Goal: Task Accomplishment & Management: Manage account settings

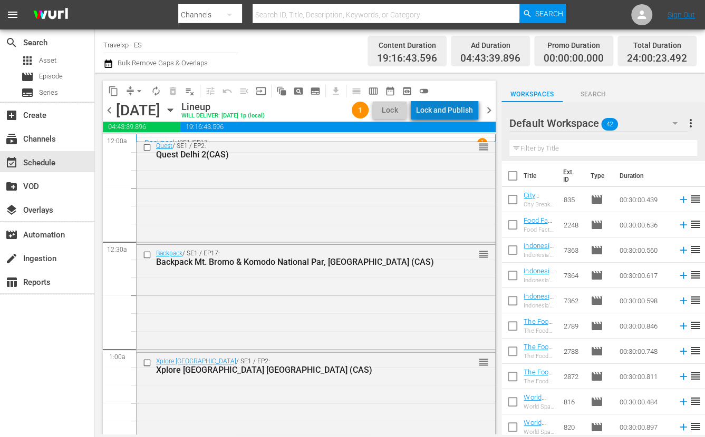
click at [465, 106] on div "Lock and Publish" at bounding box center [444, 110] width 57 height 19
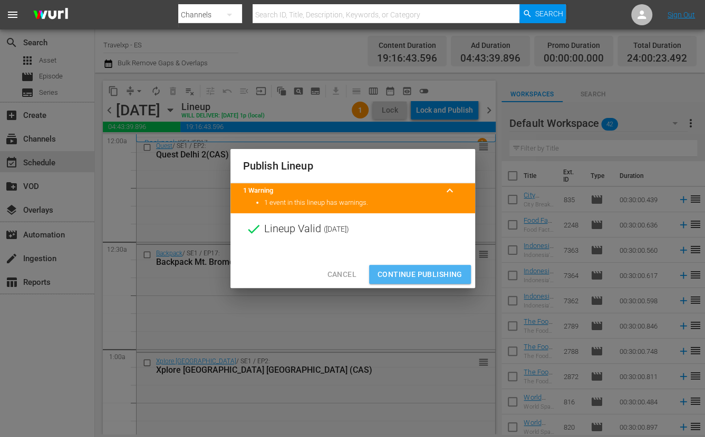
click at [431, 271] on span "Continue Publishing" at bounding box center [419, 274] width 85 height 13
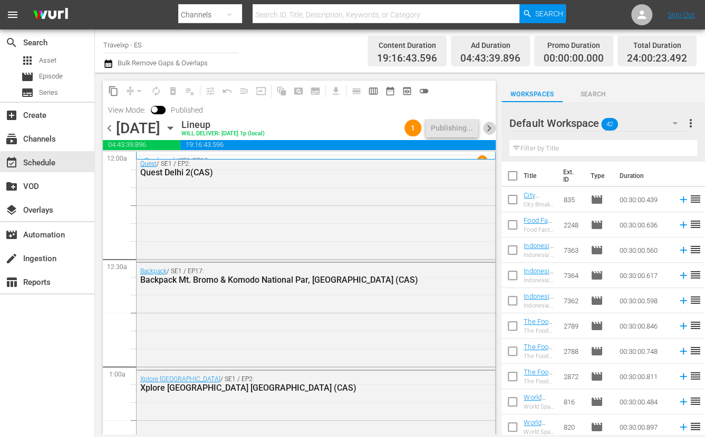
click at [489, 128] on span "chevron_right" at bounding box center [488, 128] width 13 height 13
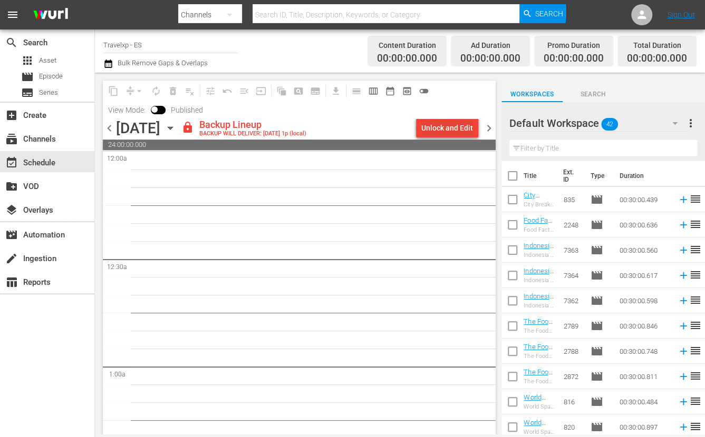
click at [456, 134] on div "Unlock and Edit" at bounding box center [447, 128] width 52 height 19
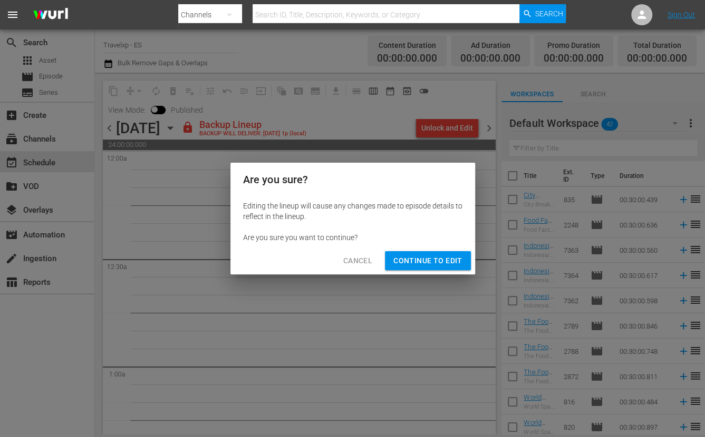
click at [414, 259] on span "Continue to Edit" at bounding box center [427, 261] width 69 height 13
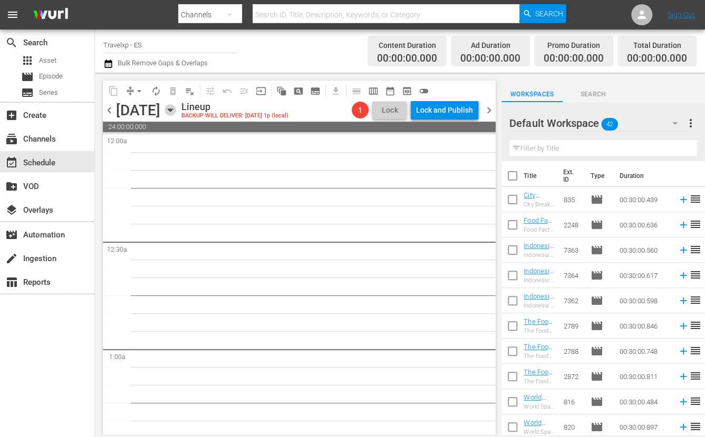
click at [172, 110] on icon "button" at bounding box center [170, 110] width 5 height 3
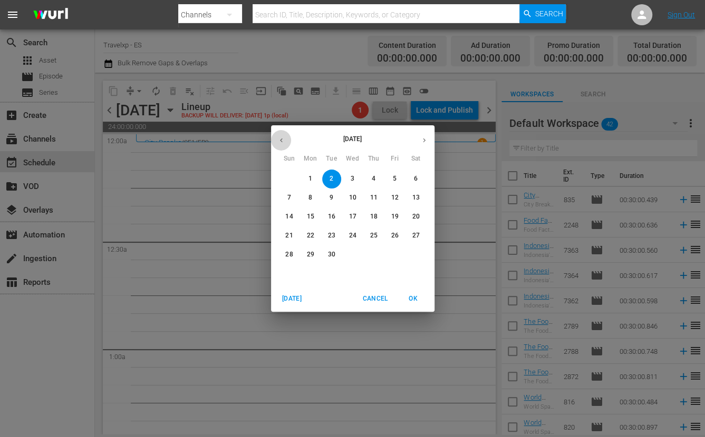
click at [277, 138] on icon "button" at bounding box center [281, 141] width 8 height 8
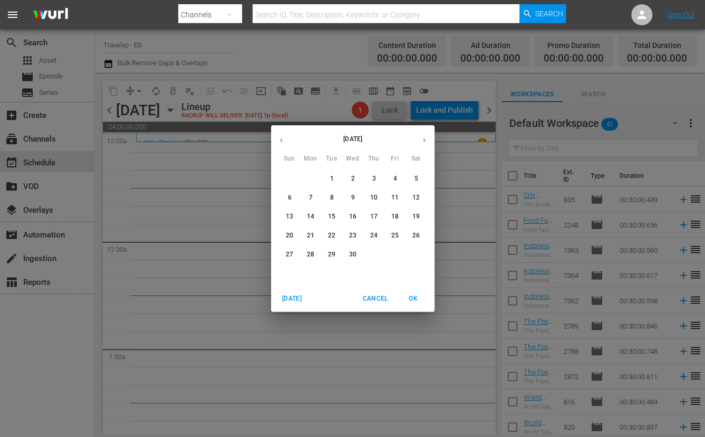
click at [277, 138] on icon "button" at bounding box center [281, 141] width 8 height 8
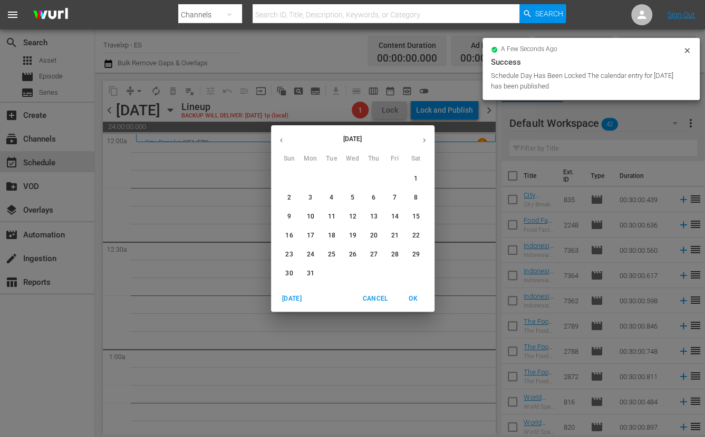
click at [422, 137] on icon "button" at bounding box center [424, 141] width 8 height 8
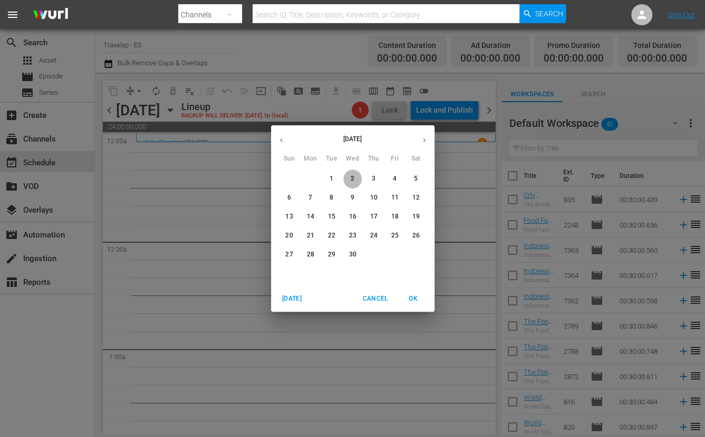
click at [354, 176] on span "2" at bounding box center [352, 178] width 19 height 9
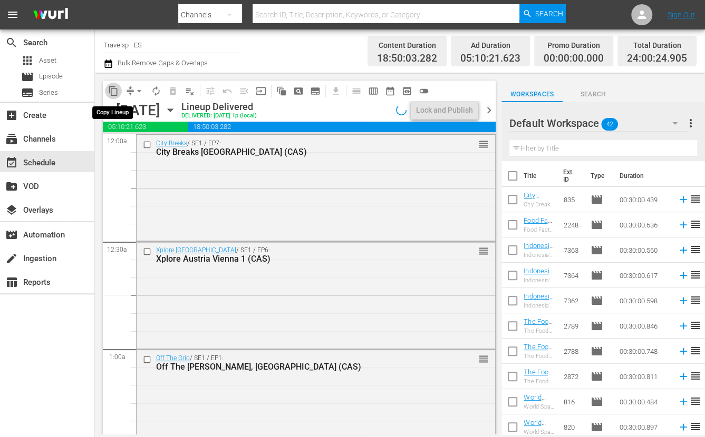
click at [117, 93] on span "content_copy" at bounding box center [113, 91] width 11 height 11
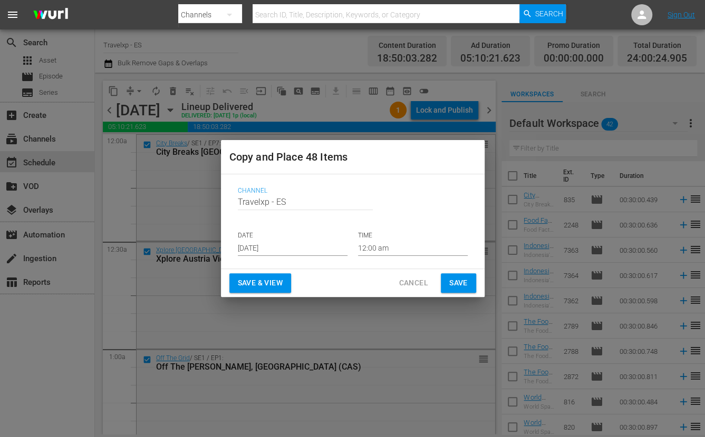
click at [288, 246] on input "[DATE]" at bounding box center [293, 248] width 110 height 16
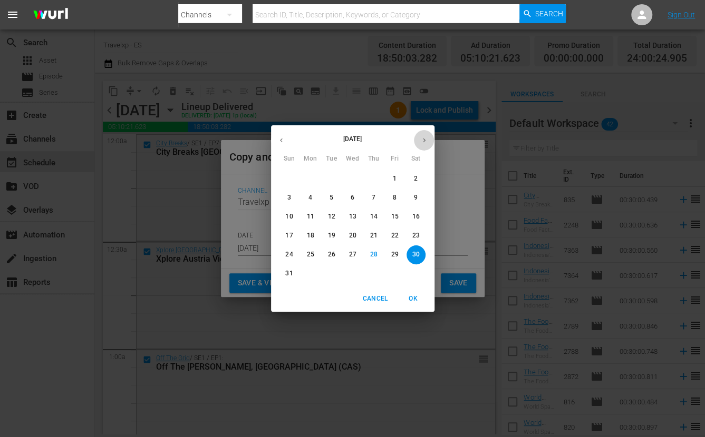
click at [424, 138] on icon "button" at bounding box center [424, 141] width 8 height 8
click at [329, 181] on p "2" at bounding box center [331, 178] width 4 height 9
type input "[DATE]"
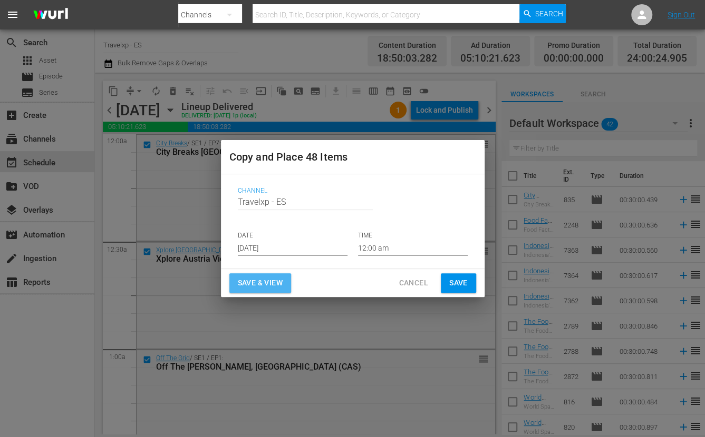
click at [250, 279] on span "Save & View" at bounding box center [260, 283] width 45 height 13
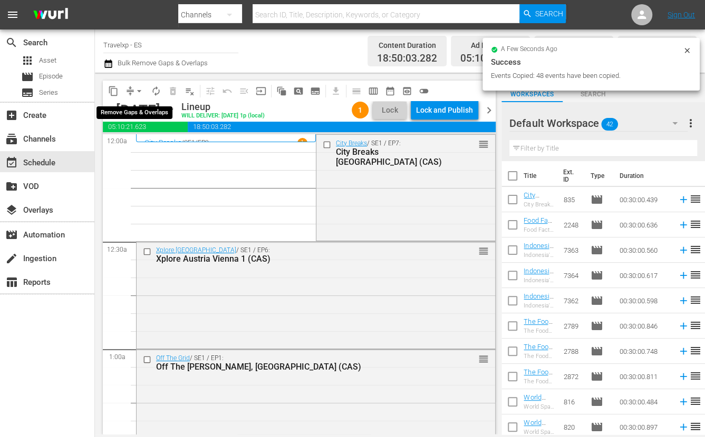
click at [139, 90] on span "arrow_drop_down" at bounding box center [139, 91] width 11 height 11
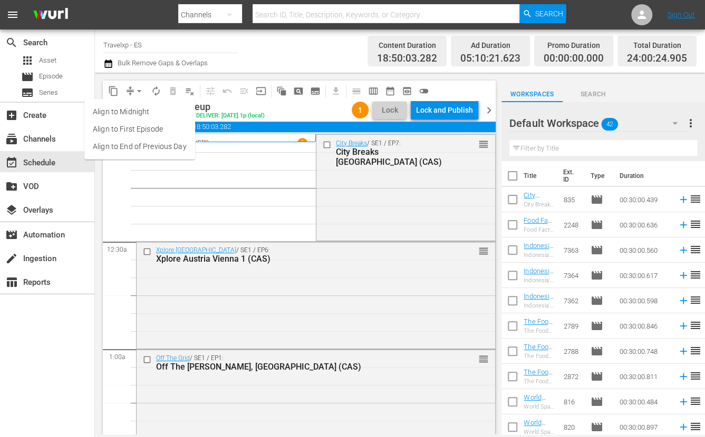
click at [140, 141] on li "Align to End of Previous Day" at bounding box center [139, 146] width 111 height 17
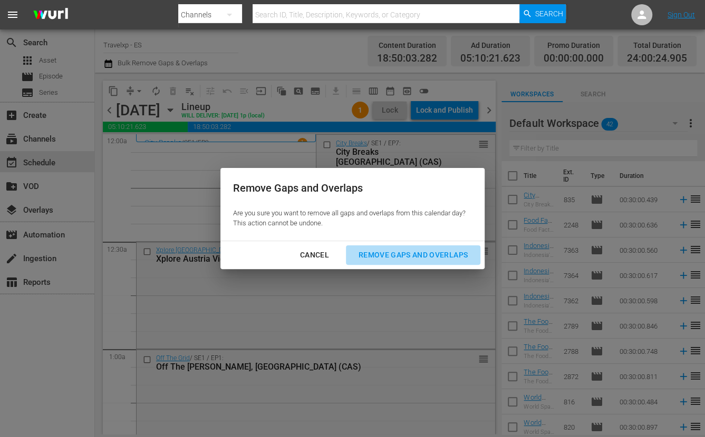
click at [432, 256] on div "Remove Gaps and Overlaps" at bounding box center [413, 255] width 126 height 13
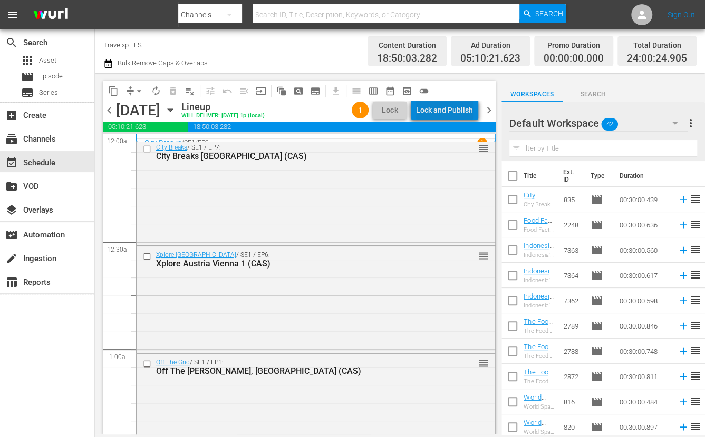
click at [452, 109] on div "Lock and Publish" at bounding box center [444, 110] width 57 height 19
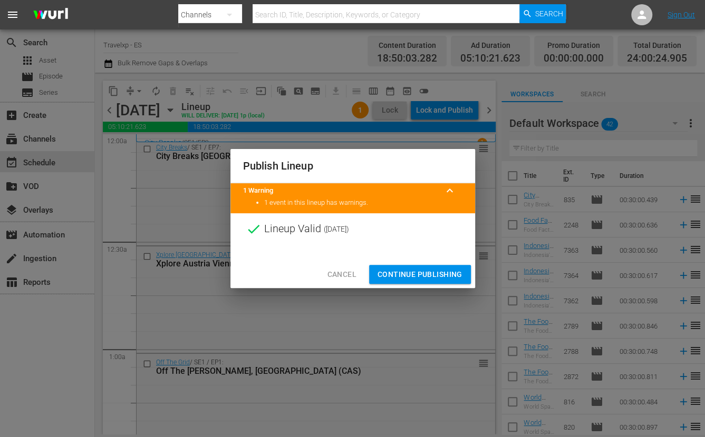
click at [422, 269] on span "Continue Publishing" at bounding box center [419, 274] width 85 height 13
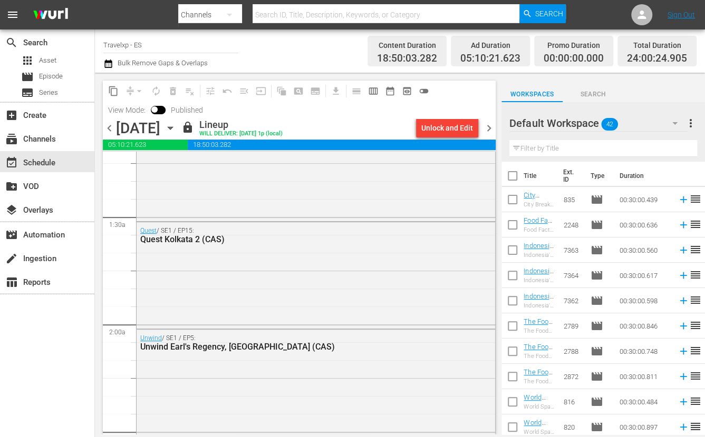
scroll to position [329, 0]
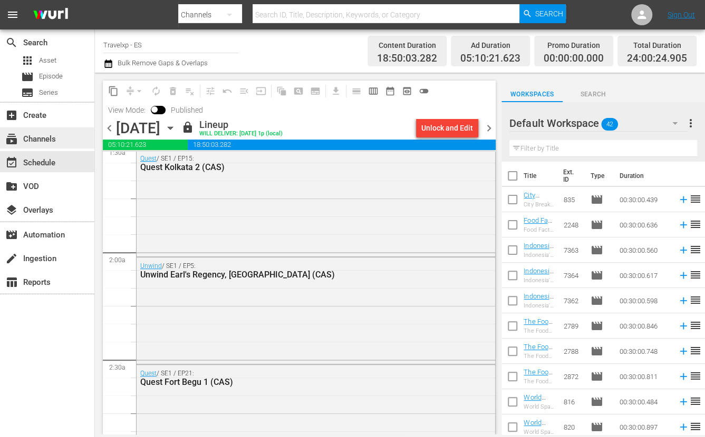
click at [47, 141] on div "subscriptions Channels" at bounding box center [29, 137] width 59 height 9
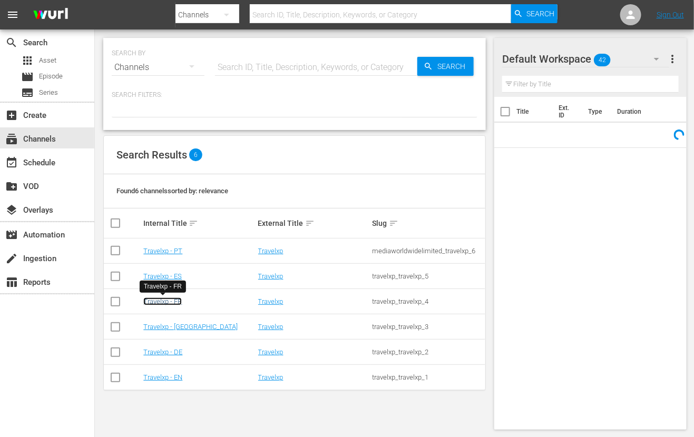
click at [177, 299] on link "Travelxp - FR" at bounding box center [162, 302] width 38 height 8
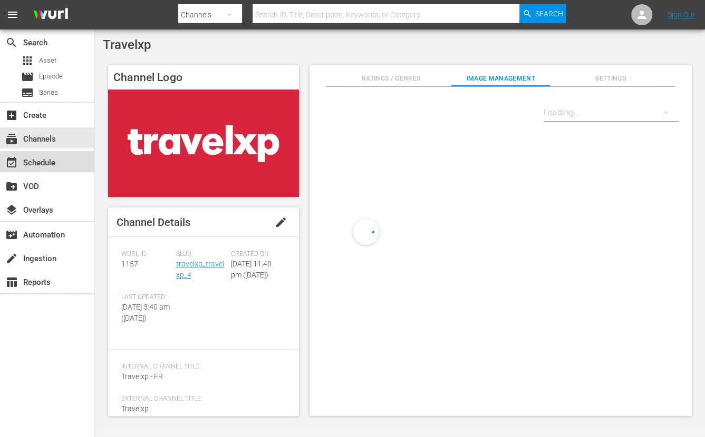
click at [41, 160] on div "event_available Schedule" at bounding box center [29, 161] width 59 height 9
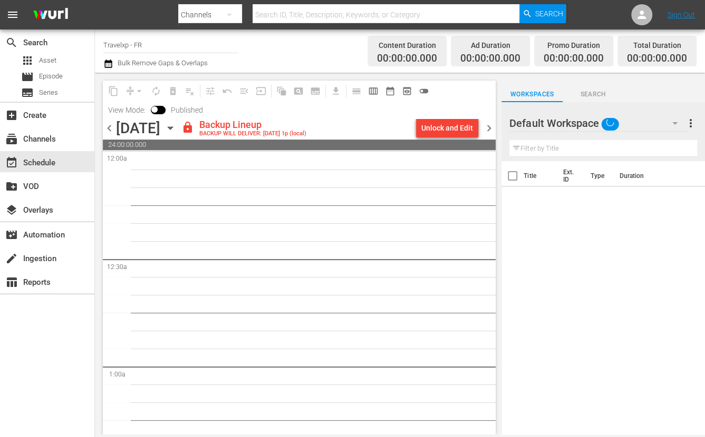
click at [111, 109] on span "View Mode:" at bounding box center [127, 110] width 48 height 8
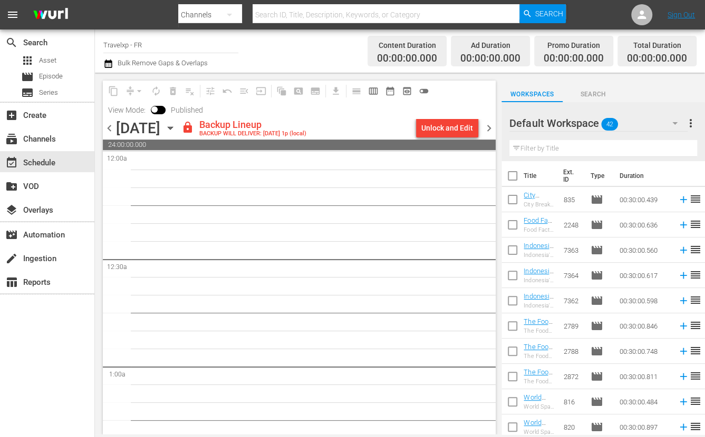
click at [108, 128] on span "chevron_left" at bounding box center [109, 128] width 13 height 13
click at [111, 109] on span "View Mode:" at bounding box center [127, 110] width 48 height 8
click at [109, 126] on span "chevron_left" at bounding box center [109, 128] width 13 height 13
click at [106, 125] on span "chevron_left" at bounding box center [109, 128] width 13 height 13
click at [112, 128] on span "chevron_left" at bounding box center [109, 128] width 13 height 13
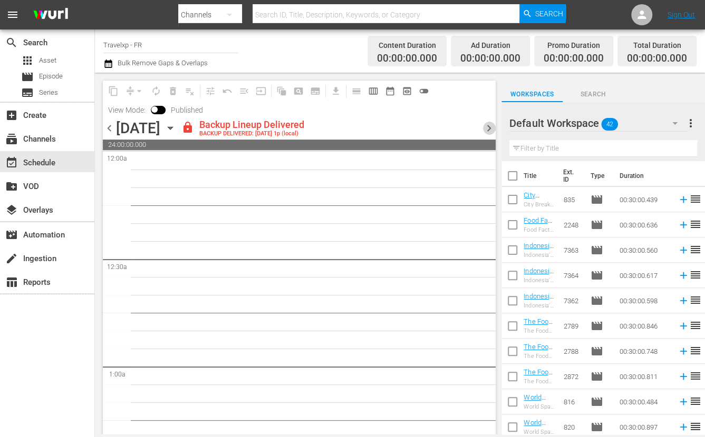
click at [484, 122] on span "chevron_right" at bounding box center [488, 128] width 13 height 13
click at [451, 123] on div "Unlock and Edit" at bounding box center [447, 128] width 52 height 19
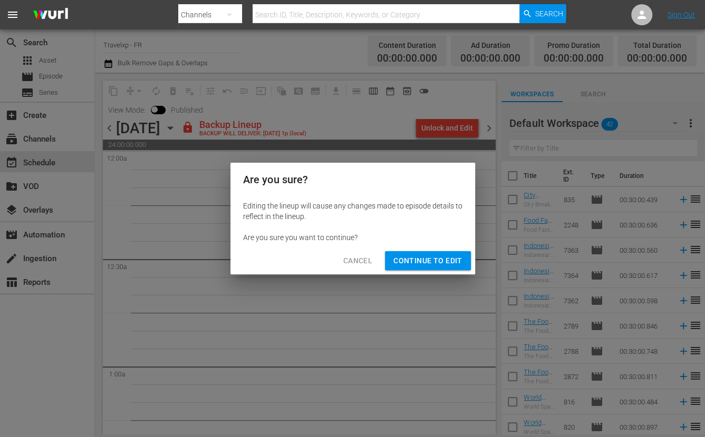
click at [441, 257] on span "Continue to Edit" at bounding box center [427, 261] width 69 height 13
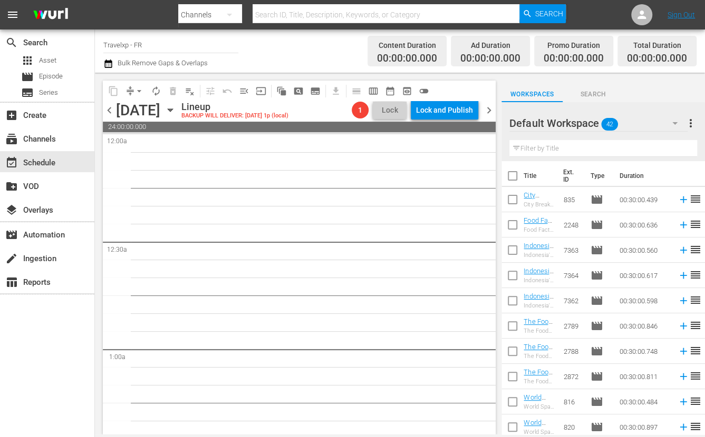
click at [488, 112] on span "chevron_right" at bounding box center [488, 110] width 13 height 13
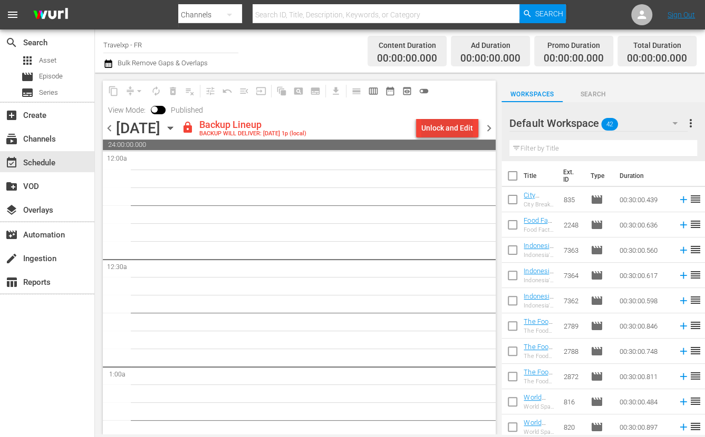
click at [451, 126] on div "Unlock and Edit" at bounding box center [447, 128] width 52 height 19
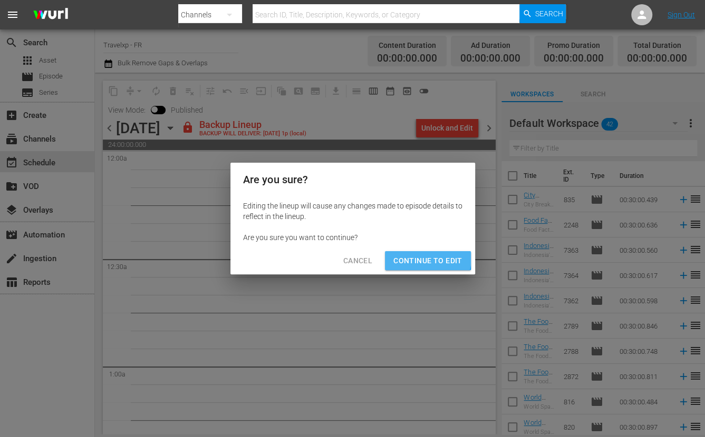
click at [416, 257] on span "Continue to Edit" at bounding box center [427, 261] width 69 height 13
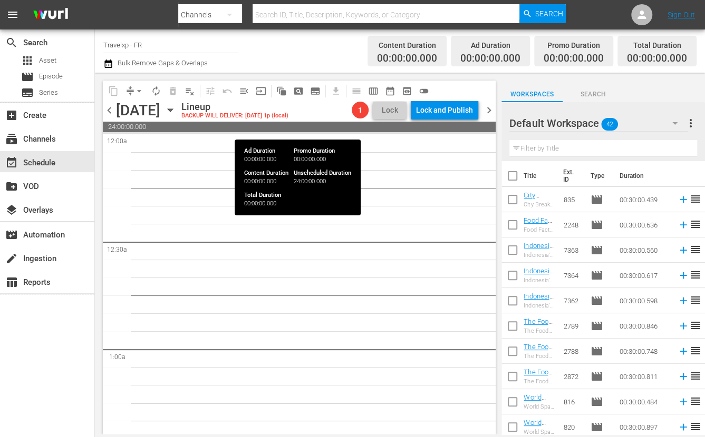
click at [487, 128] on span "24:00:00.000" at bounding box center [299, 127] width 393 height 11
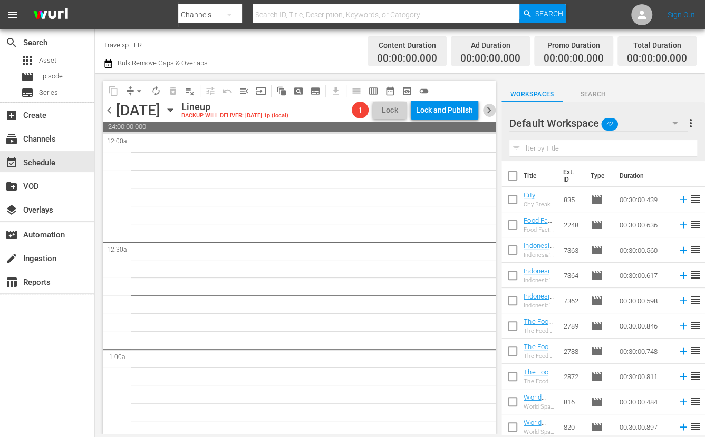
click at [490, 114] on span "chevron_right" at bounding box center [488, 110] width 13 height 13
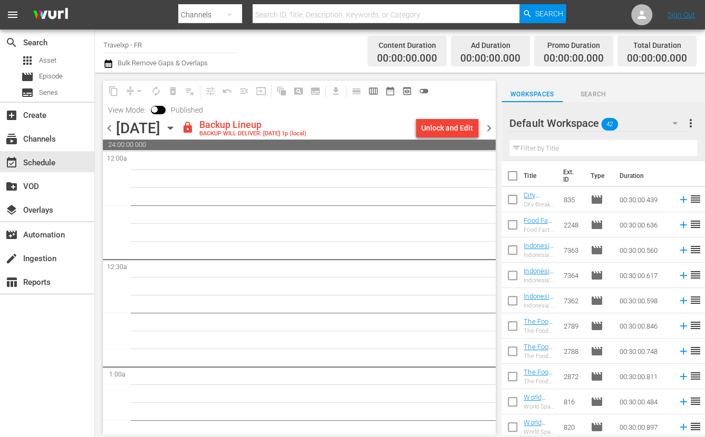
click at [451, 117] on div "content_copy compress arrow_drop_down autorenew_outlined delete_forever_outline…" at bounding box center [299, 100] width 393 height 38
click at [448, 131] on div "Unlock and Edit" at bounding box center [447, 128] width 52 height 19
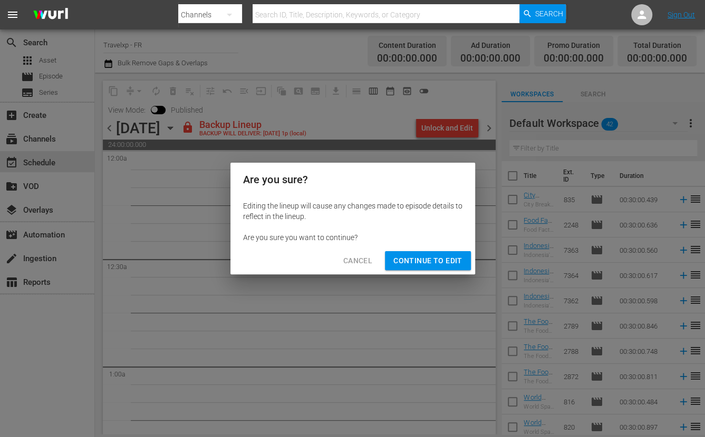
click at [432, 259] on span "Continue to Edit" at bounding box center [427, 261] width 69 height 13
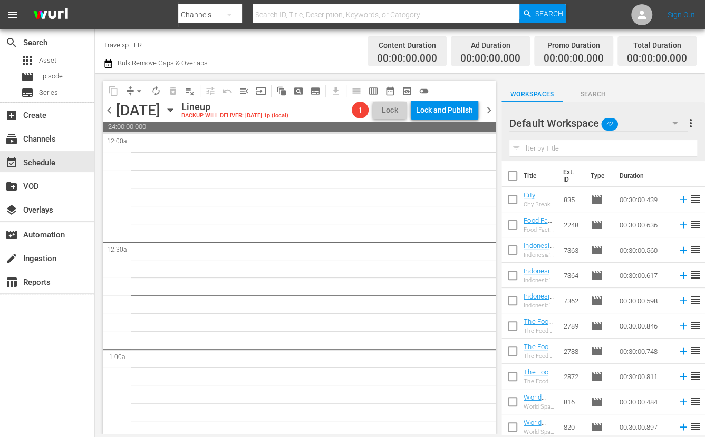
click at [489, 125] on span "24:00:00.000" at bounding box center [299, 127] width 393 height 11
click at [492, 111] on span "chevron_right" at bounding box center [488, 110] width 13 height 13
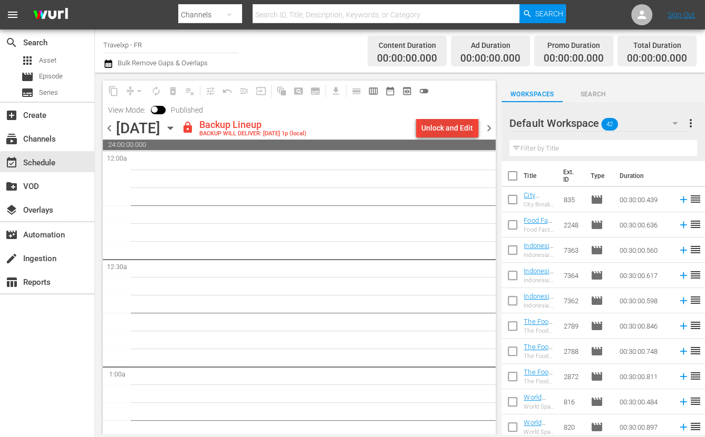
click at [464, 129] on div "Unlock and Edit" at bounding box center [447, 128] width 52 height 19
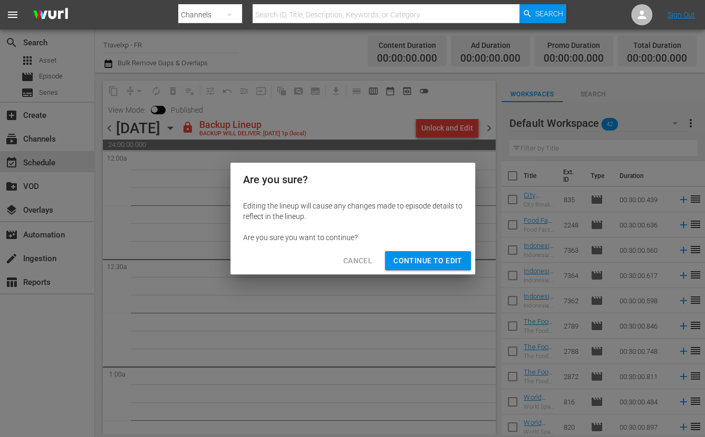
drag, startPoint x: 428, startPoint y: 258, endPoint x: 422, endPoint y: 249, distance: 10.5
click at [430, 258] on span "Continue to Edit" at bounding box center [427, 261] width 69 height 13
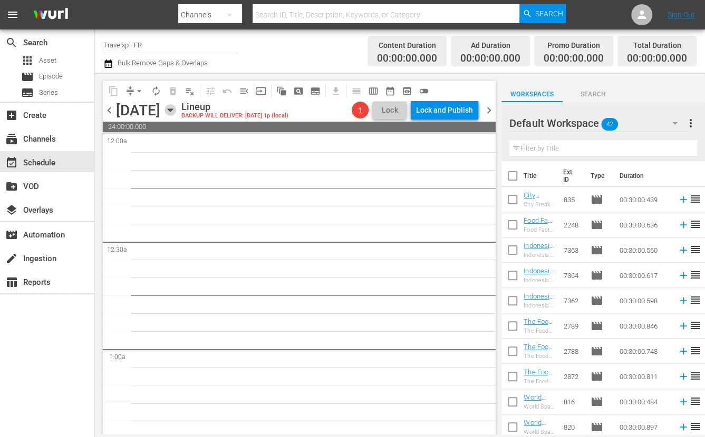
click at [172, 109] on icon "button" at bounding box center [170, 110] width 5 height 3
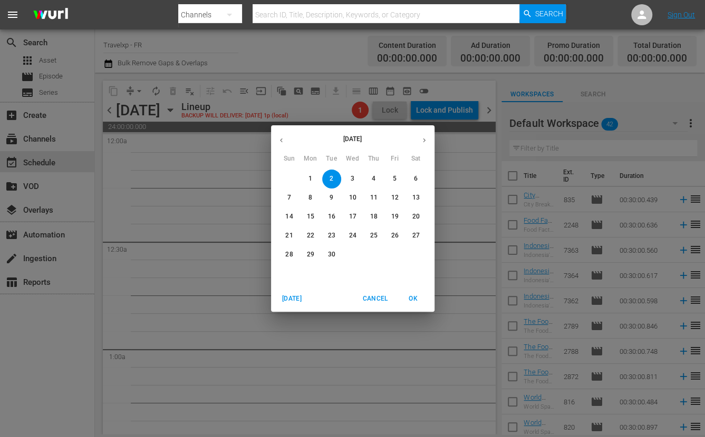
click at [281, 138] on icon "button" at bounding box center [281, 141] width 8 height 8
click at [414, 252] on p "30" at bounding box center [415, 254] width 7 height 9
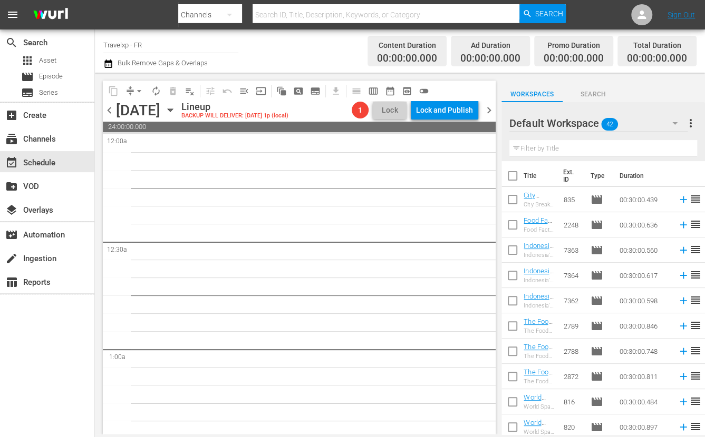
click at [179, 106] on div "Saturday, August 30th August 30th" at bounding box center [147, 110] width 63 height 17
click at [176, 109] on icon "button" at bounding box center [170, 110] width 12 height 12
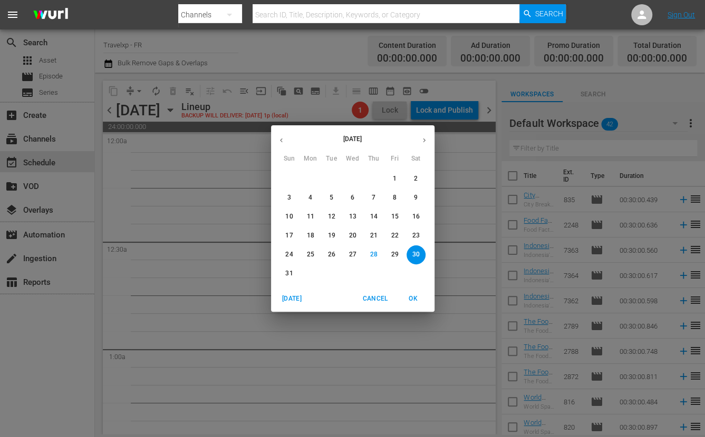
click at [279, 139] on icon "button" at bounding box center [281, 141] width 8 height 8
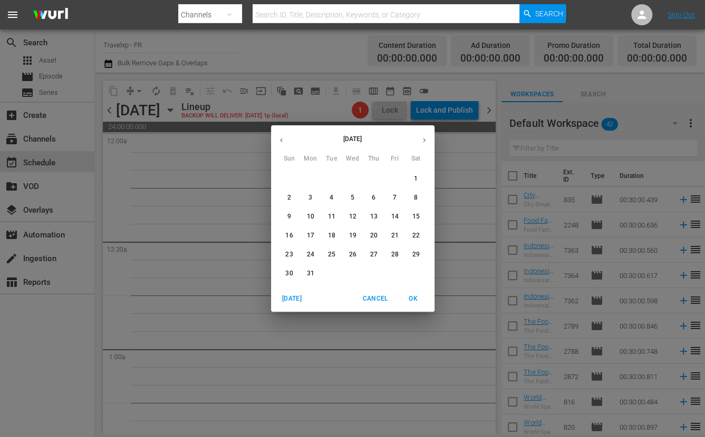
click at [394, 248] on button "28" at bounding box center [394, 255] width 19 height 19
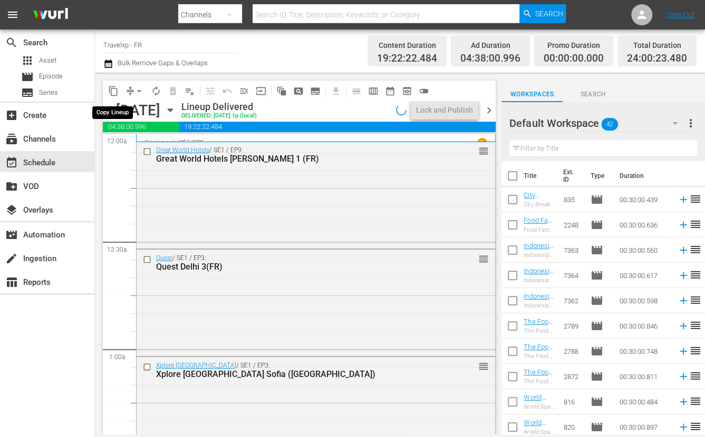
click at [111, 93] on span "content_copy" at bounding box center [113, 91] width 11 height 11
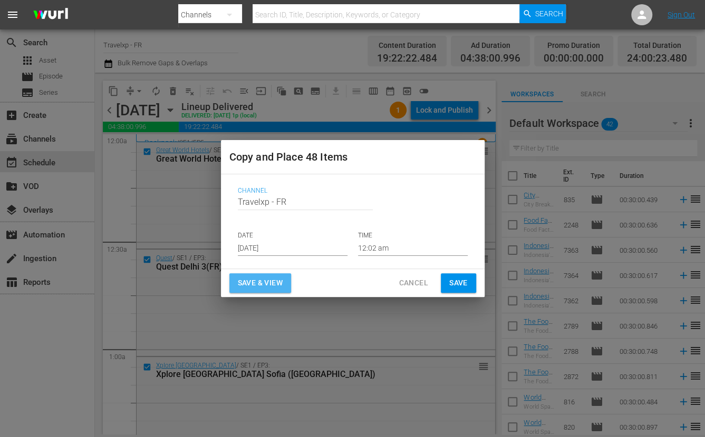
click at [282, 279] on span "Save & View" at bounding box center [260, 283] width 45 height 13
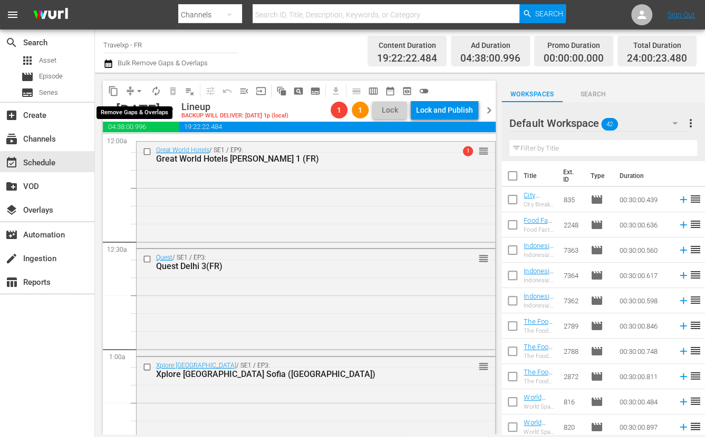
click at [142, 94] on span "arrow_drop_down" at bounding box center [139, 91] width 11 height 11
click at [148, 133] on li "Align to First Episode" at bounding box center [139, 129] width 87 height 17
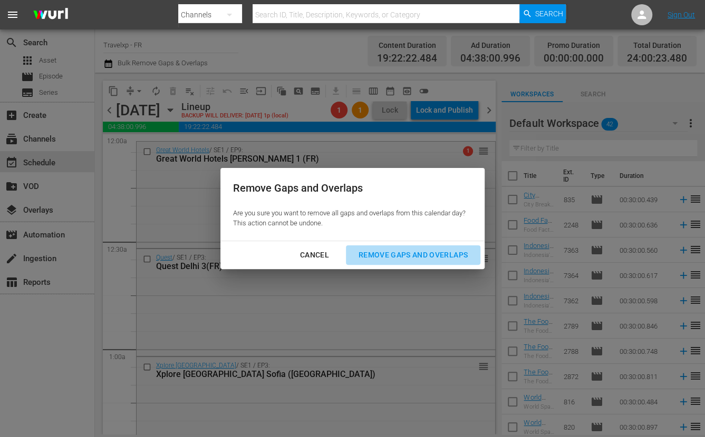
click at [413, 257] on div "Remove Gaps and Overlaps" at bounding box center [413, 255] width 126 height 13
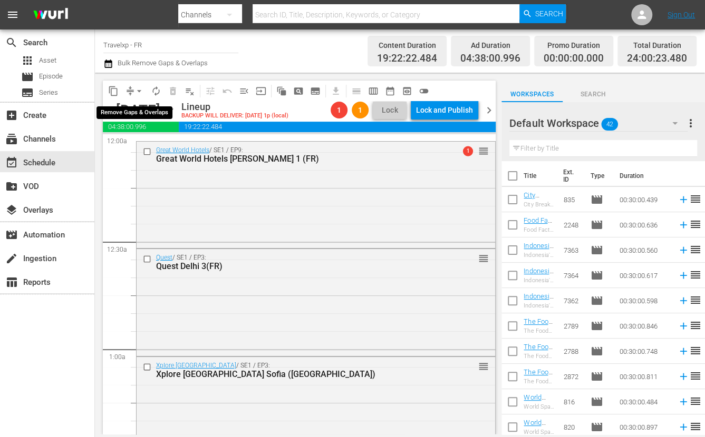
click at [137, 86] on span "arrow_drop_down" at bounding box center [139, 91] width 11 height 11
click at [154, 116] on li "Align to Midnight" at bounding box center [139, 111] width 87 height 17
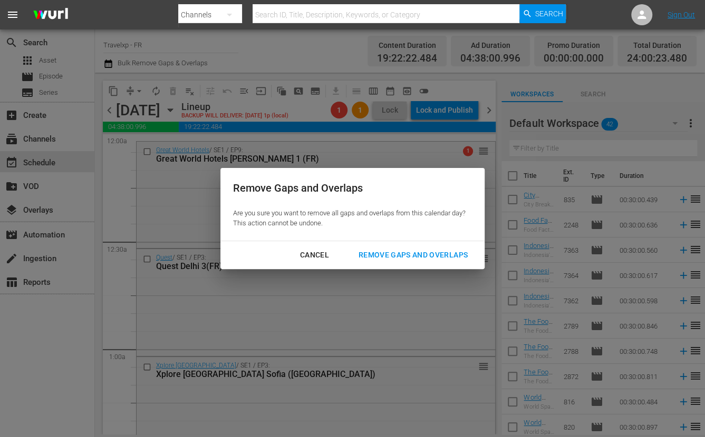
click at [400, 255] on div "Remove Gaps and Overlaps" at bounding box center [413, 255] width 126 height 13
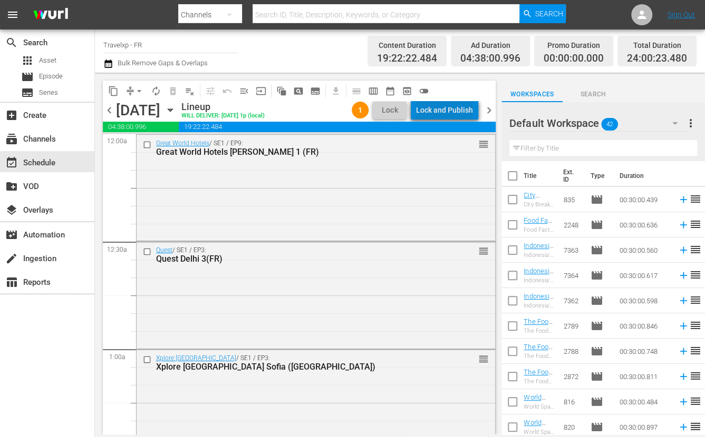
click at [456, 113] on div "Lock and Publish" at bounding box center [444, 110] width 57 height 19
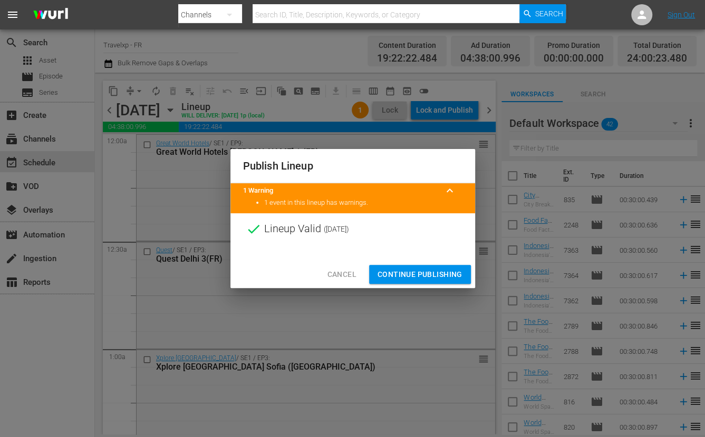
click at [417, 273] on span "Continue Publishing" at bounding box center [419, 274] width 85 height 13
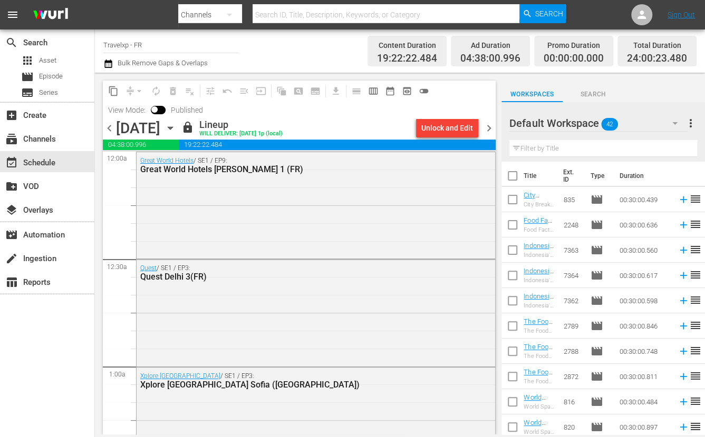
click at [485, 128] on span "chevron_right" at bounding box center [488, 128] width 13 height 13
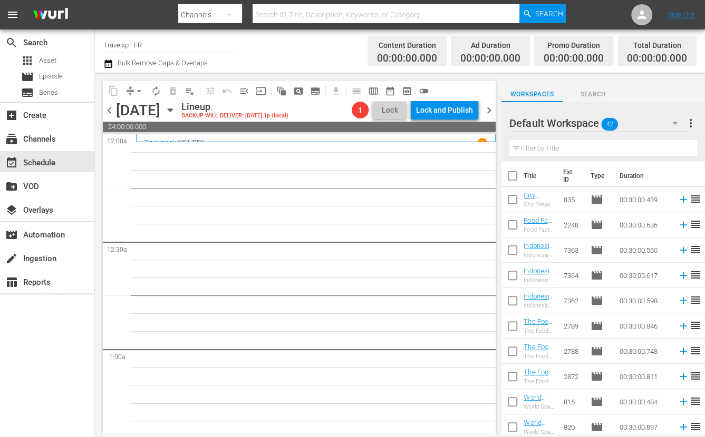
click at [176, 111] on icon "button" at bounding box center [170, 110] width 12 height 12
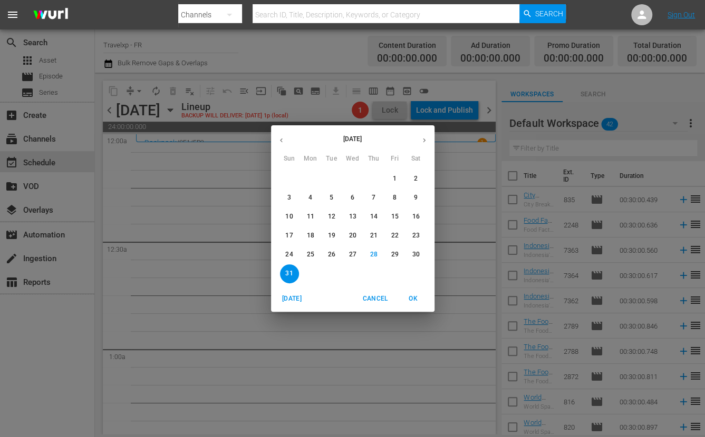
click at [284, 141] on icon "button" at bounding box center [281, 141] width 8 height 8
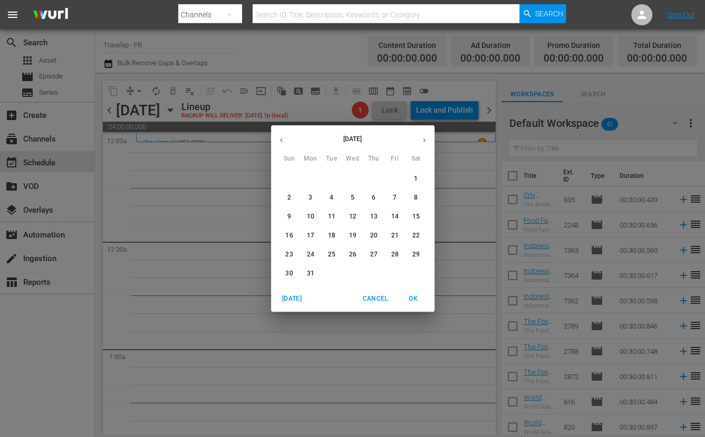
click at [306, 275] on p "31" at bounding box center [309, 273] width 7 height 9
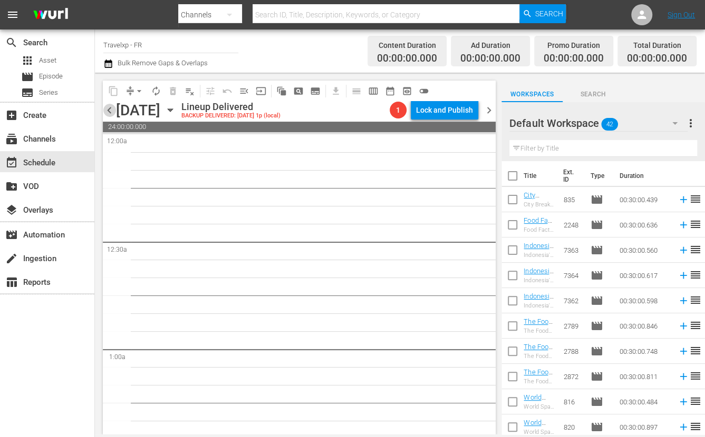
click at [108, 112] on span "chevron_left" at bounding box center [109, 110] width 13 height 13
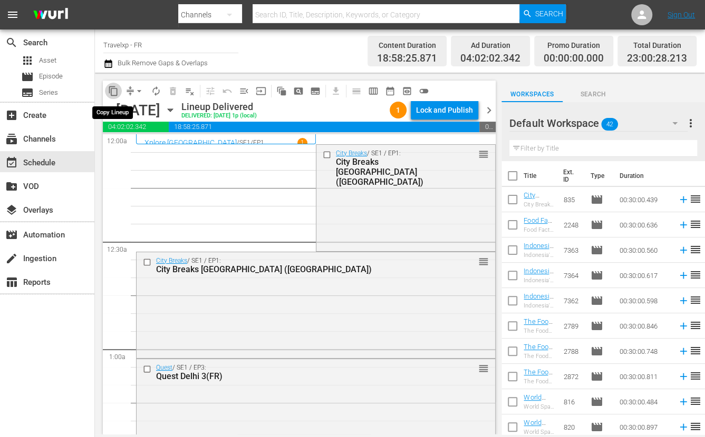
click at [116, 87] on span "content_copy" at bounding box center [113, 91] width 11 height 11
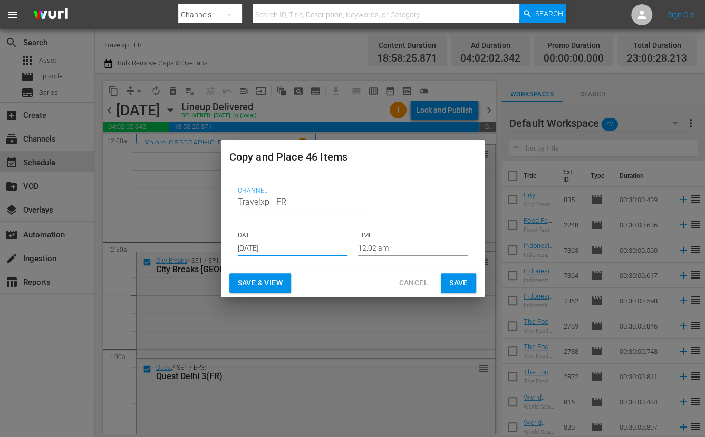
click at [282, 247] on input "[DATE]" at bounding box center [293, 248] width 110 height 16
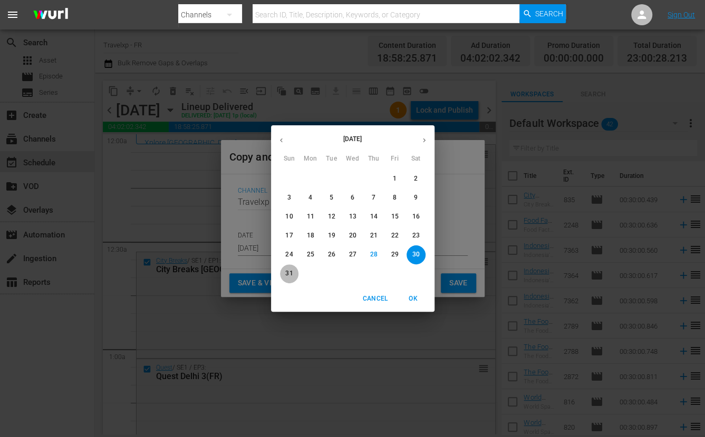
click at [293, 275] on p "31" at bounding box center [288, 273] width 7 height 9
type input "Aug 31st 2025"
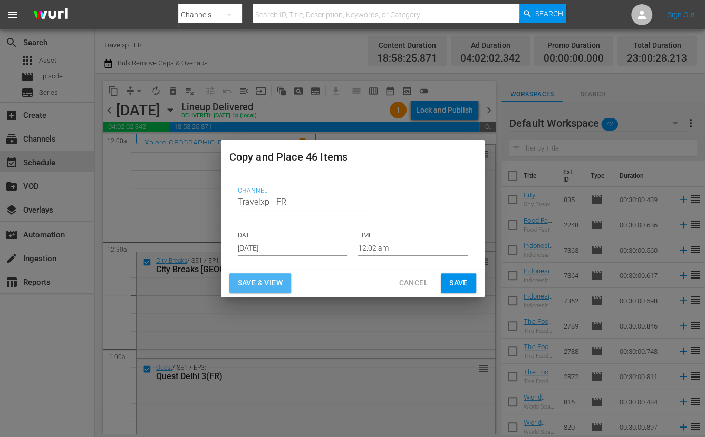
click at [277, 286] on span "Save & View" at bounding box center [260, 283] width 45 height 13
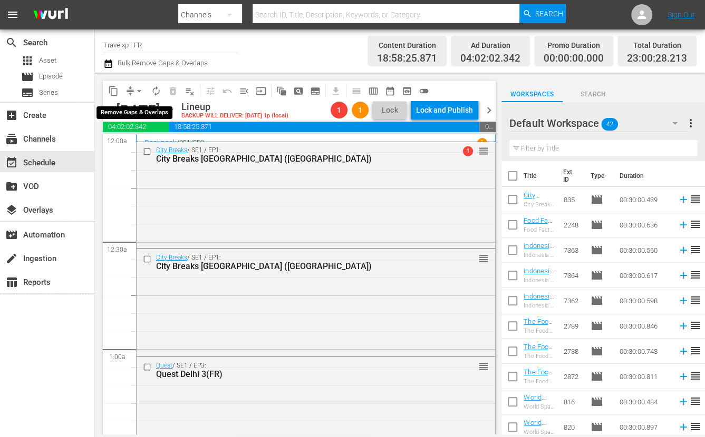
click at [135, 87] on span "arrow_drop_down" at bounding box center [139, 91] width 11 height 11
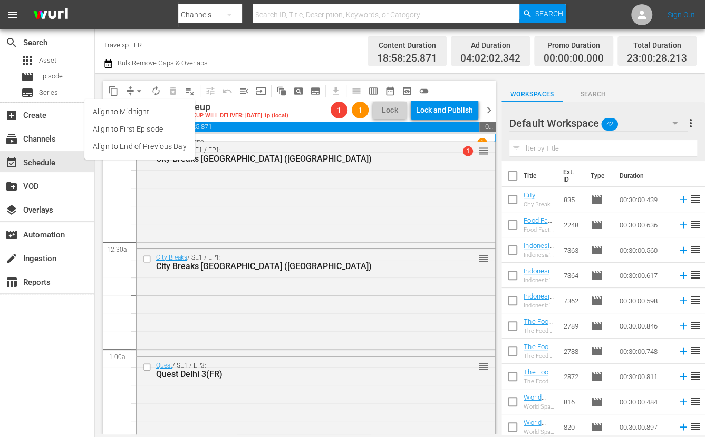
click at [143, 143] on li "Align to End of Previous Day" at bounding box center [139, 146] width 111 height 17
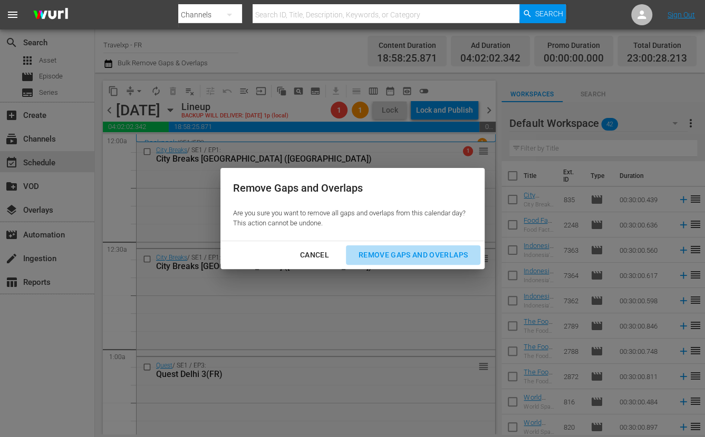
click at [385, 250] on div "Remove Gaps and Overlaps" at bounding box center [413, 255] width 126 height 13
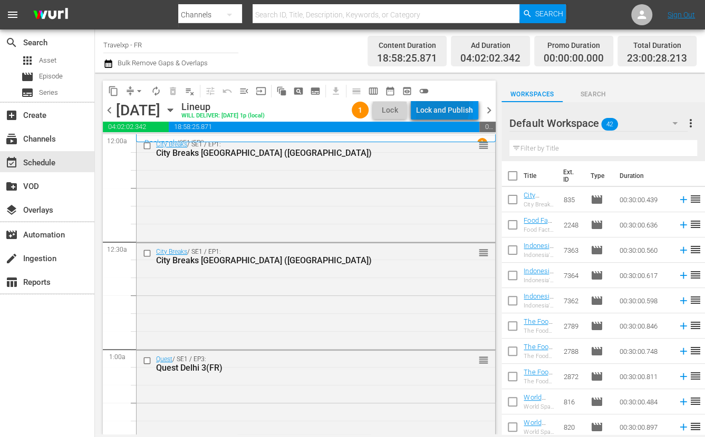
click at [442, 108] on div "Lock and Publish" at bounding box center [444, 110] width 57 height 19
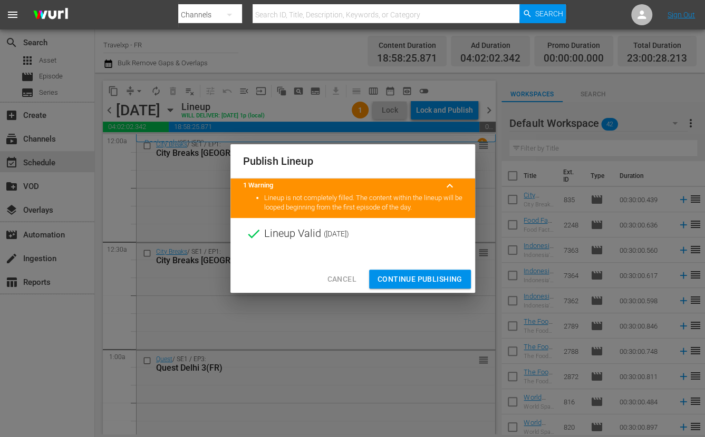
click at [426, 280] on span "Continue Publishing" at bounding box center [419, 279] width 85 height 13
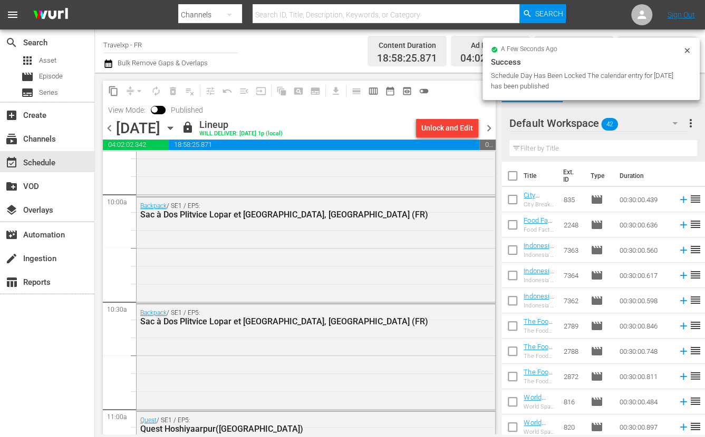
scroll to position [2438, 0]
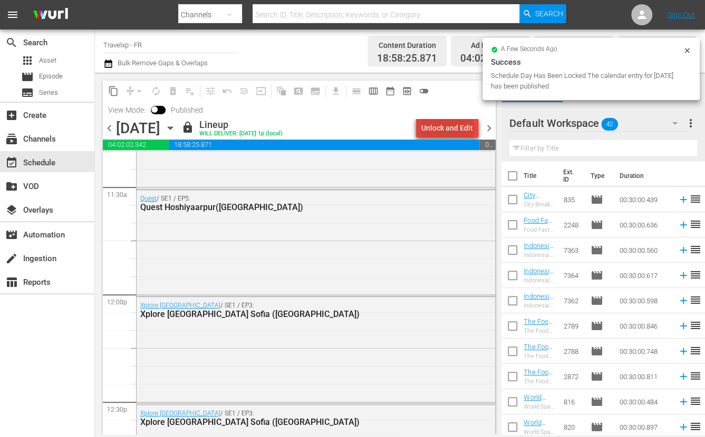
click at [450, 129] on div "Unlock and Edit" at bounding box center [447, 128] width 52 height 19
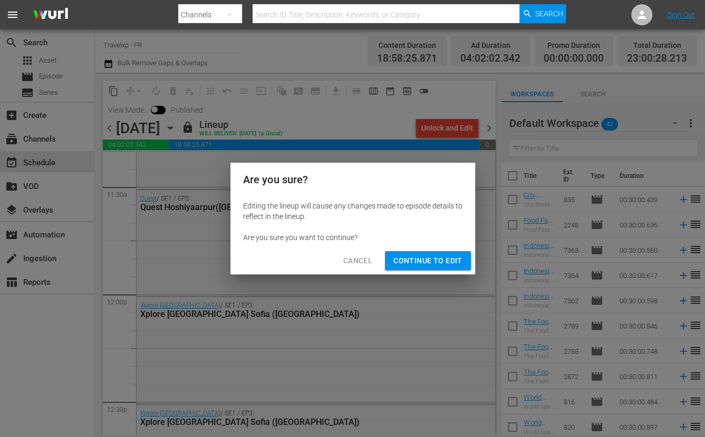
click at [431, 266] on span "Continue to Edit" at bounding box center [427, 261] width 69 height 13
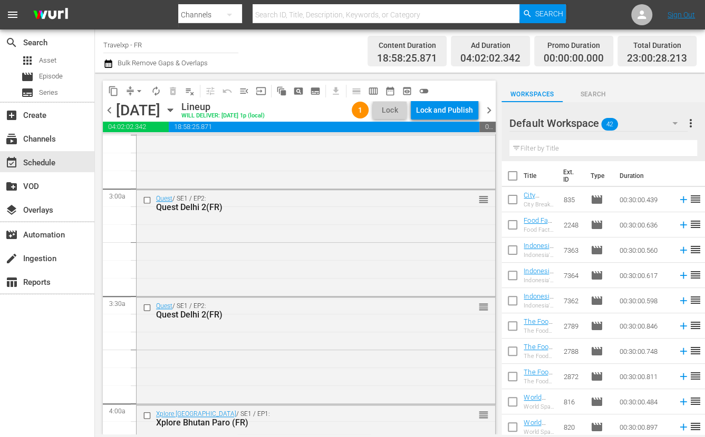
scroll to position [0, 0]
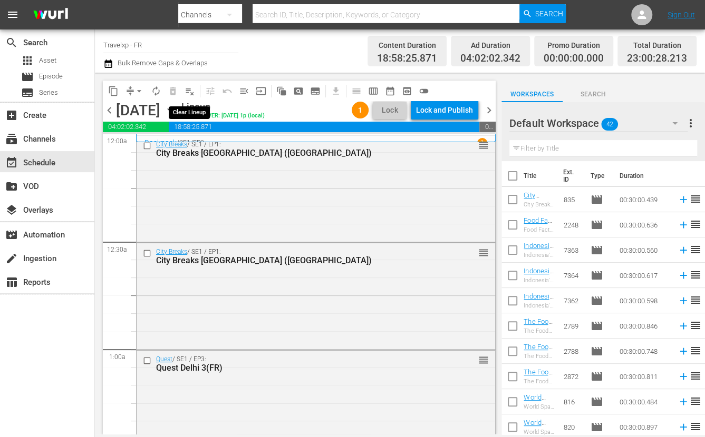
click at [188, 92] on span "playlist_remove_outlined" at bounding box center [189, 91] width 11 height 11
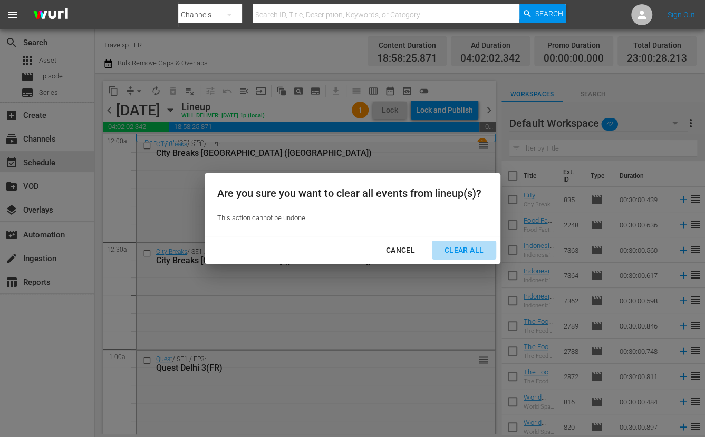
click at [472, 249] on div "Clear All" at bounding box center [464, 250] width 56 height 13
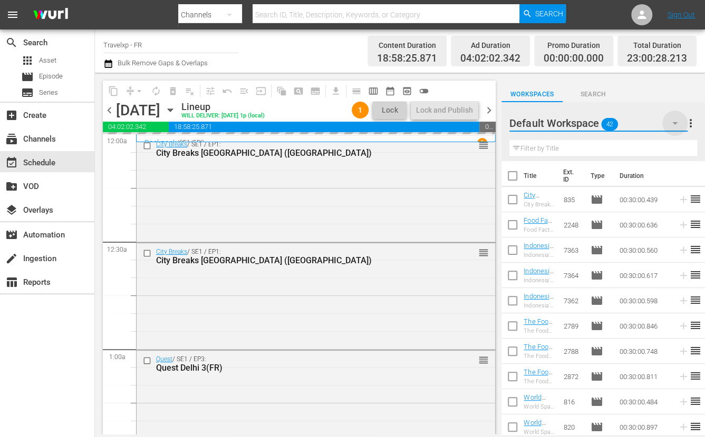
click at [675, 125] on icon "button" at bounding box center [674, 123] width 13 height 13
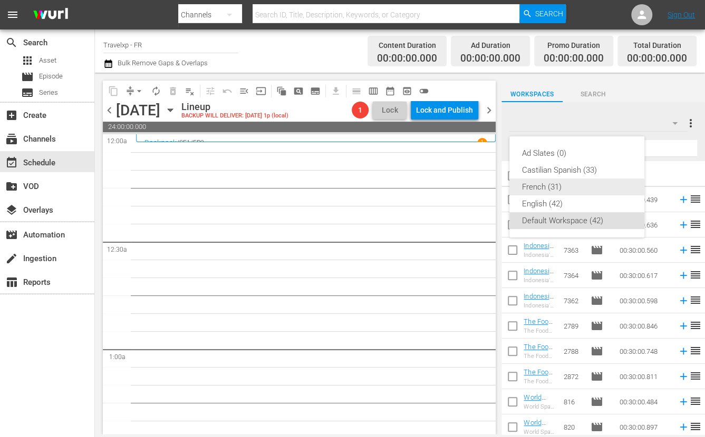
click at [556, 189] on div "French (31)" at bounding box center [577, 187] width 110 height 17
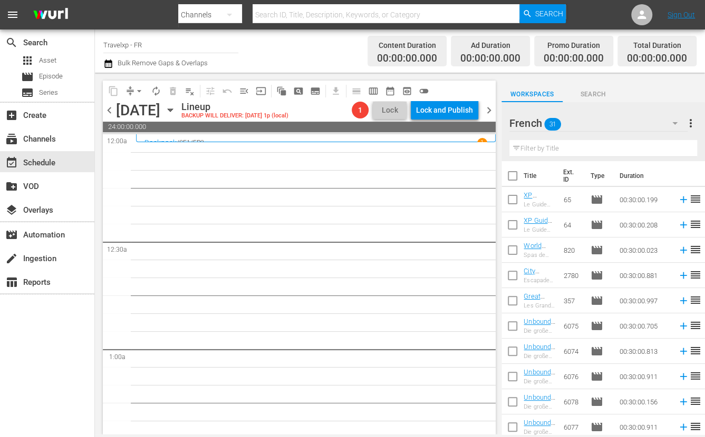
click at [514, 175] on input "checkbox" at bounding box center [512, 178] width 22 height 22
checkbox input "true"
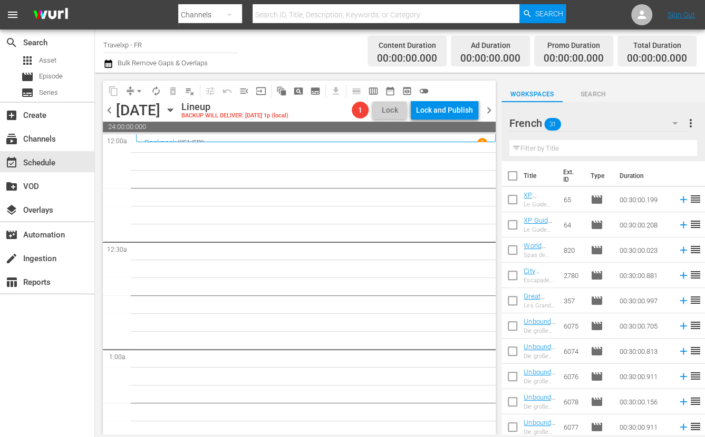
checkbox input "true"
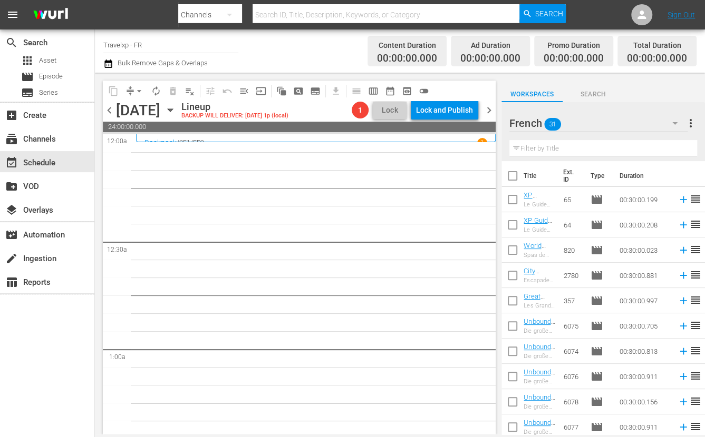
checkbox input "true"
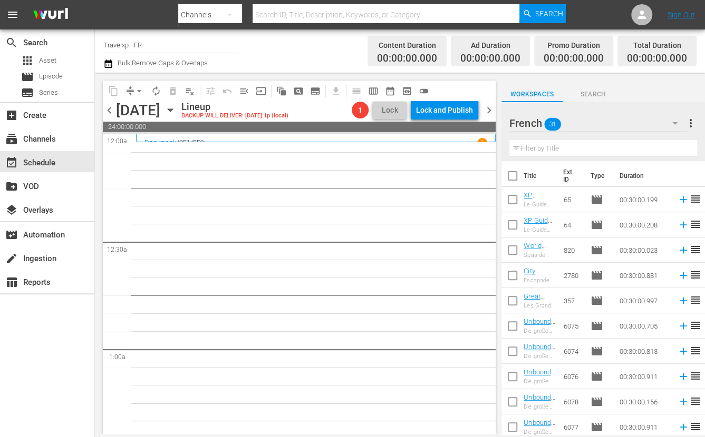
checkbox input "true"
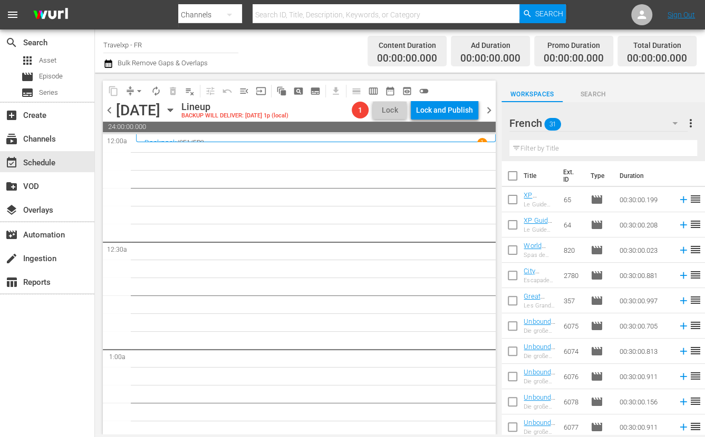
checkbox input "true"
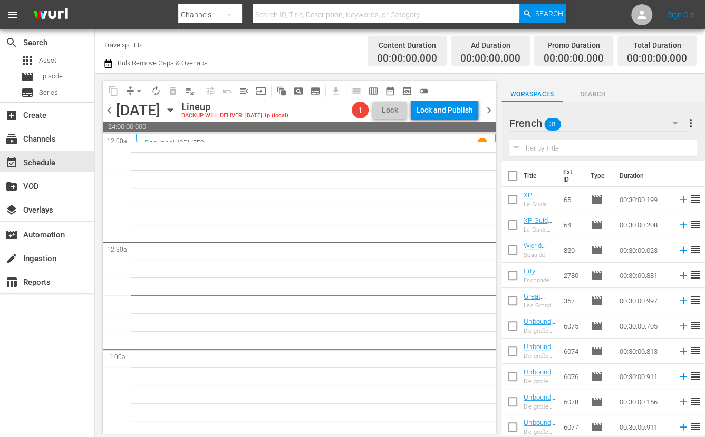
checkbox input "true"
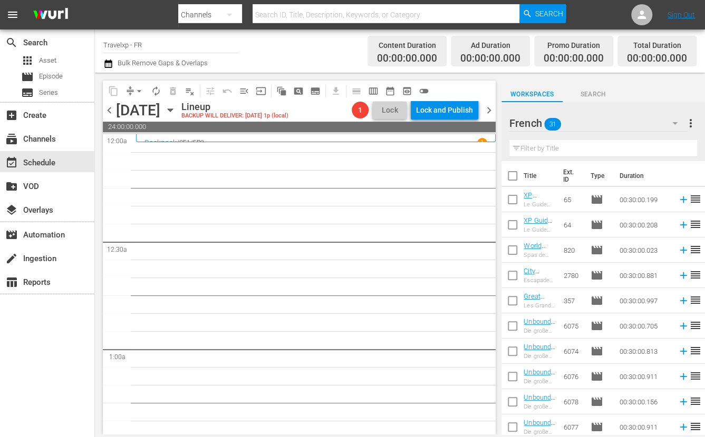
checkbox input "true"
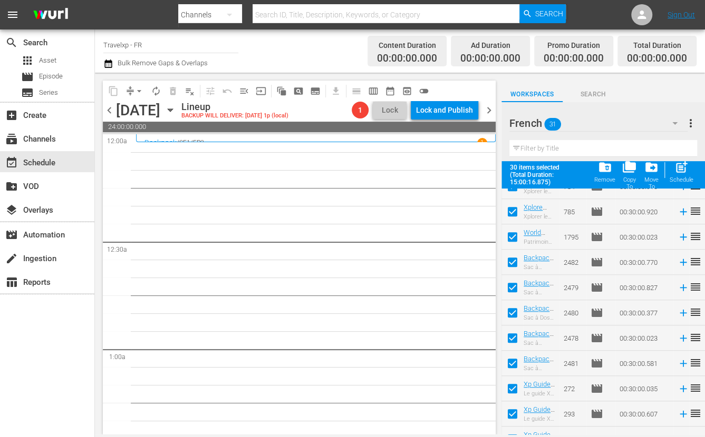
scroll to position [562, 0]
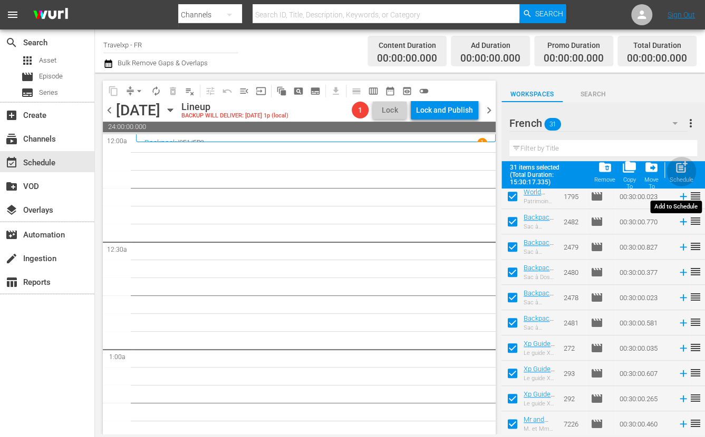
click at [685, 177] on div "Schedule" at bounding box center [681, 180] width 24 height 7
checkbox input "false"
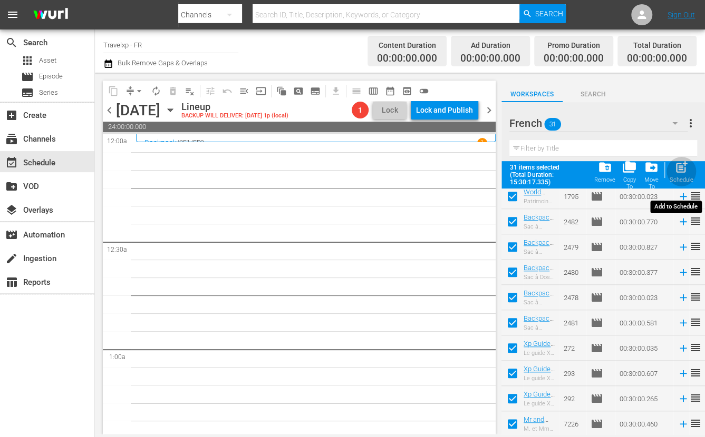
checkbox input "false"
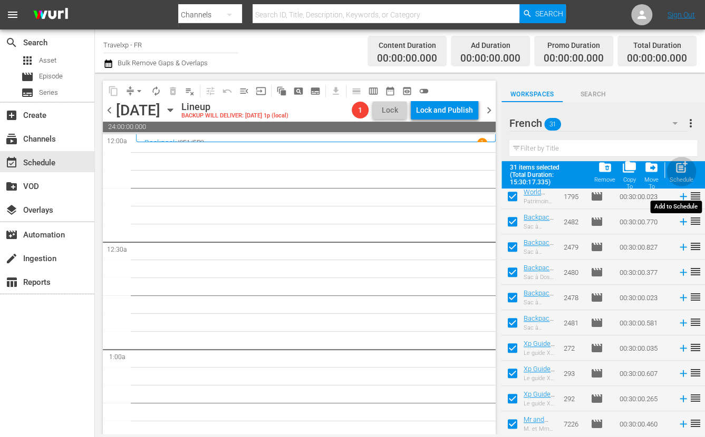
checkbox input "false"
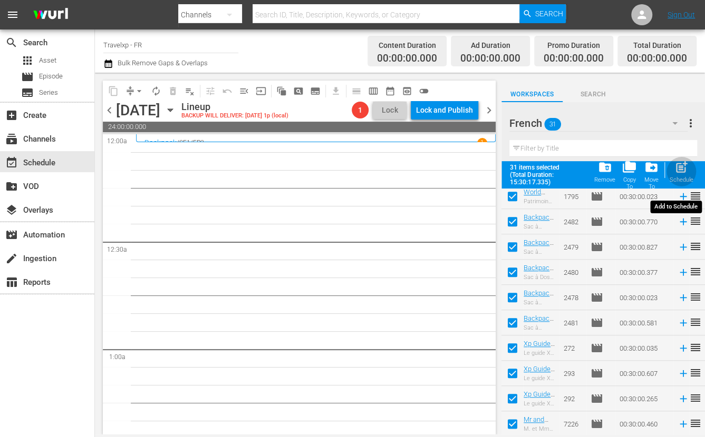
checkbox input "false"
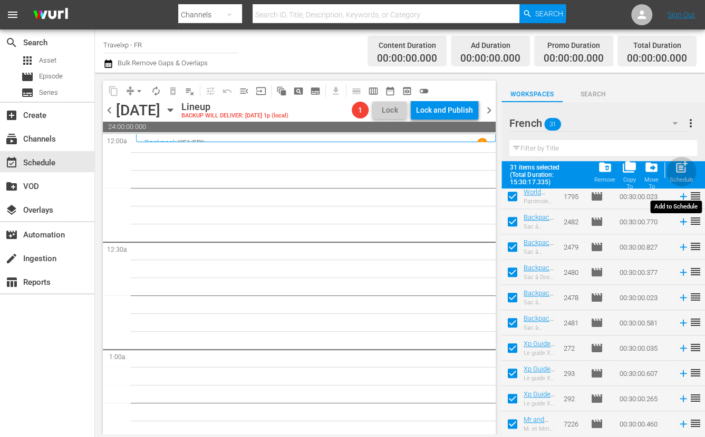
checkbox input "false"
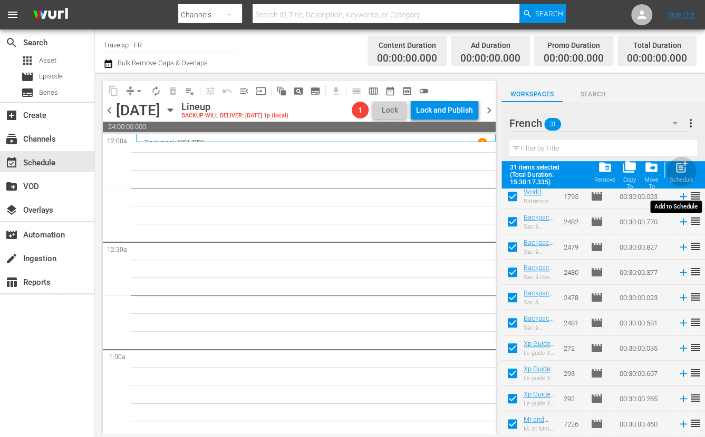
checkbox input "false"
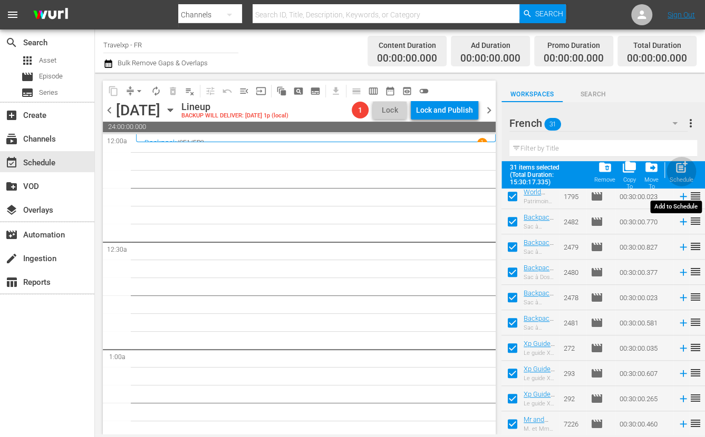
checkbox input "false"
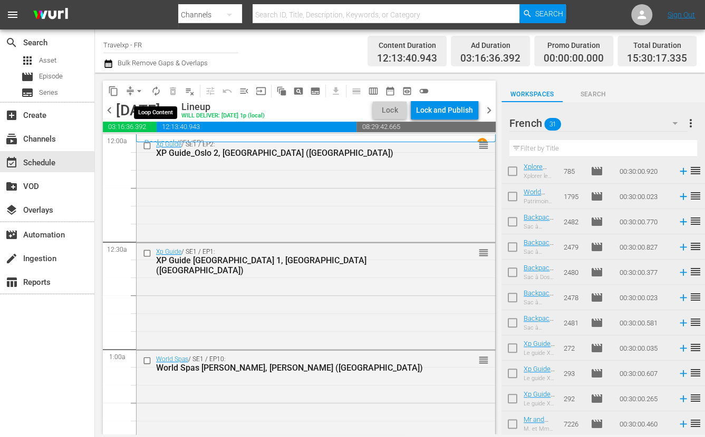
click at [158, 88] on span "autorenew_outlined" at bounding box center [156, 91] width 11 height 11
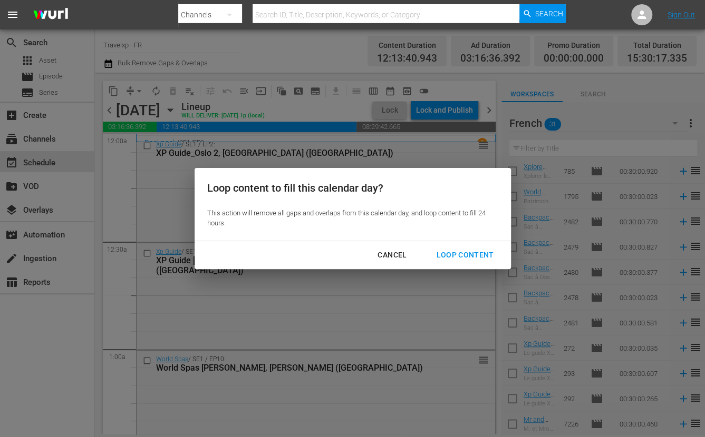
click at [449, 252] on div "Loop Content" at bounding box center [464, 255] width 74 height 13
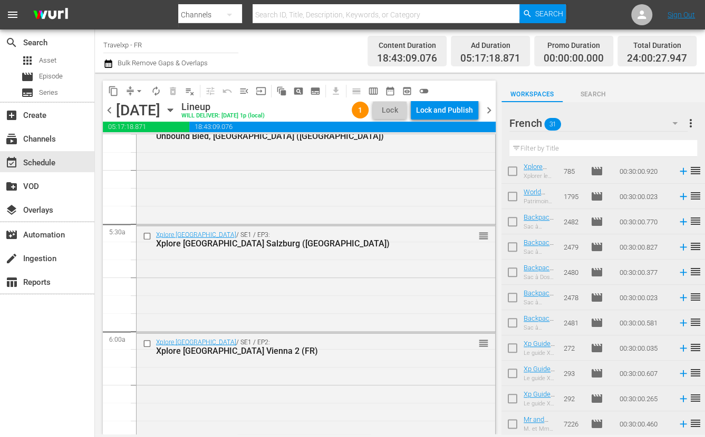
scroll to position [0, 0]
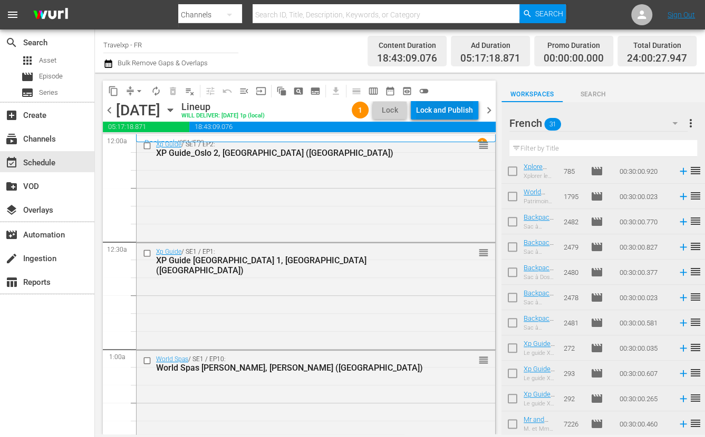
click at [448, 102] on div "Lock and Publish" at bounding box center [444, 110] width 57 height 19
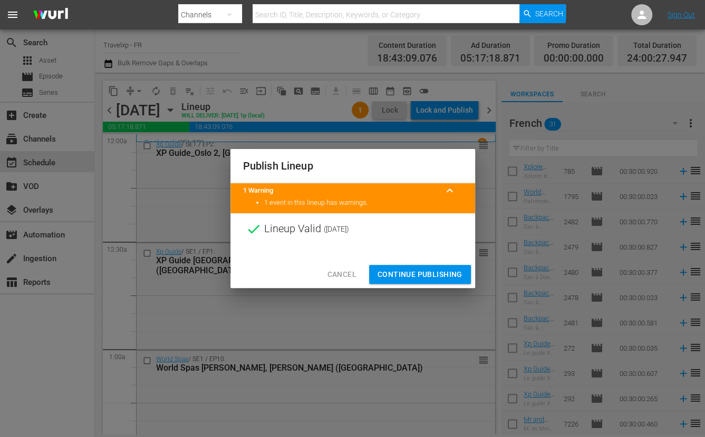
click at [437, 270] on span "Continue Publishing" at bounding box center [419, 274] width 85 height 13
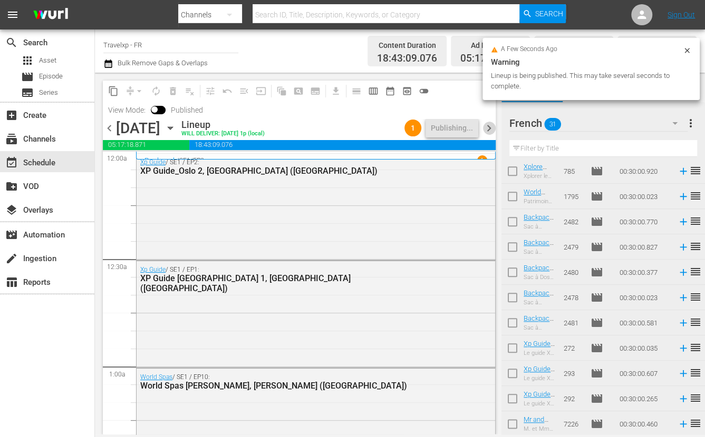
click at [490, 126] on span "chevron_right" at bounding box center [488, 128] width 13 height 13
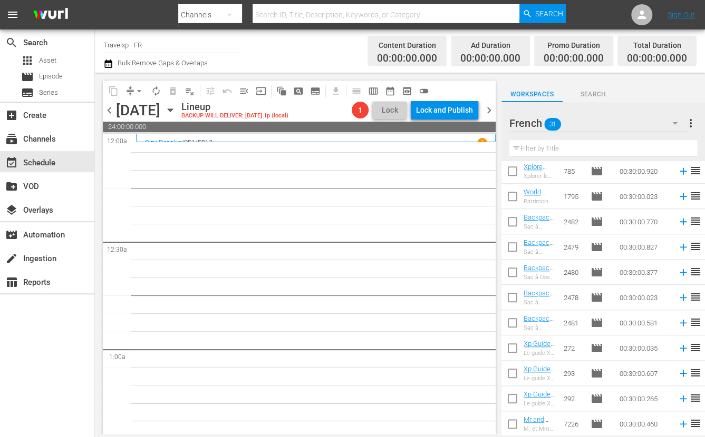
click at [176, 107] on icon "button" at bounding box center [170, 110] width 12 height 12
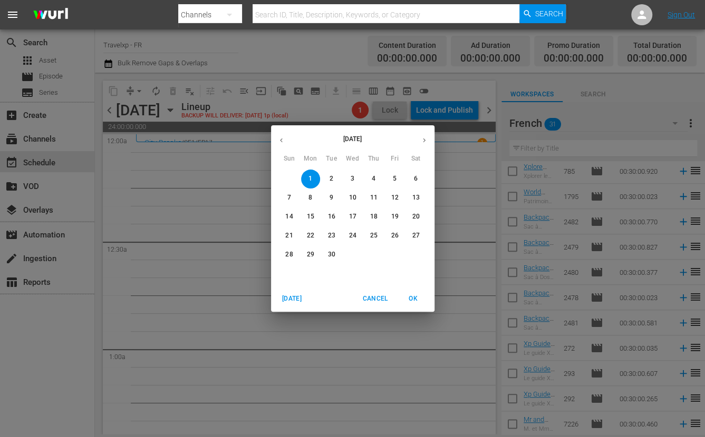
click at [280, 135] on button "button" at bounding box center [281, 140] width 21 height 21
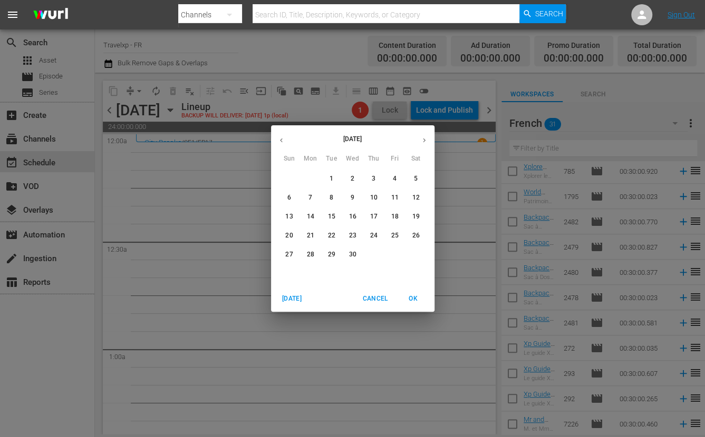
click at [336, 177] on span "1" at bounding box center [331, 178] width 19 height 9
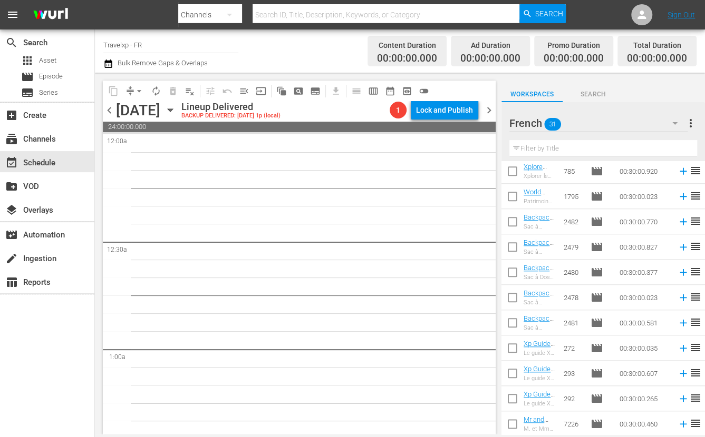
click at [179, 104] on div "Tuesday, April 1st April 1st" at bounding box center [147, 110] width 63 height 17
click at [176, 109] on icon "button" at bounding box center [170, 110] width 12 height 12
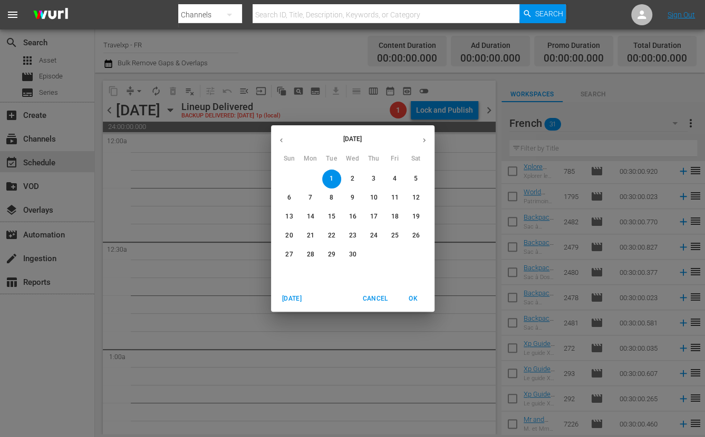
click at [282, 143] on icon "button" at bounding box center [281, 141] width 8 height 8
click at [264, 175] on div "January 2025 Sun Mon Tue Wed Thu Fri Sat 29 30 31 1 2 3 4 5 6 7 8 9 10 11 12 13…" at bounding box center [352, 218] width 705 height 437
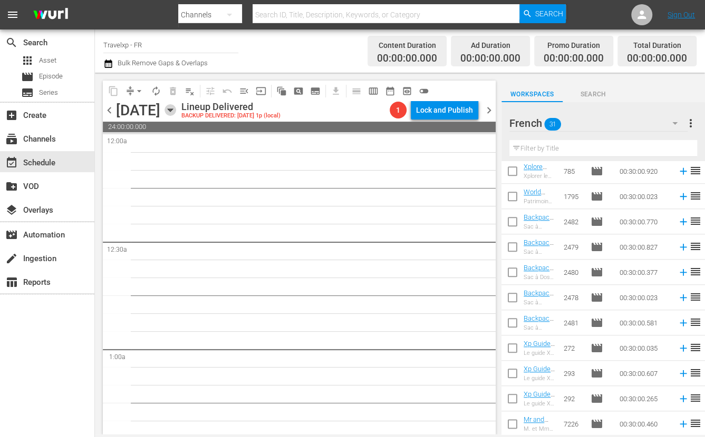
click at [176, 105] on icon "button" at bounding box center [170, 110] width 12 height 12
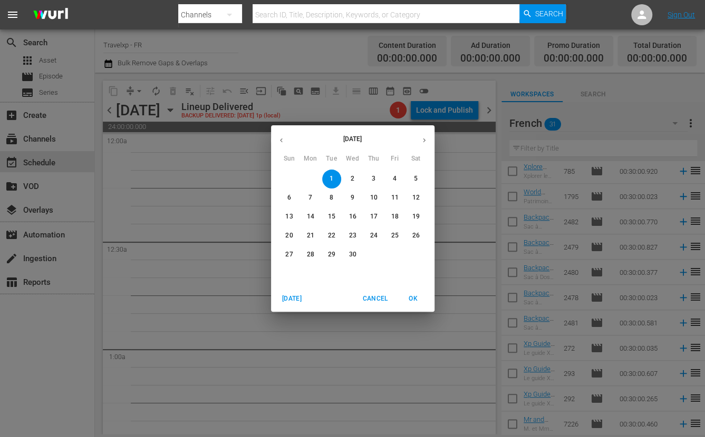
click at [423, 137] on icon "button" at bounding box center [424, 141] width 8 height 8
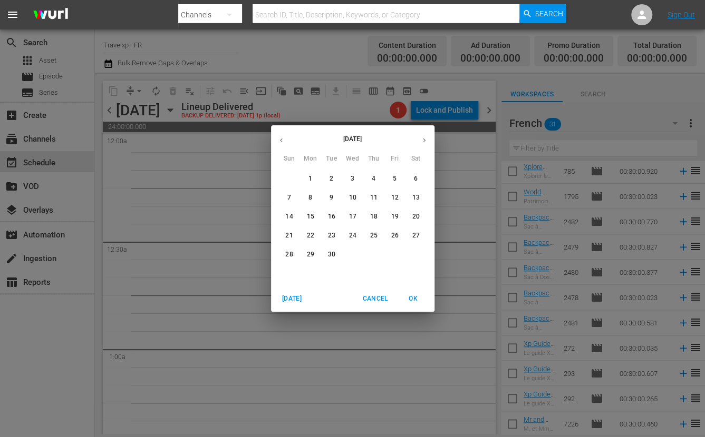
click at [284, 137] on icon "button" at bounding box center [281, 141] width 8 height 8
click at [287, 275] on p "31" at bounding box center [288, 273] width 7 height 9
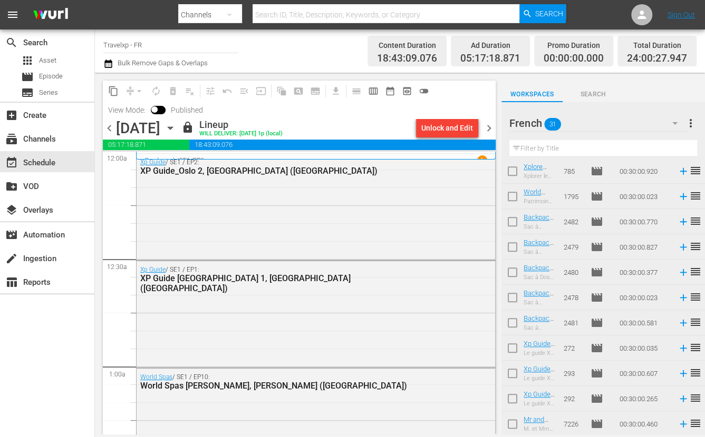
click at [488, 128] on span "chevron_right" at bounding box center [488, 128] width 13 height 13
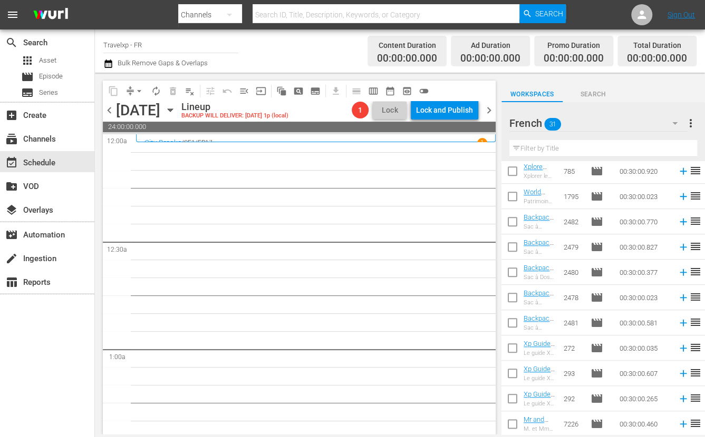
click at [176, 114] on icon "button" at bounding box center [170, 110] width 12 height 12
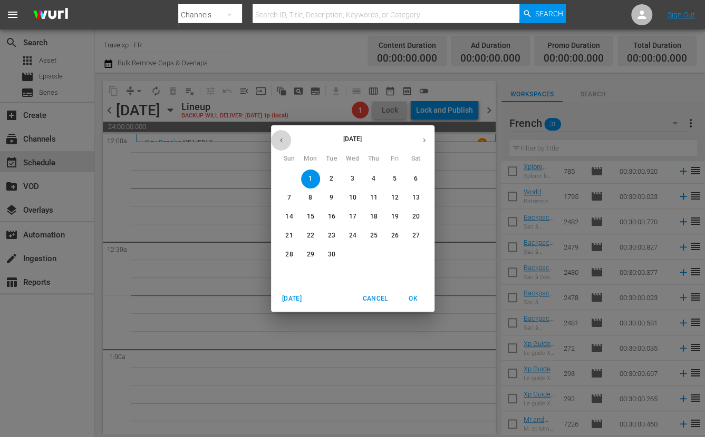
click at [278, 141] on icon "button" at bounding box center [281, 141] width 8 height 8
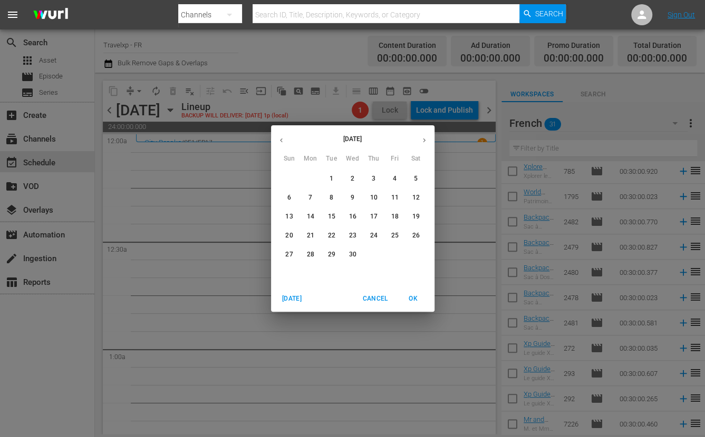
click at [335, 179] on span "1" at bounding box center [331, 178] width 19 height 9
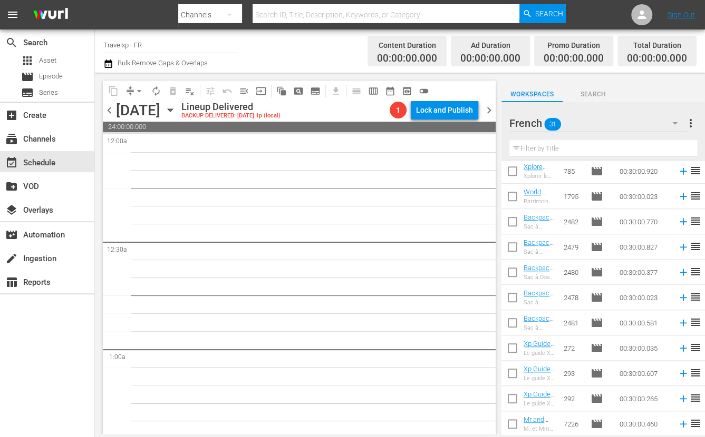
click at [111, 114] on span "chevron_left" at bounding box center [109, 110] width 13 height 13
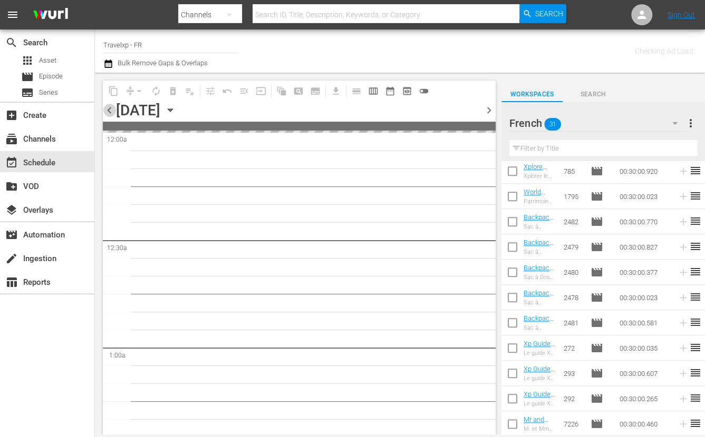
click at [111, 114] on span "chevron_left" at bounding box center [109, 110] width 13 height 13
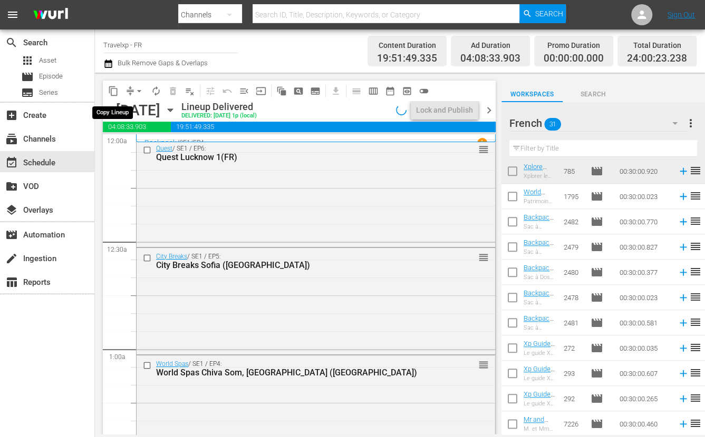
click at [113, 91] on span "content_copy" at bounding box center [113, 91] width 11 height 11
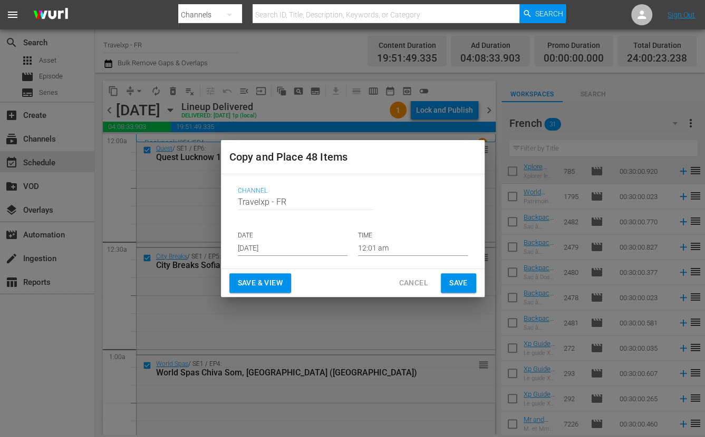
click at [296, 241] on input "[DATE]" at bounding box center [293, 248] width 110 height 16
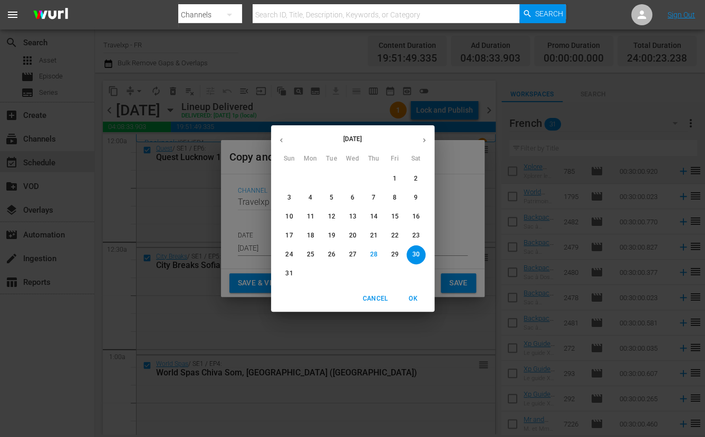
click at [421, 138] on icon "button" at bounding box center [424, 141] width 8 height 8
click at [313, 172] on button "1" at bounding box center [310, 179] width 19 height 19
type input "[DATE]"
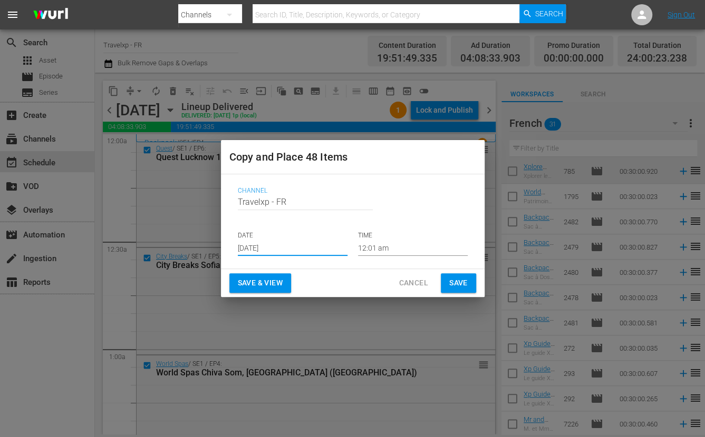
click at [270, 280] on span "Save & View" at bounding box center [260, 283] width 45 height 13
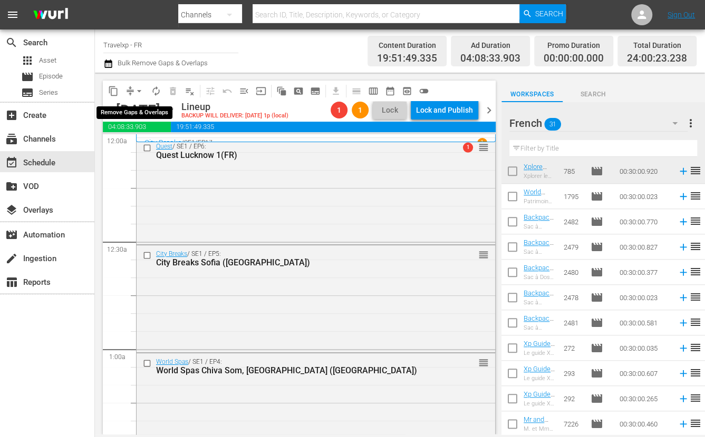
click at [138, 87] on span "arrow_drop_down" at bounding box center [139, 91] width 11 height 11
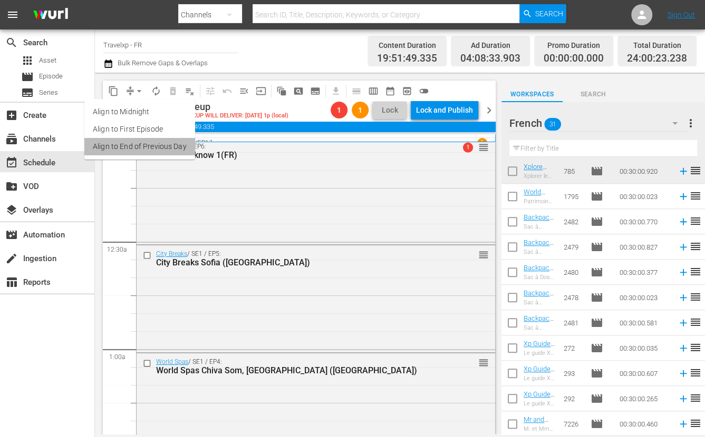
click at [150, 145] on li "Align to End of Previous Day" at bounding box center [139, 146] width 111 height 17
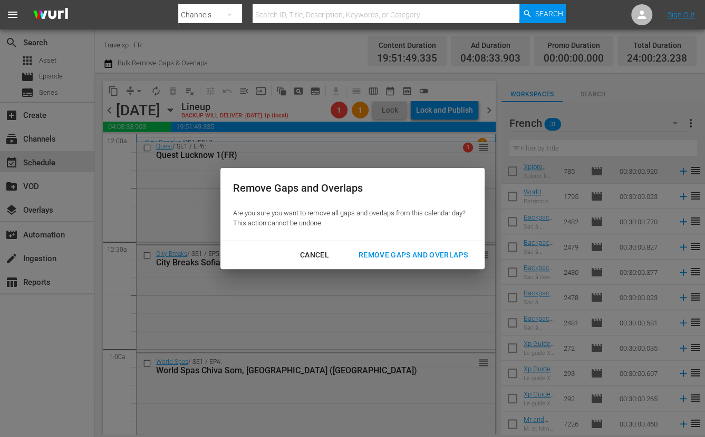
click at [451, 254] on div "Remove Gaps and Overlaps" at bounding box center [413, 255] width 126 height 13
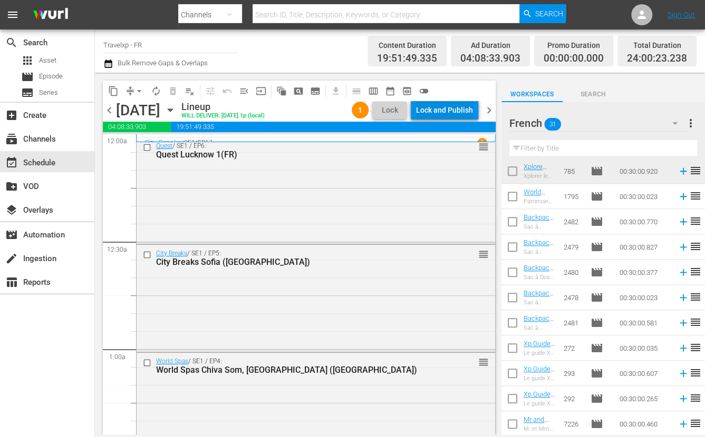
click at [464, 109] on div "Lock and Publish" at bounding box center [444, 110] width 57 height 19
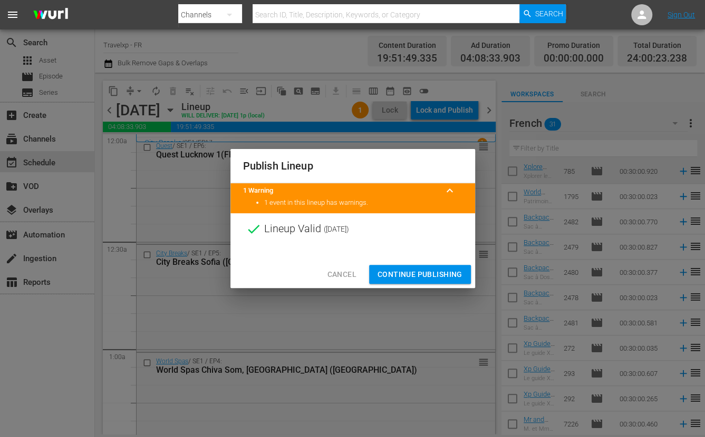
click at [432, 266] on button "Continue Publishing" at bounding box center [420, 275] width 102 height 20
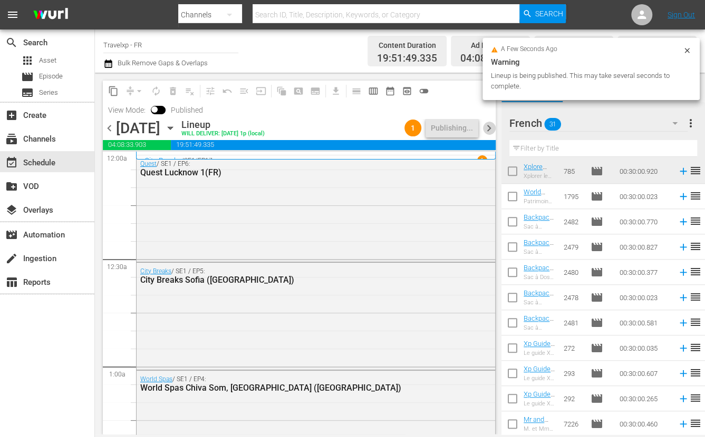
click at [490, 128] on span "chevron_right" at bounding box center [488, 128] width 13 height 13
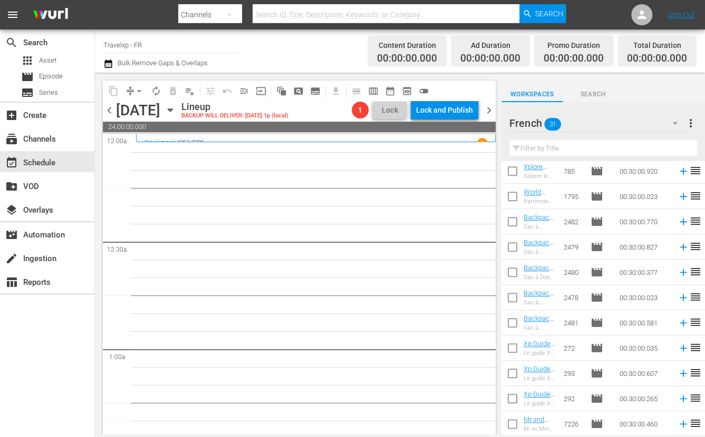
click at [176, 110] on icon "button" at bounding box center [170, 110] width 12 height 12
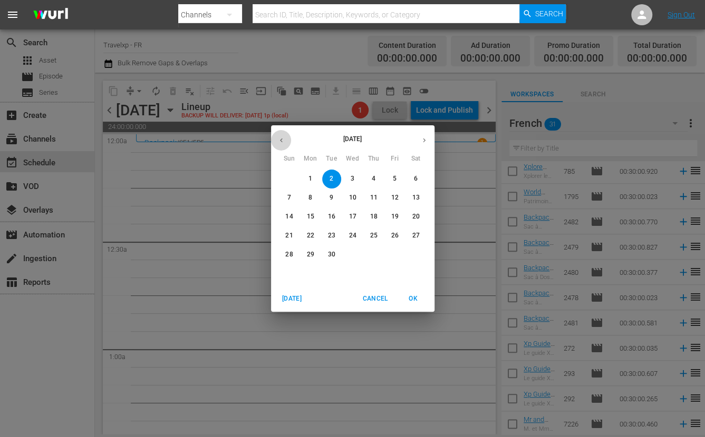
click at [282, 140] on icon "button" at bounding box center [281, 141] width 8 height 8
click at [276, 139] on button "button" at bounding box center [281, 140] width 21 height 21
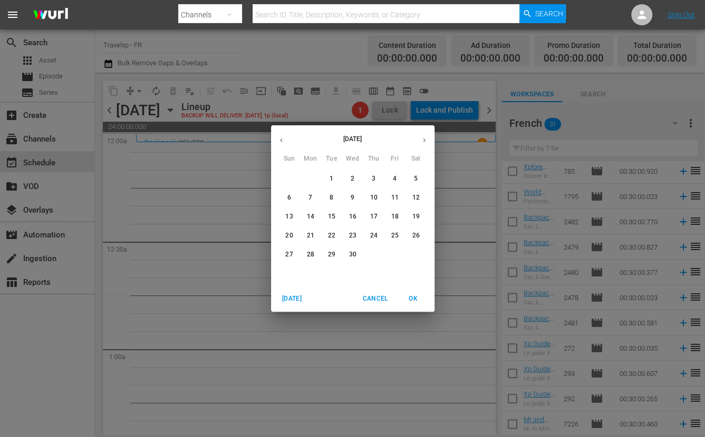
click at [356, 179] on span "2" at bounding box center [352, 178] width 19 height 9
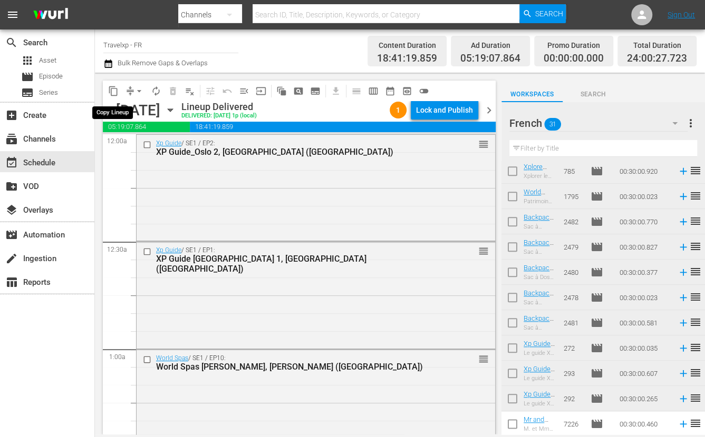
click at [114, 92] on span "content_copy" at bounding box center [113, 91] width 11 height 11
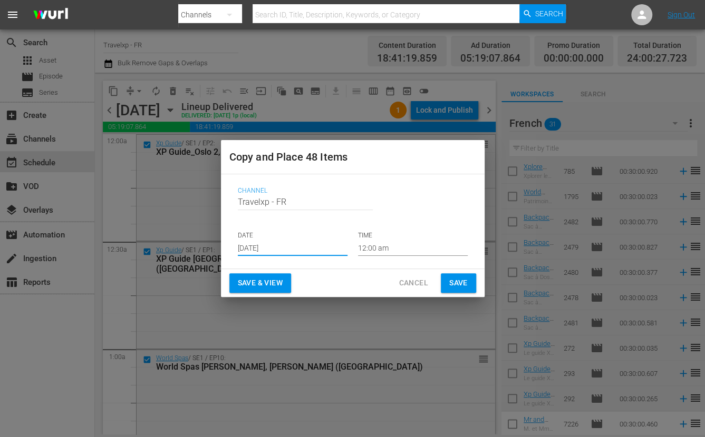
click at [285, 251] on input "[DATE]" at bounding box center [293, 248] width 110 height 16
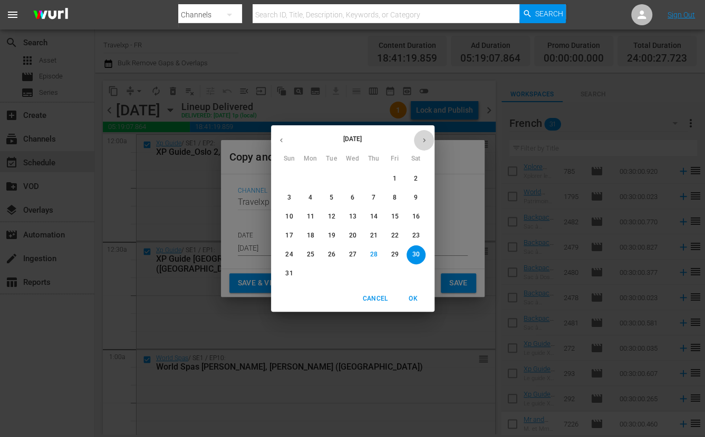
click at [426, 137] on icon "button" at bounding box center [424, 141] width 8 height 8
click at [329, 179] on p "2" at bounding box center [331, 178] width 4 height 9
type input "[DATE]"
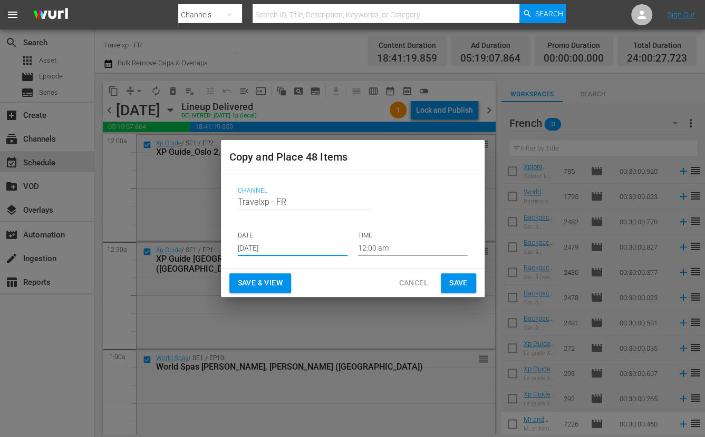
click at [257, 287] on span "Save & View" at bounding box center [260, 283] width 45 height 13
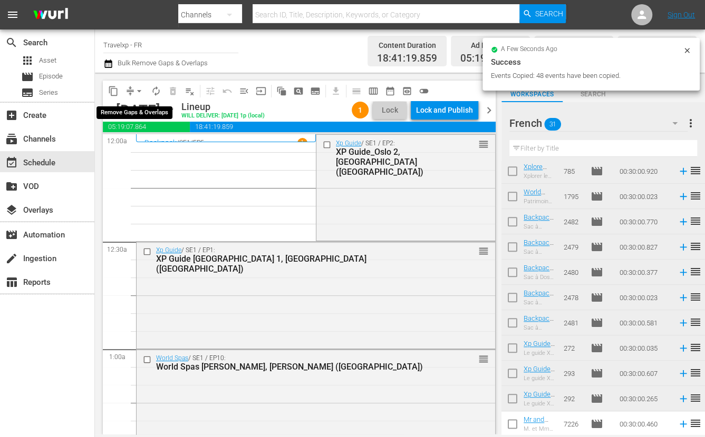
click at [139, 96] on span "arrow_drop_down" at bounding box center [139, 91] width 11 height 11
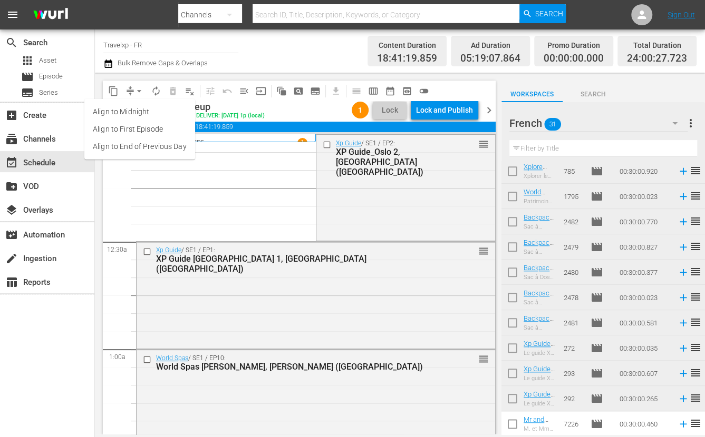
click at [125, 143] on li "Align to End of Previous Day" at bounding box center [139, 146] width 111 height 17
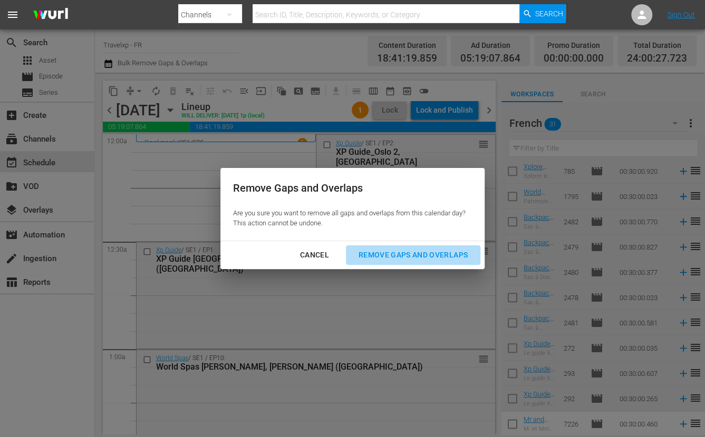
click at [379, 253] on div "Remove Gaps and Overlaps" at bounding box center [413, 255] width 126 height 13
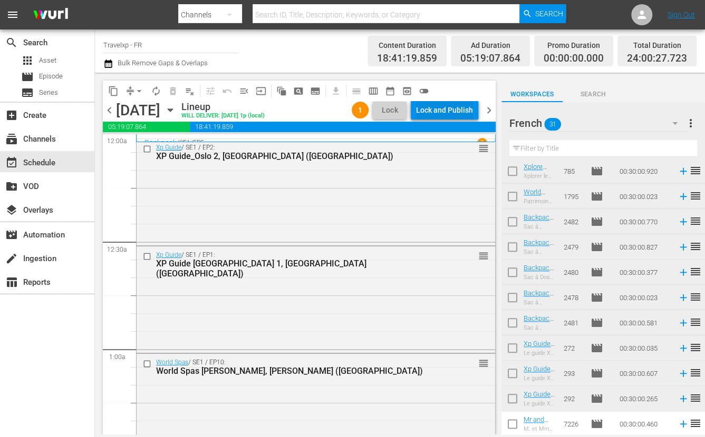
click at [457, 111] on div "Lock and Publish" at bounding box center [444, 110] width 57 height 19
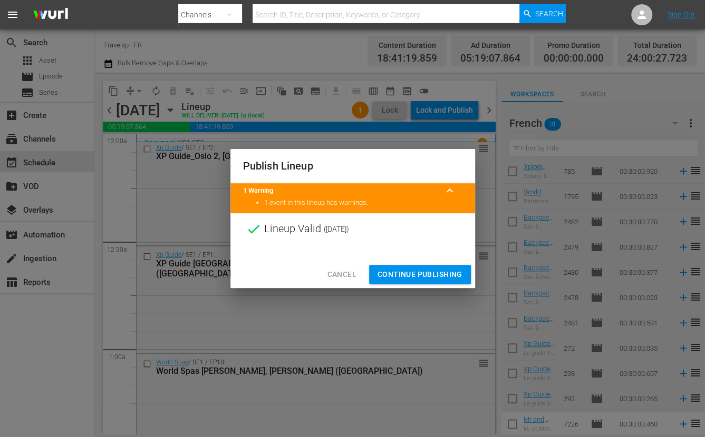
click at [423, 270] on span "Continue Publishing" at bounding box center [419, 274] width 85 height 13
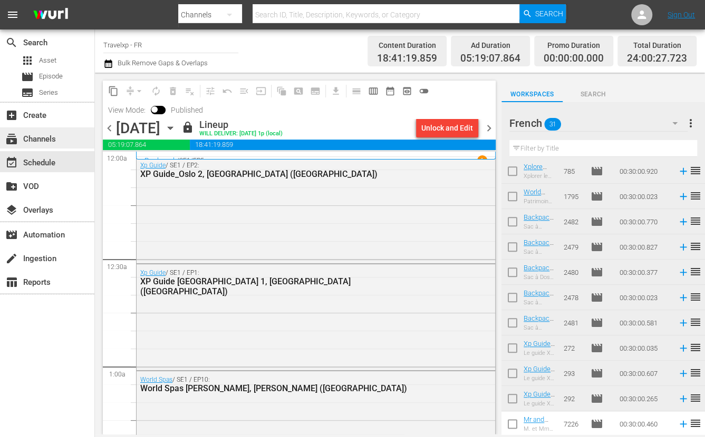
click at [34, 137] on div "subscriptions Channels" at bounding box center [29, 137] width 59 height 9
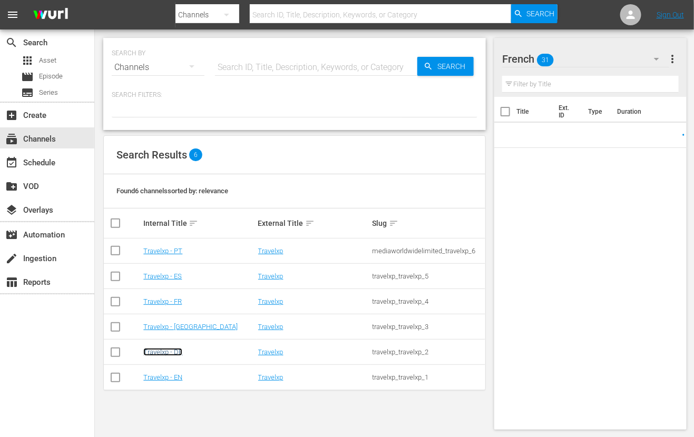
click at [180, 352] on link "Travelxp - DE" at bounding box center [162, 352] width 39 height 8
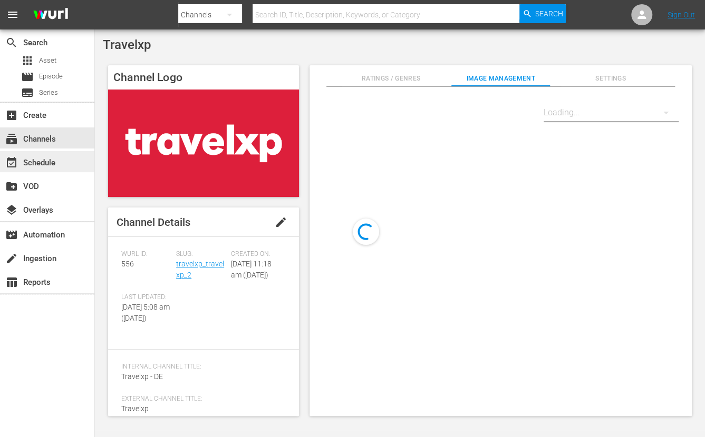
click at [67, 162] on div "event_available Schedule" at bounding box center [47, 161] width 94 height 21
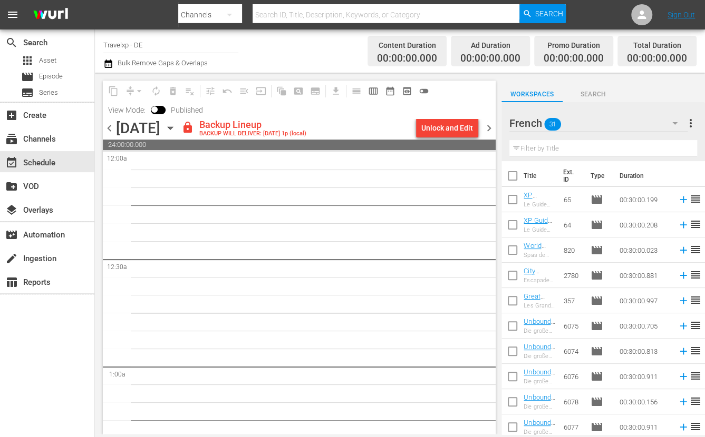
click at [113, 129] on span "chevron_left" at bounding box center [109, 128] width 13 height 13
click at [111, 130] on span "chevron_left" at bounding box center [109, 128] width 13 height 13
click at [110, 124] on span "chevron_left" at bounding box center [109, 128] width 13 height 13
click at [109, 125] on span "chevron_left" at bounding box center [109, 128] width 13 height 13
click at [110, 125] on span "chevron_left" at bounding box center [109, 128] width 13 height 13
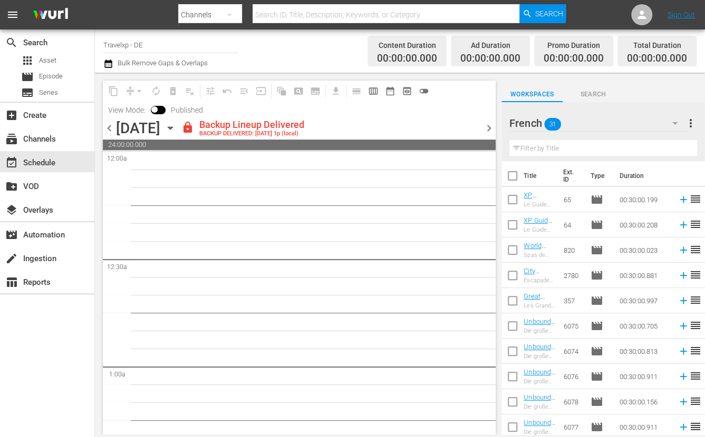
click at [110, 125] on span "chevron_left" at bounding box center [109, 128] width 13 height 13
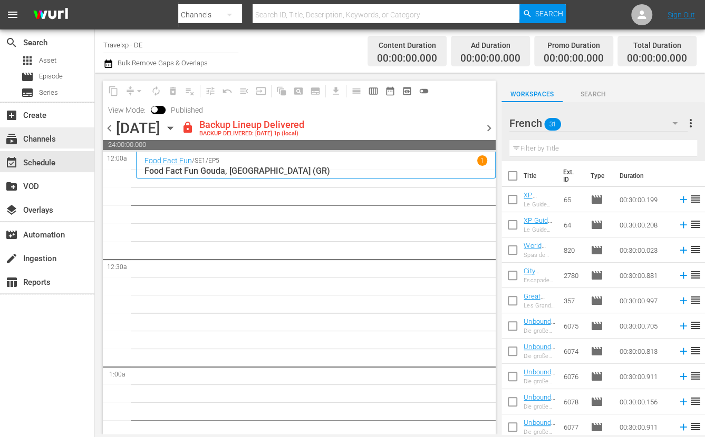
click at [56, 137] on div "subscriptions Channels" at bounding box center [29, 137] width 59 height 9
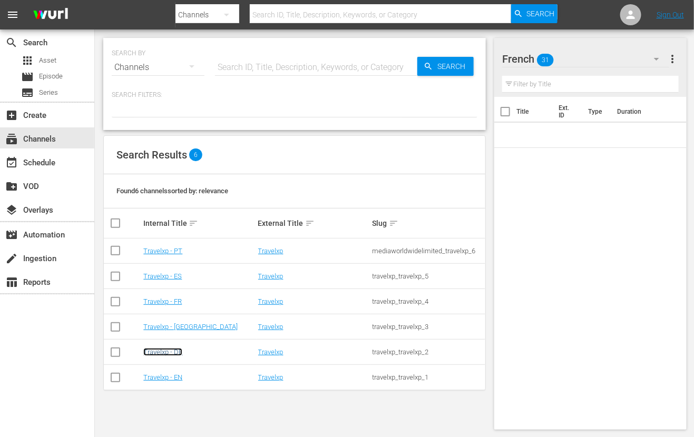
click at [171, 352] on link "Travelxp - DE" at bounding box center [162, 352] width 39 height 8
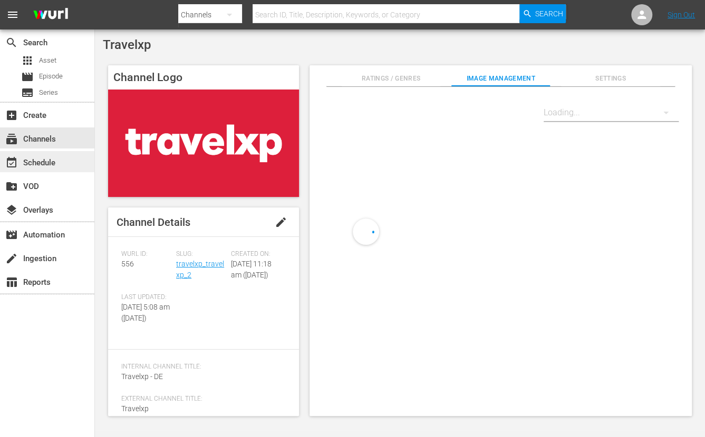
click at [32, 166] on div "event_available Schedule" at bounding box center [29, 161] width 59 height 9
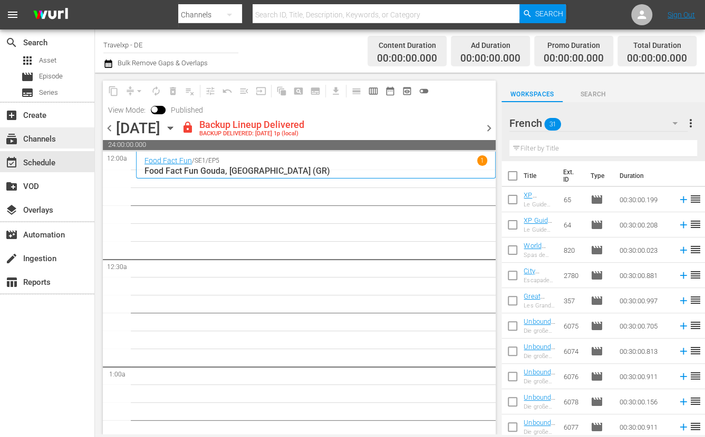
click at [50, 135] on div "subscriptions Channels" at bounding box center [29, 137] width 59 height 9
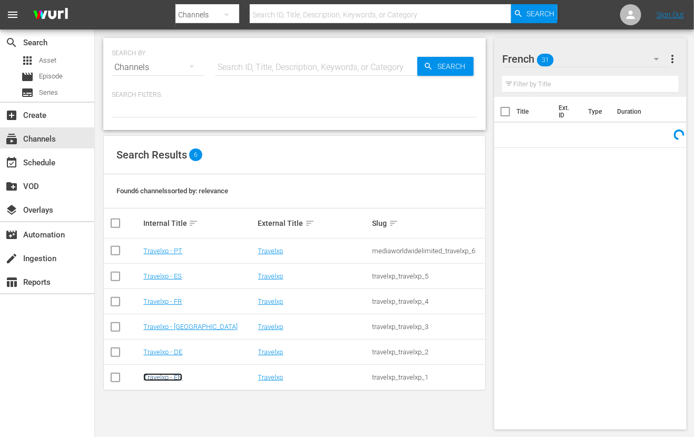
click at [166, 377] on link "Travelxp - EN" at bounding box center [162, 378] width 39 height 8
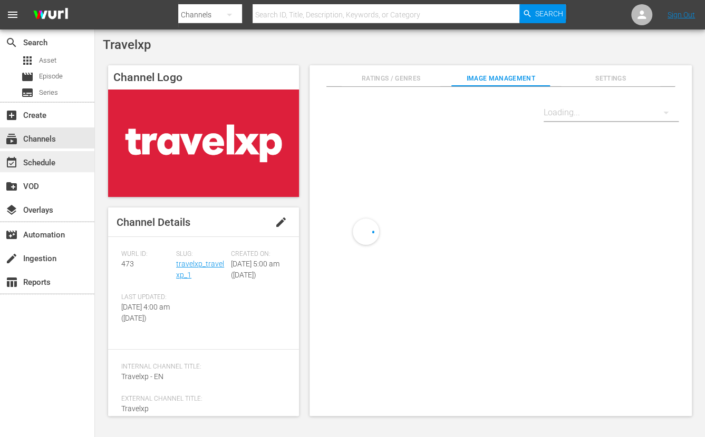
click at [40, 160] on div "event_available Schedule" at bounding box center [29, 161] width 59 height 9
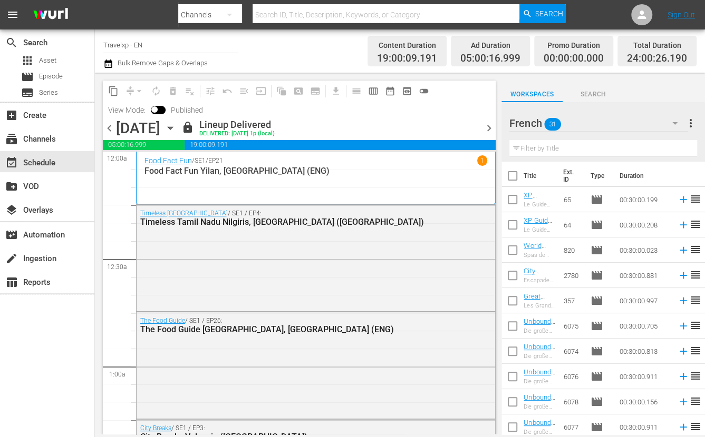
click at [172, 129] on icon "button" at bounding box center [170, 128] width 5 height 3
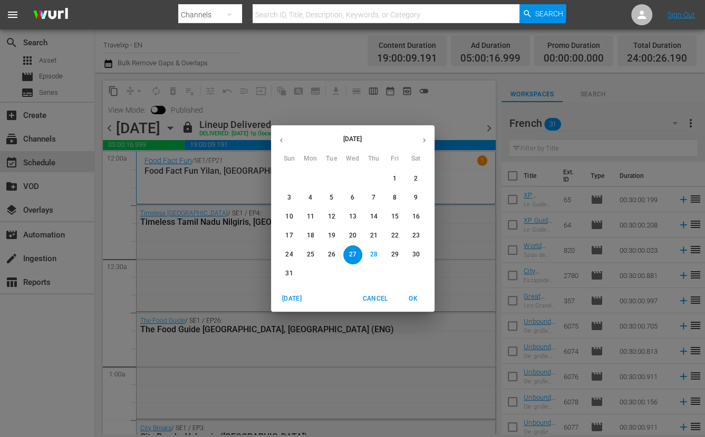
click at [424, 141] on icon "button" at bounding box center [424, 141] width 3 height 4
click at [329, 178] on p "2" at bounding box center [331, 178] width 4 height 9
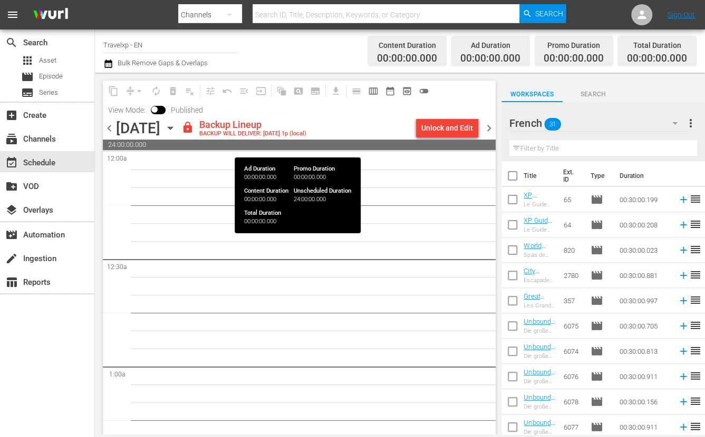
click at [108, 135] on div "chevron_left Tuesday, September 2nd September 2nd lock Backup Lineup BACKUP WIL…" at bounding box center [299, 129] width 393 height 21
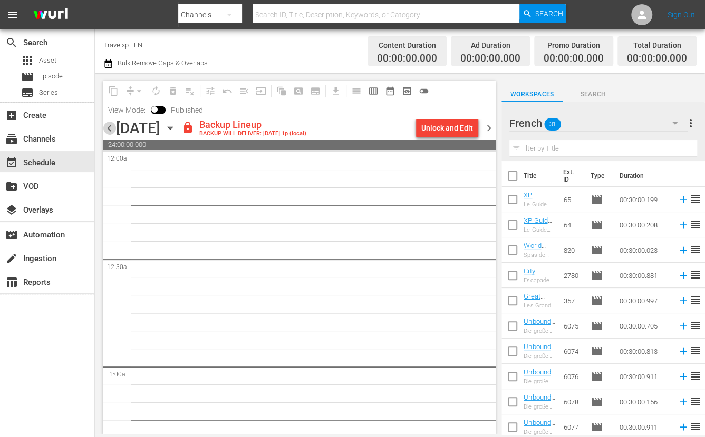
click at [108, 128] on span "chevron_left" at bounding box center [109, 128] width 13 height 13
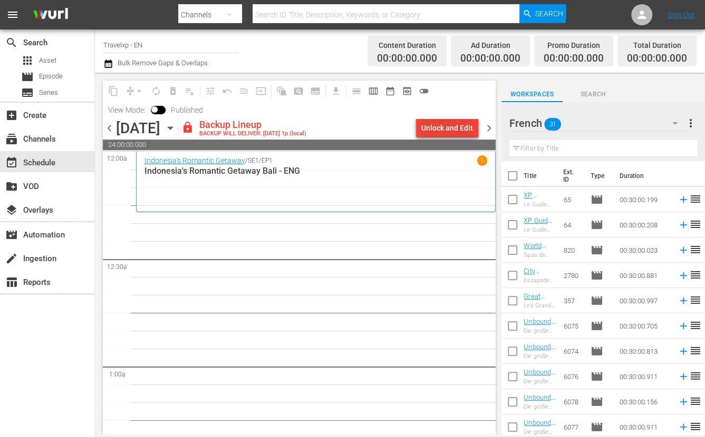
click at [456, 130] on div "Unlock and Edit" at bounding box center [447, 128] width 52 height 19
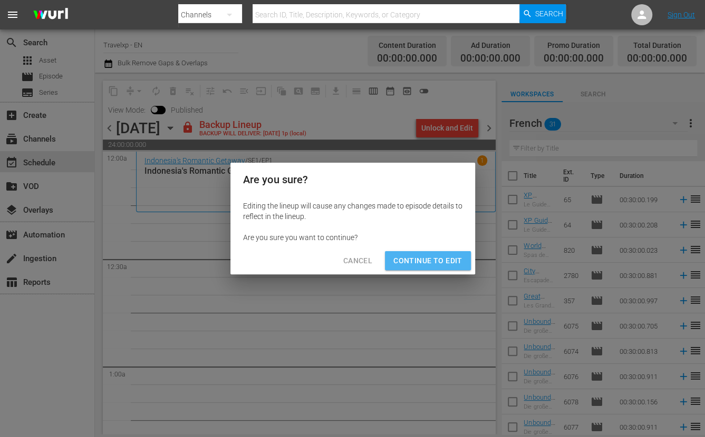
click at [429, 260] on span "Continue to Edit" at bounding box center [427, 261] width 69 height 13
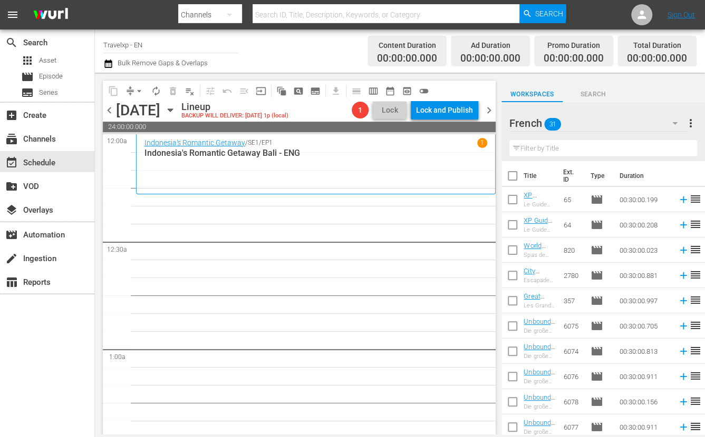
click at [110, 112] on span "chevron_left" at bounding box center [109, 110] width 13 height 13
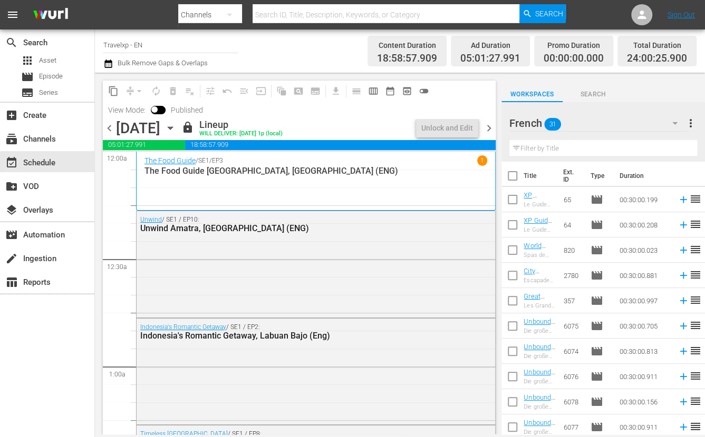
click at [489, 130] on span "chevron_right" at bounding box center [488, 128] width 13 height 13
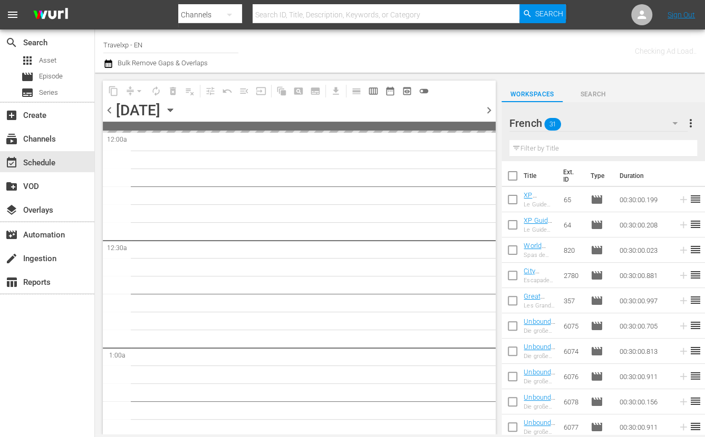
click at [676, 121] on icon "button" at bounding box center [674, 123] width 13 height 13
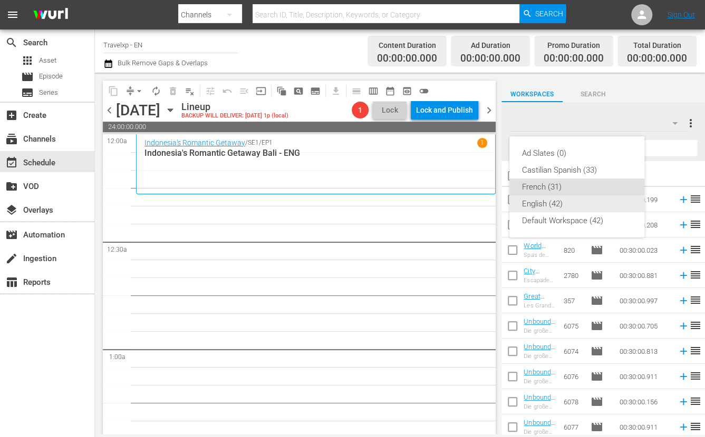
click at [555, 204] on div "English (42)" at bounding box center [577, 204] width 110 height 17
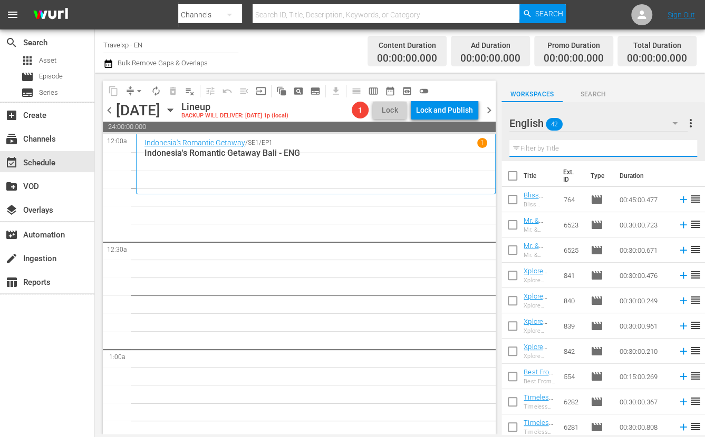
click at [557, 149] on input "text" at bounding box center [603, 148] width 188 height 17
click at [546, 141] on input "text" at bounding box center [603, 148] width 188 height 17
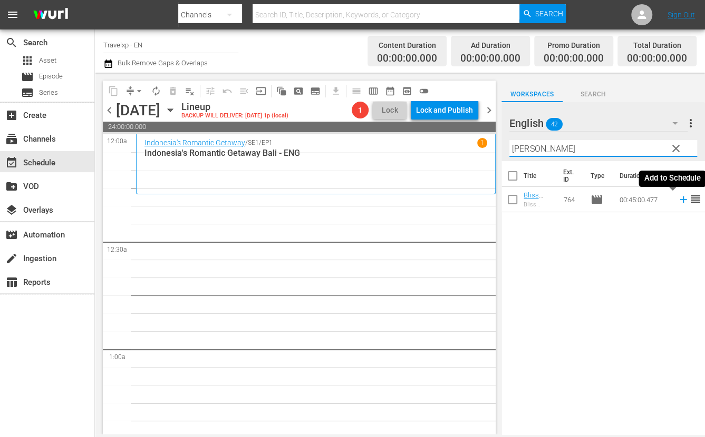
click at [679, 200] on icon at bounding box center [682, 200] width 7 height 7
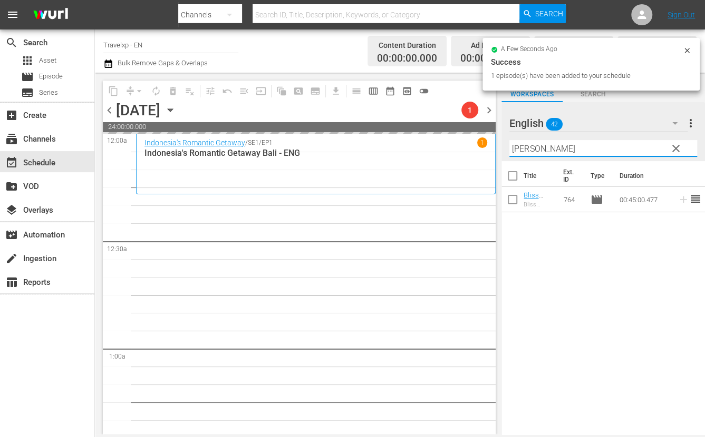
click at [522, 149] on input "[PERSON_NAME]" at bounding box center [603, 148] width 188 height 17
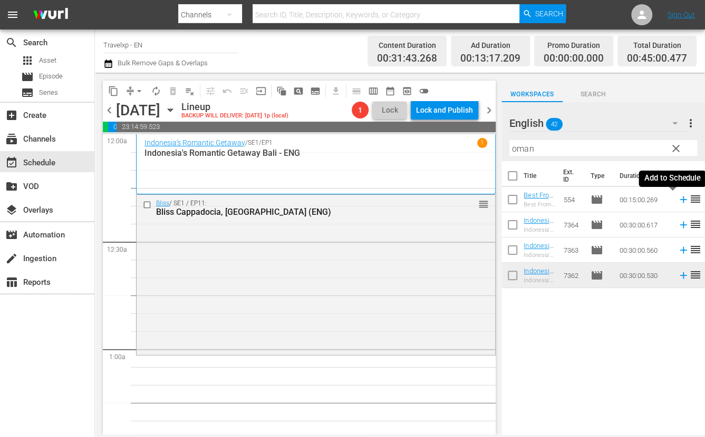
click at [677, 201] on icon at bounding box center [683, 200] width 12 height 12
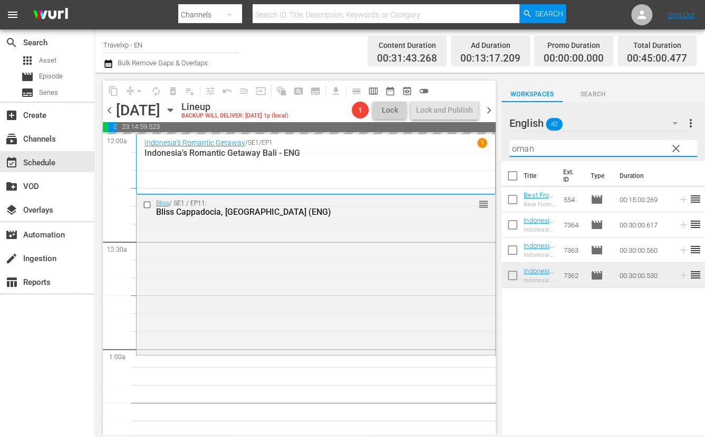
click at [523, 148] on input "oman" at bounding box center [603, 148] width 188 height 17
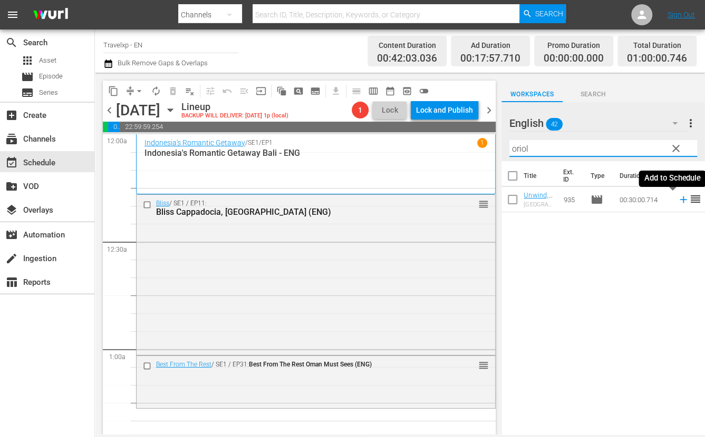
click at [679, 200] on icon at bounding box center [682, 200] width 7 height 7
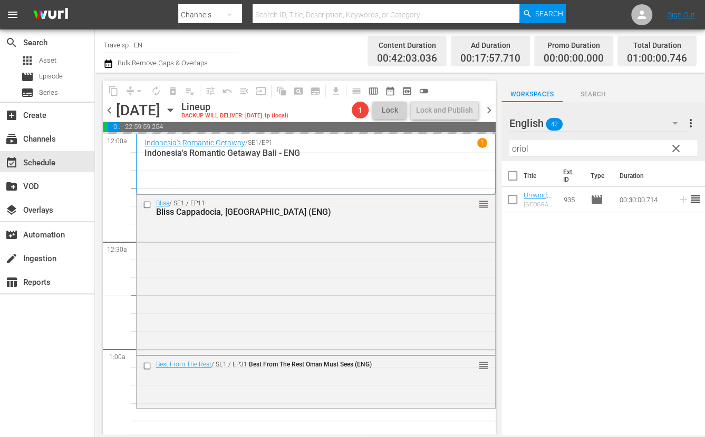
click at [516, 148] on input "oriol" at bounding box center [603, 148] width 188 height 17
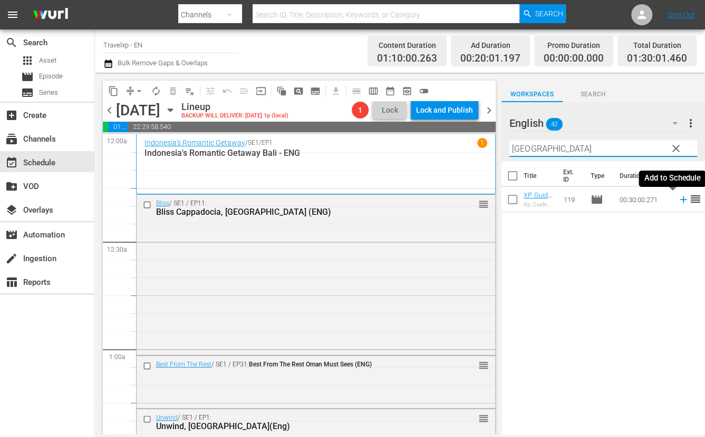
click at [679, 200] on icon at bounding box center [682, 200] width 7 height 7
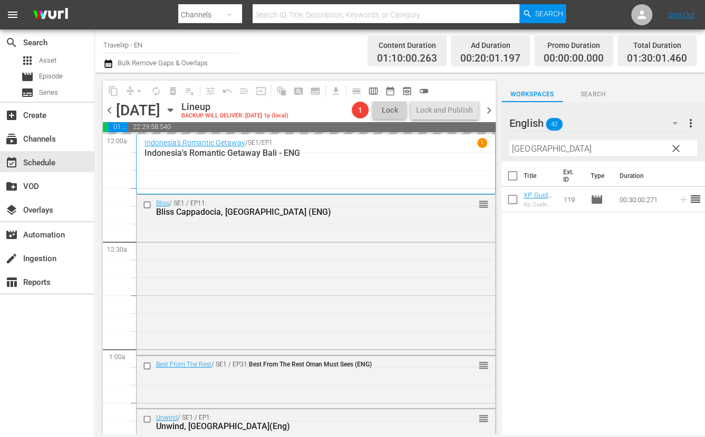
click at [526, 149] on input "[GEOGRAPHIC_DATA]" at bounding box center [603, 148] width 188 height 17
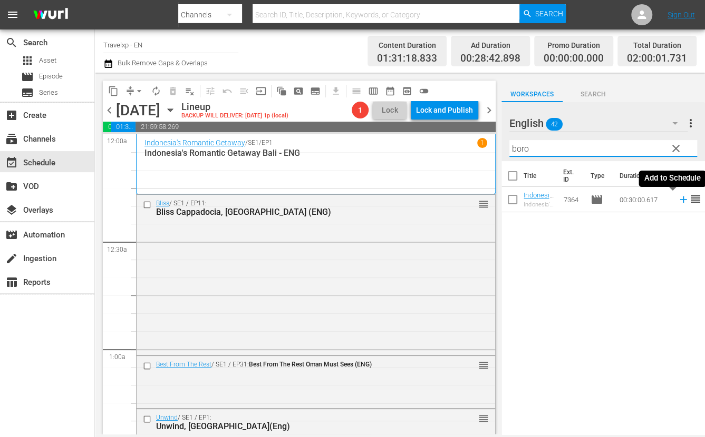
click at [679, 200] on icon at bounding box center [682, 200] width 7 height 7
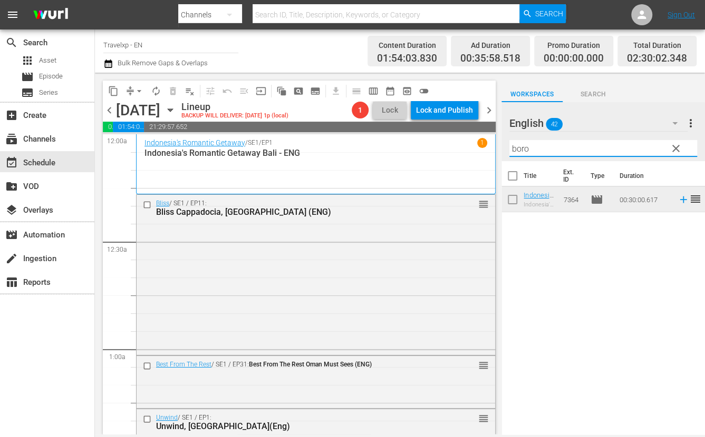
click at [521, 149] on input "boro" at bounding box center [603, 148] width 188 height 17
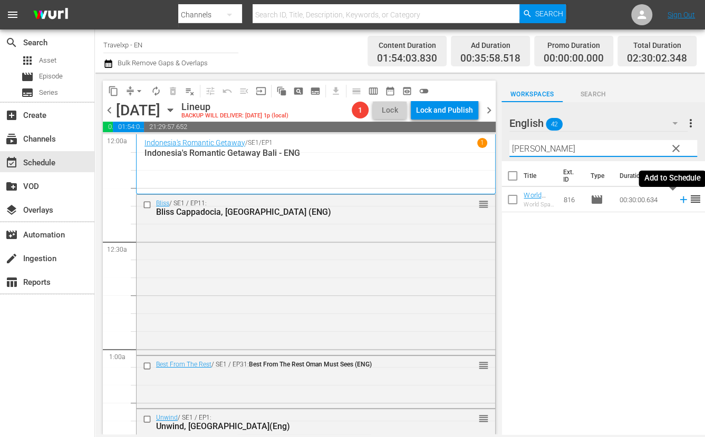
click at [677, 198] on icon at bounding box center [683, 200] width 12 height 12
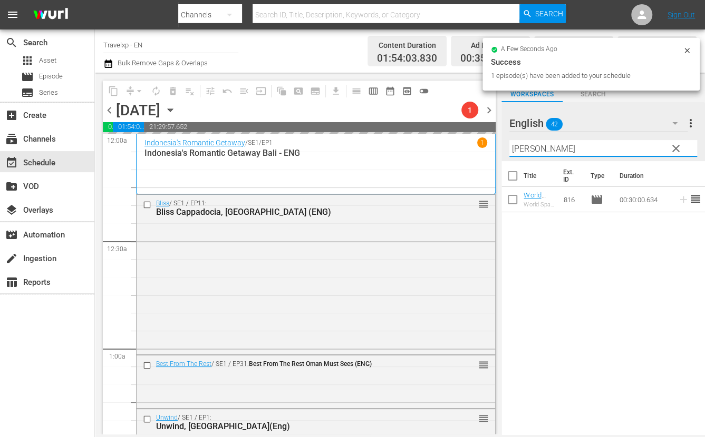
click at [521, 151] on input "kemp" at bounding box center [603, 148] width 188 height 17
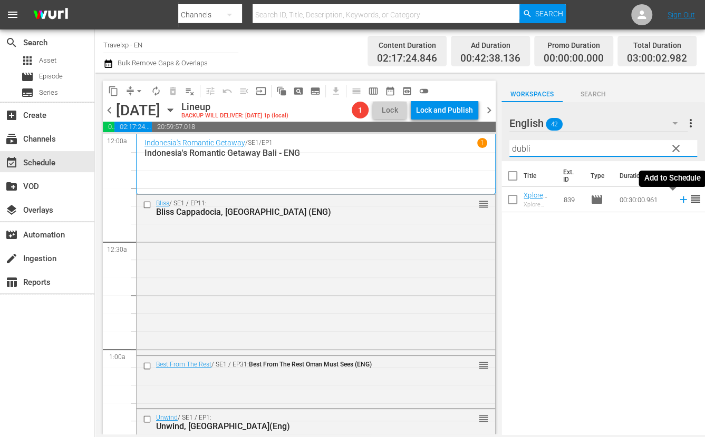
click at [679, 200] on icon at bounding box center [682, 200] width 7 height 7
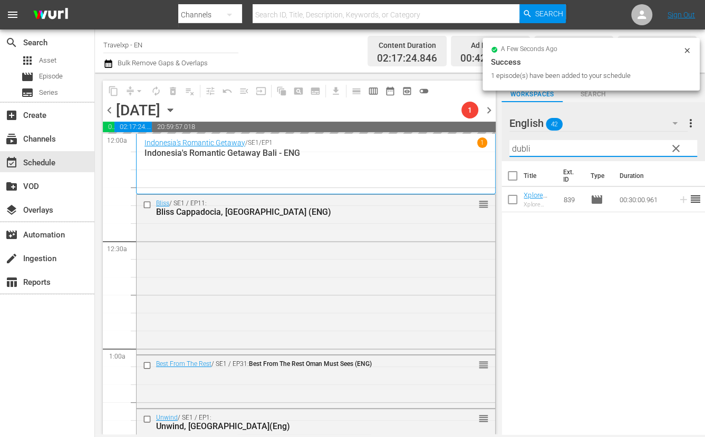
click at [519, 146] on input "dubli" at bounding box center [603, 148] width 188 height 17
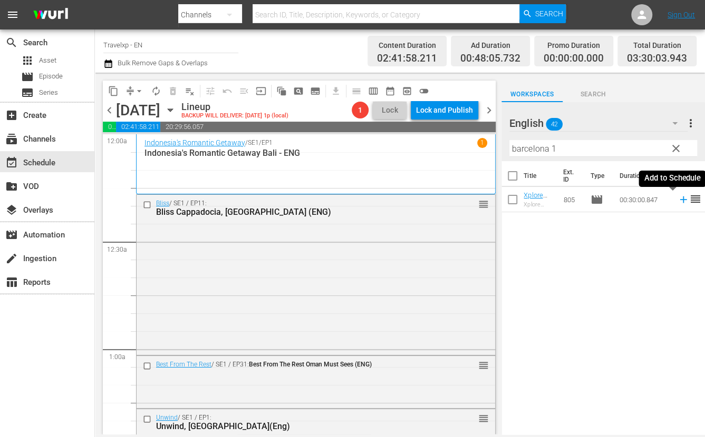
click at [679, 198] on icon at bounding box center [682, 200] width 7 height 7
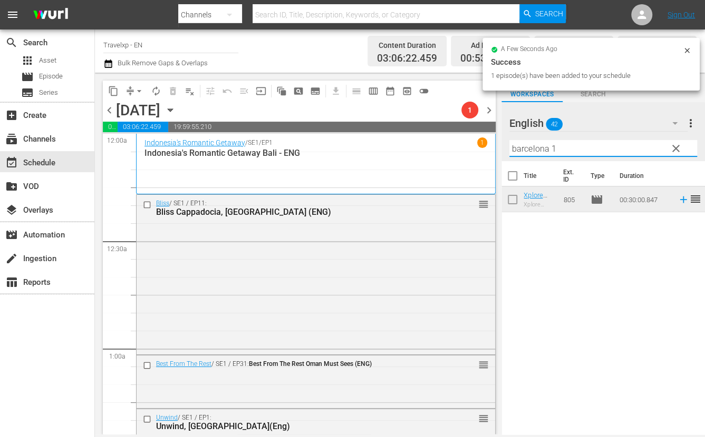
drag, startPoint x: 560, startPoint y: 148, endPoint x: 507, endPoint y: 149, distance: 53.2
click at [507, 149] on div "English 42 English more_vert clear Filter by Title barcelona 1" at bounding box center [602, 131] width 203 height 59
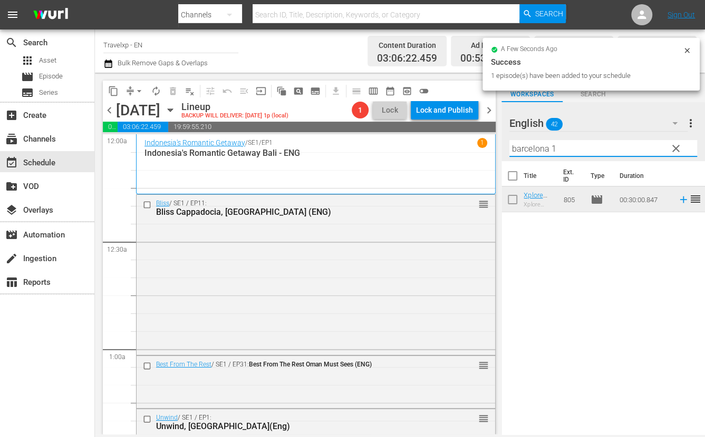
click at [563, 150] on input "barcelona 1" at bounding box center [603, 148] width 188 height 17
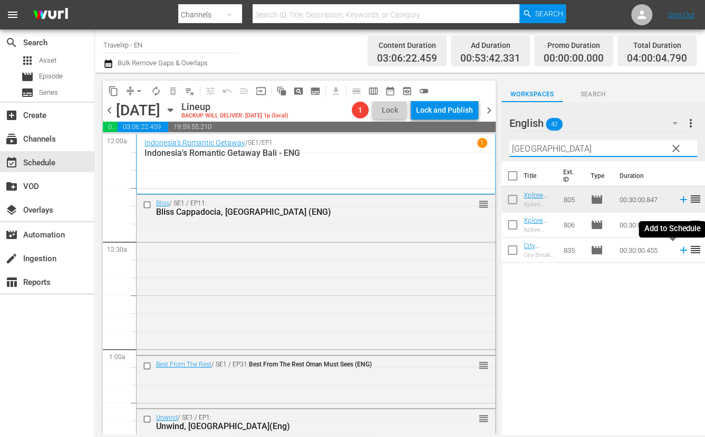
click at [679, 251] on icon at bounding box center [682, 250] width 7 height 7
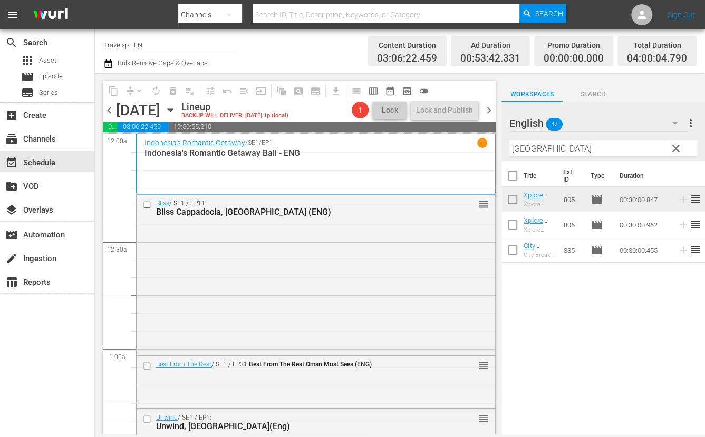
click at [535, 146] on input "[GEOGRAPHIC_DATA]" at bounding box center [603, 148] width 188 height 17
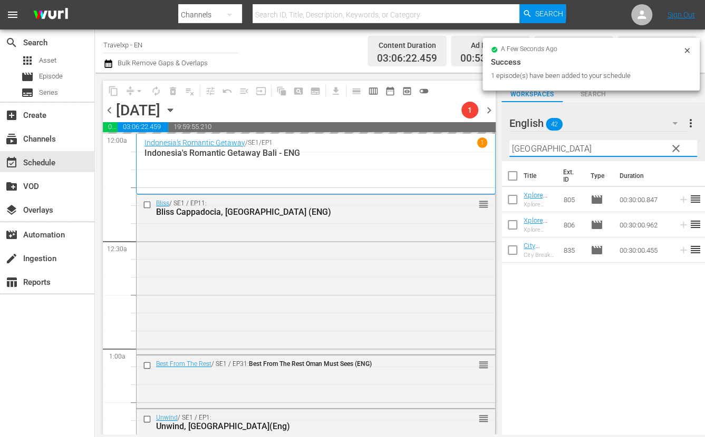
click at [535, 146] on input "[GEOGRAPHIC_DATA]" at bounding box center [603, 148] width 188 height 17
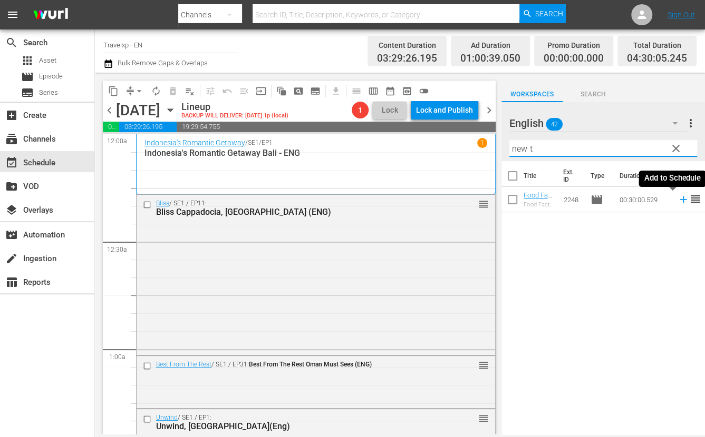
type input "new t"
click at [677, 201] on icon at bounding box center [683, 200] width 12 height 12
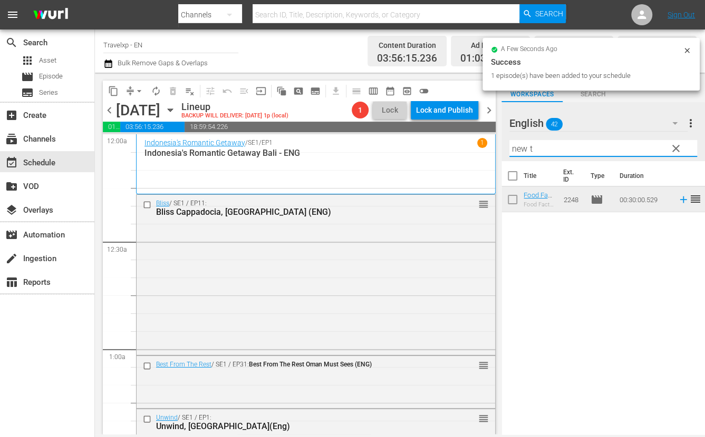
drag, startPoint x: 550, startPoint y: 149, endPoint x: 497, endPoint y: 149, distance: 53.8
click at [497, 149] on div "content_copy compress arrow_drop_down autorenew_outlined delete_forever_outline…" at bounding box center [400, 254] width 610 height 362
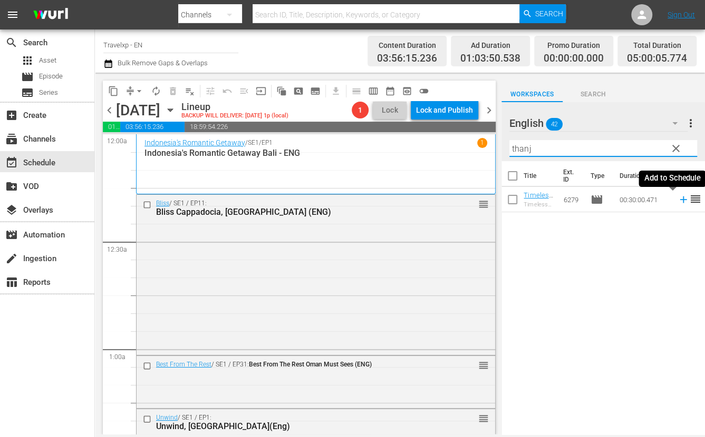
drag, startPoint x: 674, startPoint y: 201, endPoint x: 660, endPoint y: 191, distance: 17.3
click at [677, 201] on icon at bounding box center [683, 200] width 12 height 12
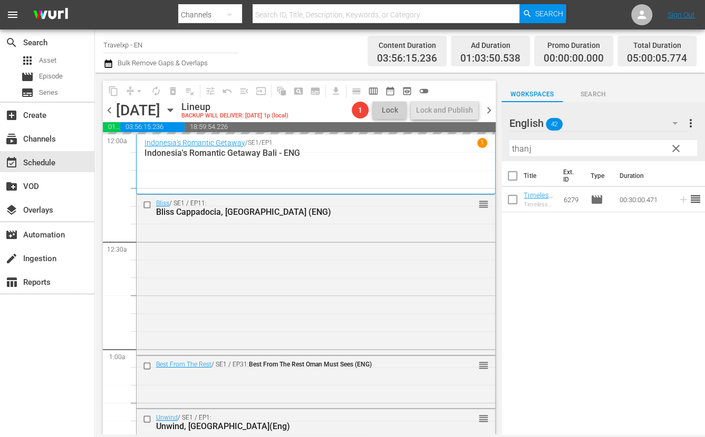
click at [524, 152] on input "thanj" at bounding box center [603, 148] width 188 height 17
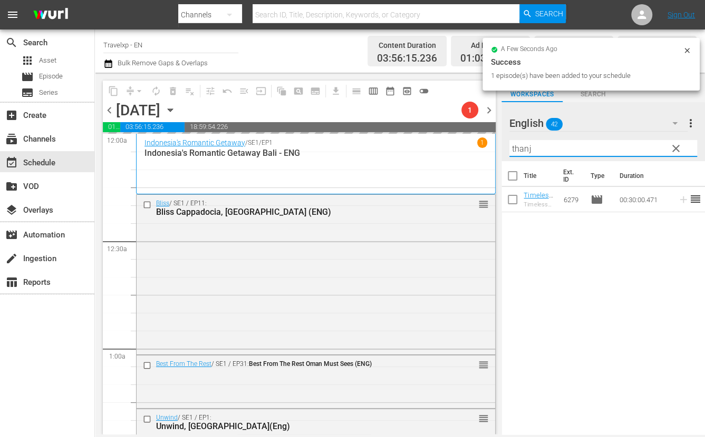
click at [524, 152] on input "thanj" at bounding box center [603, 148] width 188 height 17
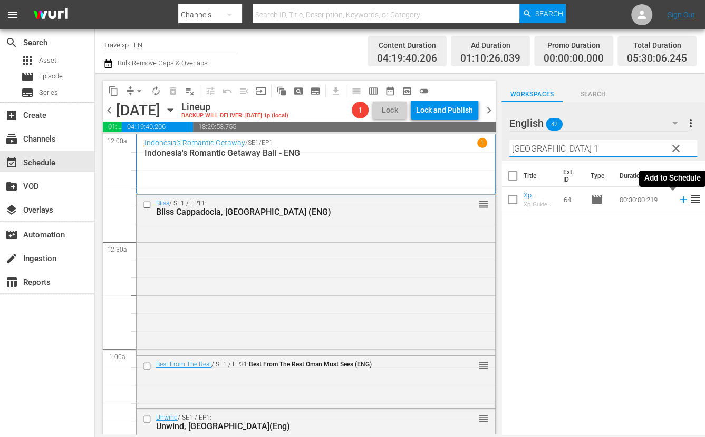
click at [679, 200] on icon at bounding box center [682, 200] width 7 height 7
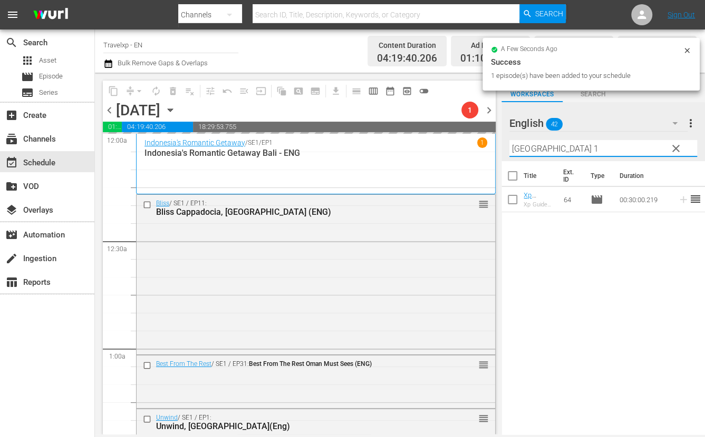
drag, startPoint x: 509, startPoint y: 144, endPoint x: 489, endPoint y: 142, distance: 20.1
click at [489, 142] on div "content_copy compress arrow_drop_down autorenew_outlined delete_forever_outline…" at bounding box center [400, 254] width 610 height 362
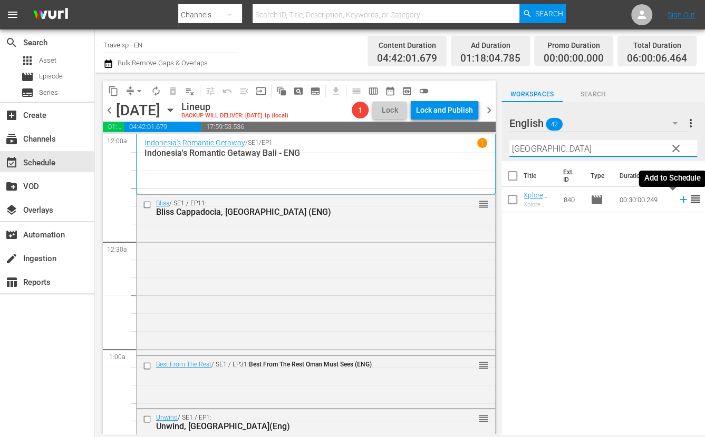
click at [679, 199] on icon at bounding box center [682, 200] width 7 height 7
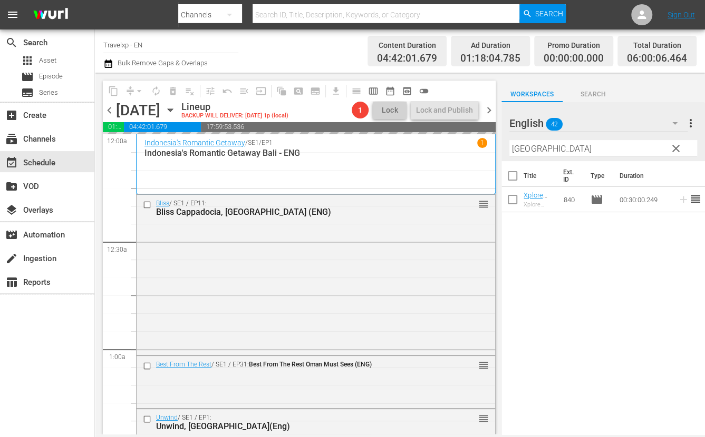
click at [527, 150] on input "[GEOGRAPHIC_DATA]" at bounding box center [603, 148] width 188 height 17
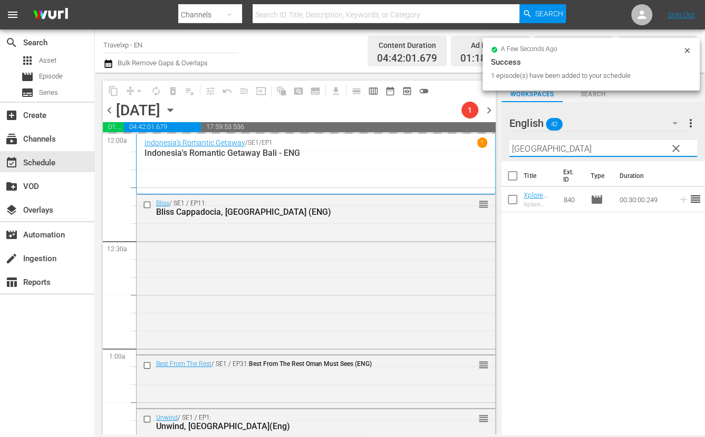
click at [527, 150] on input "[GEOGRAPHIC_DATA]" at bounding box center [603, 148] width 188 height 17
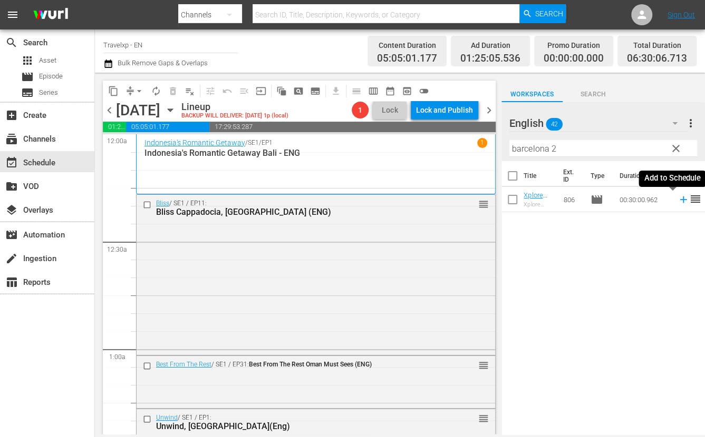
click at [677, 201] on icon at bounding box center [683, 200] width 12 height 12
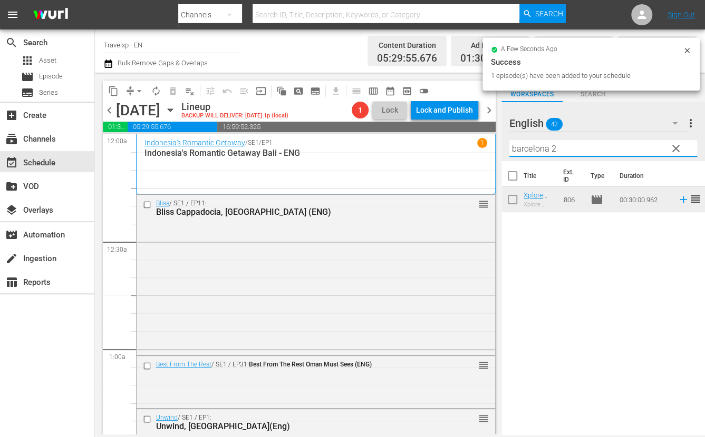
drag, startPoint x: 577, startPoint y: 147, endPoint x: 483, endPoint y: 146, distance: 93.8
click at [483, 146] on div "content_copy compress arrow_drop_down autorenew_outlined delete_forever_outline…" at bounding box center [400, 254] width 610 height 362
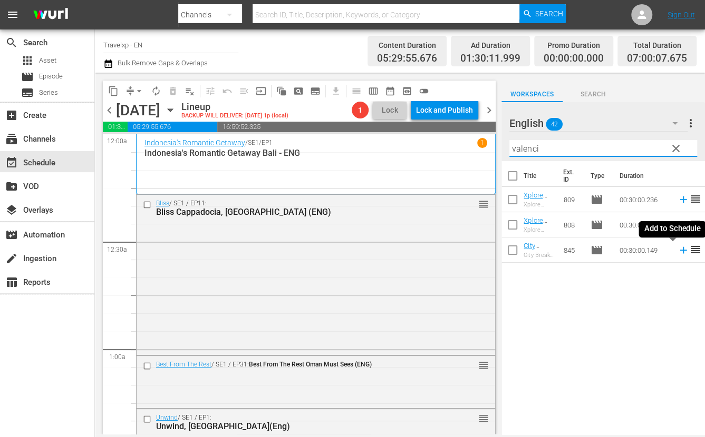
click at [679, 250] on icon at bounding box center [682, 250] width 7 height 7
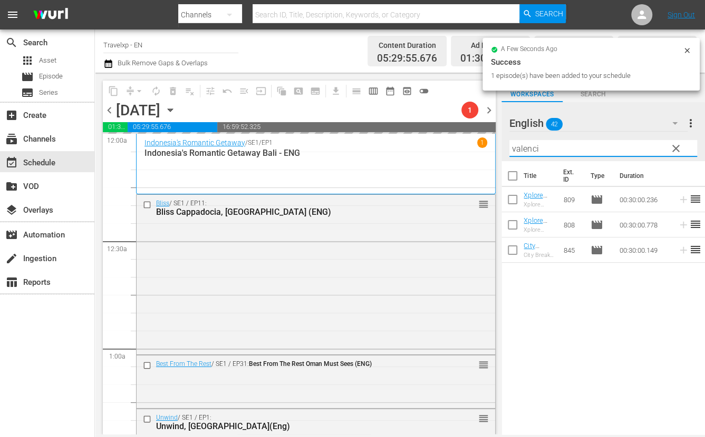
click at [515, 151] on input "valenci" at bounding box center [603, 148] width 188 height 17
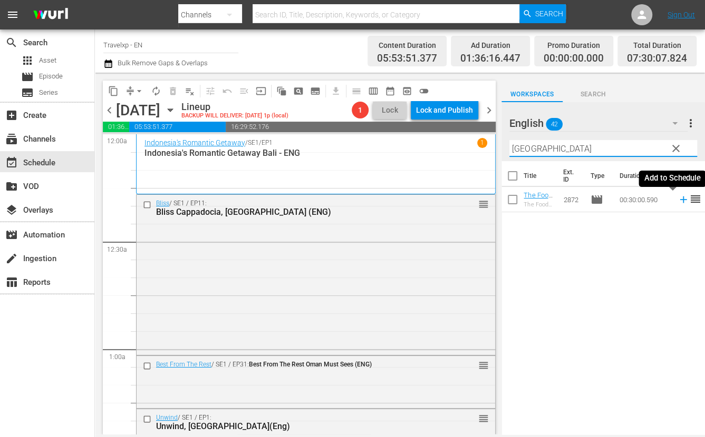
click at [679, 201] on icon at bounding box center [682, 200] width 7 height 7
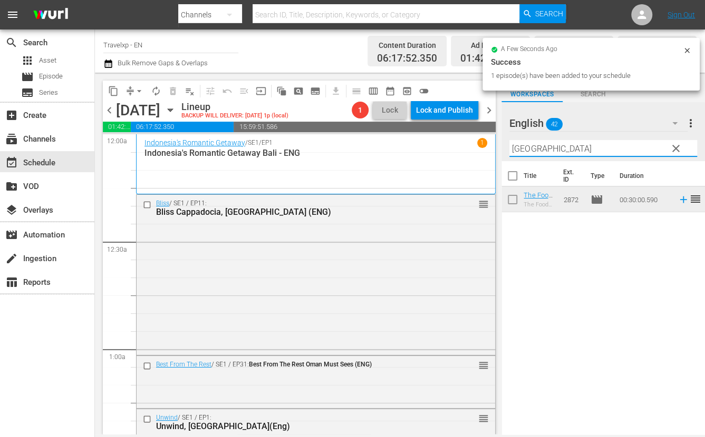
click at [520, 149] on input "[GEOGRAPHIC_DATA]" at bounding box center [603, 148] width 188 height 17
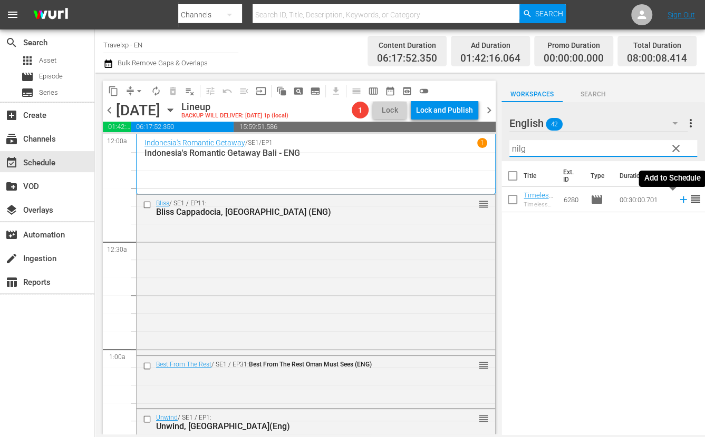
click at [677, 199] on icon at bounding box center [683, 200] width 12 height 12
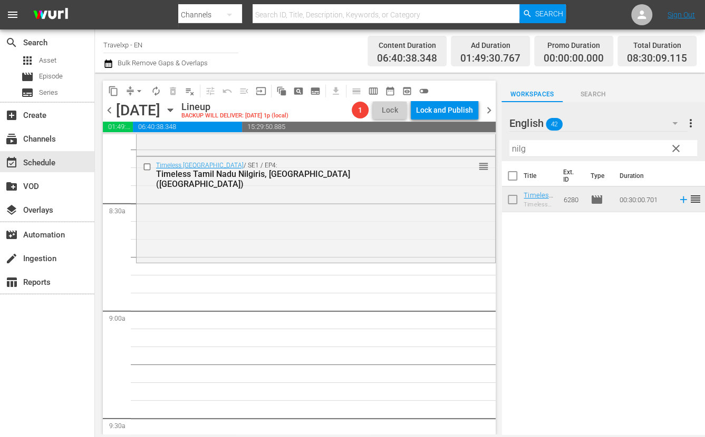
scroll to position [1713, 0]
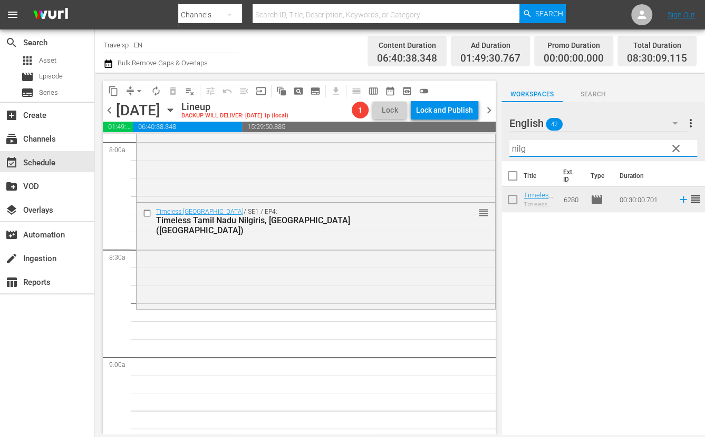
click at [518, 148] on input "nilg" at bounding box center [603, 148] width 188 height 17
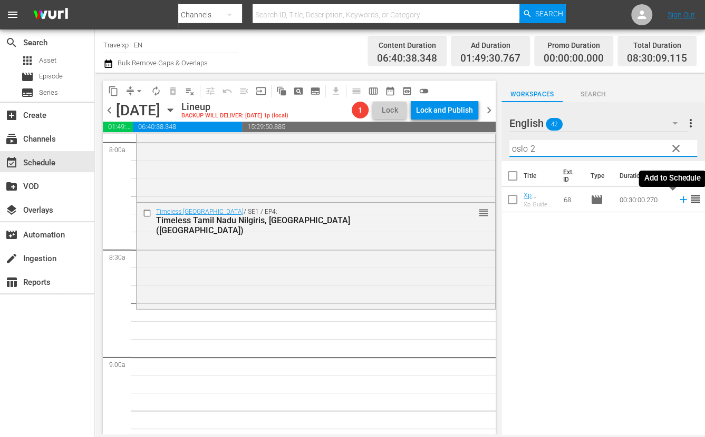
click at [677, 200] on icon at bounding box center [683, 200] width 12 height 12
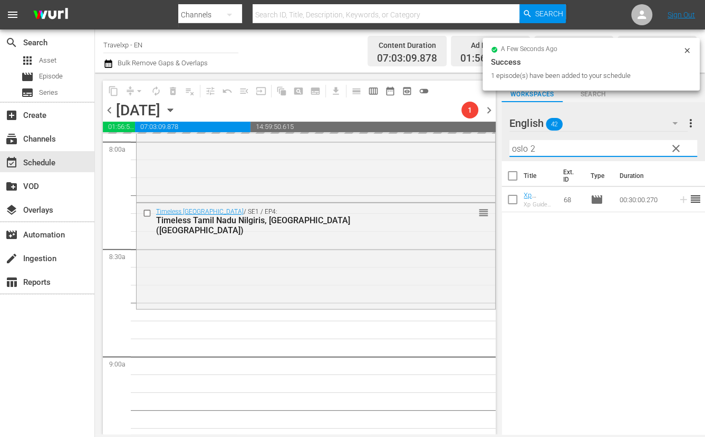
drag, startPoint x: 548, startPoint y: 153, endPoint x: 508, endPoint y: 148, distance: 39.9
click at [508, 148] on div "English 42 English more_vert clear Filter by Title oslo 2" at bounding box center [602, 131] width 203 height 59
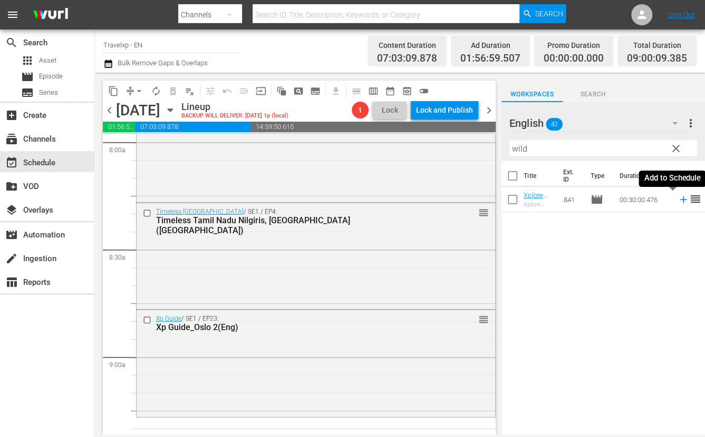
click at [677, 199] on icon at bounding box center [683, 200] width 12 height 12
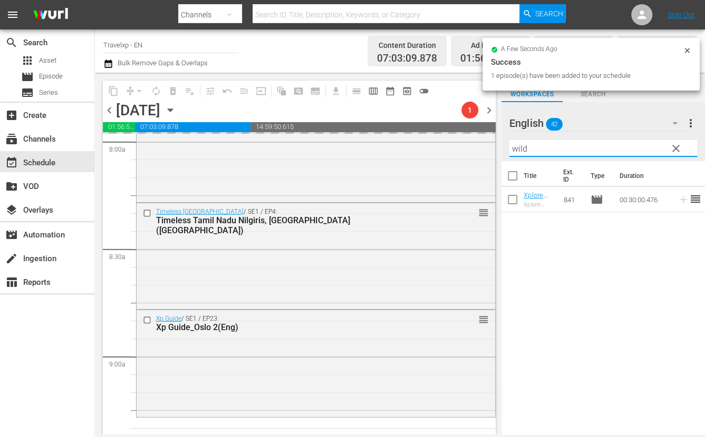
click at [519, 146] on input "wild" at bounding box center [603, 148] width 188 height 17
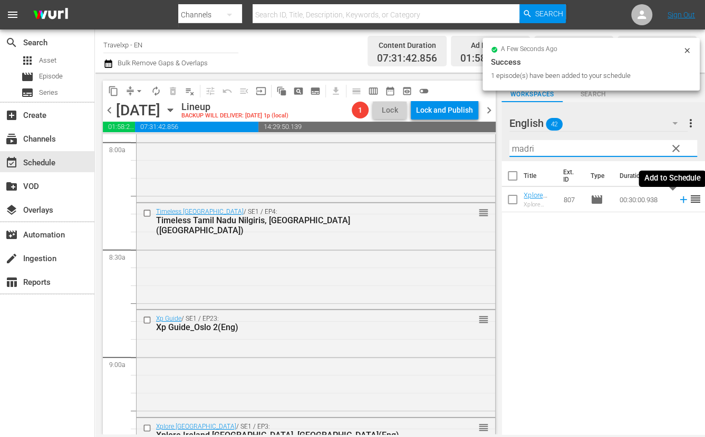
click at [679, 200] on icon at bounding box center [682, 200] width 7 height 7
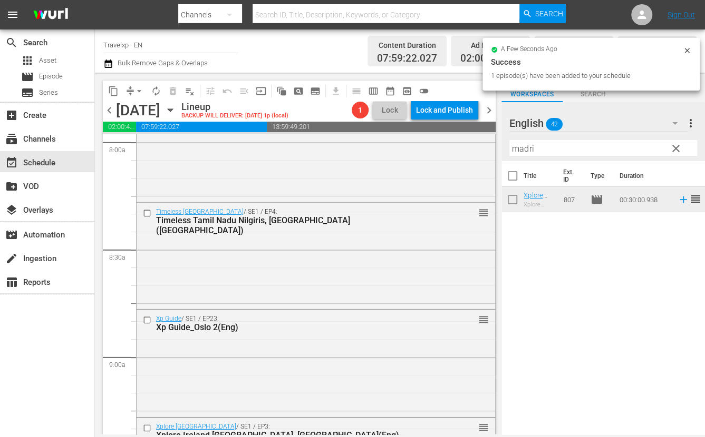
click at [525, 149] on input "madri" at bounding box center [603, 148] width 188 height 17
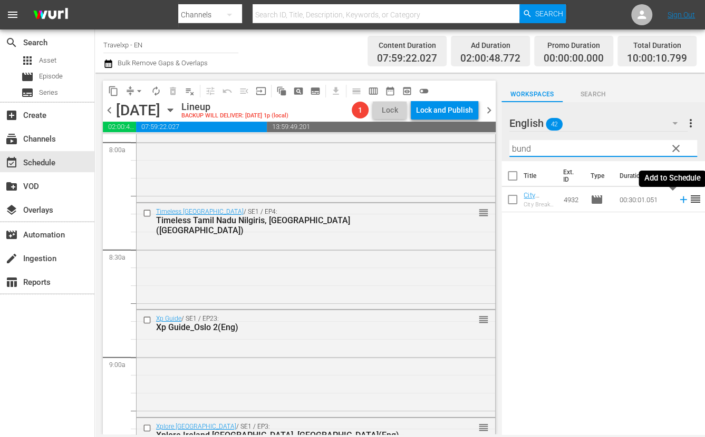
click at [677, 203] on icon at bounding box center [683, 200] width 12 height 12
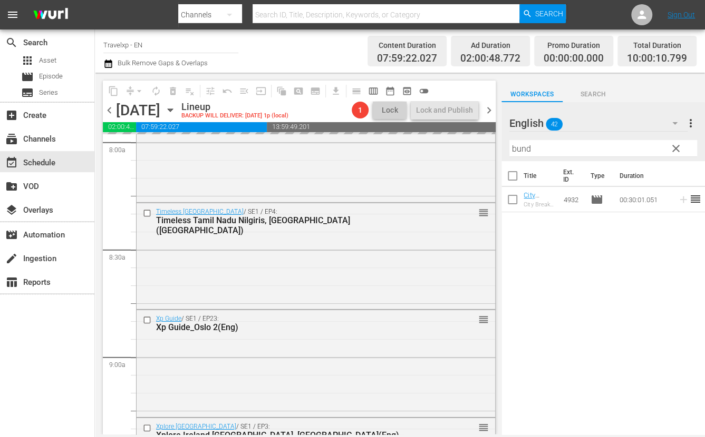
click at [523, 148] on input "bund" at bounding box center [603, 148] width 188 height 17
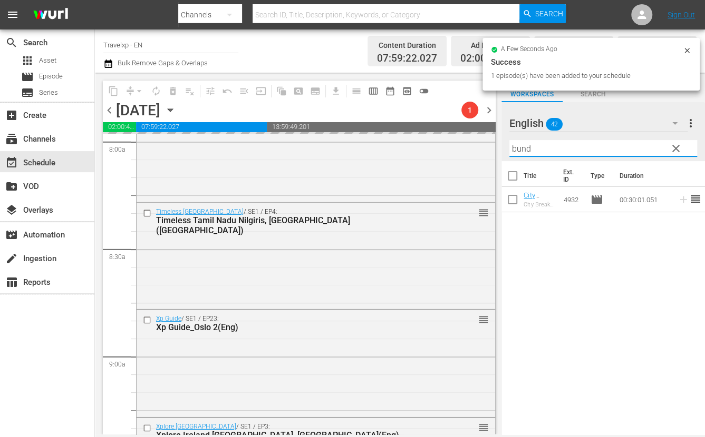
click at [523, 148] on input "bund" at bounding box center [603, 148] width 188 height 17
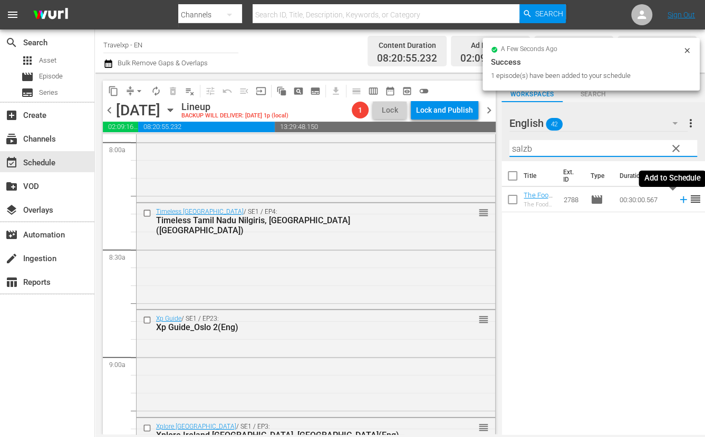
click at [677, 201] on icon at bounding box center [683, 200] width 12 height 12
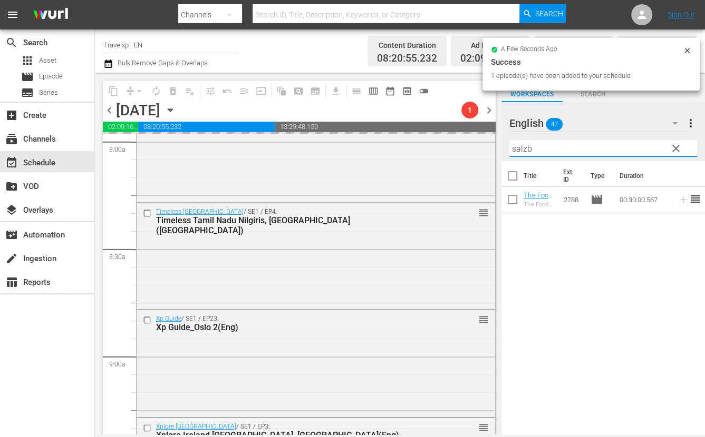
click at [523, 151] on input "salzb" at bounding box center [603, 148] width 188 height 17
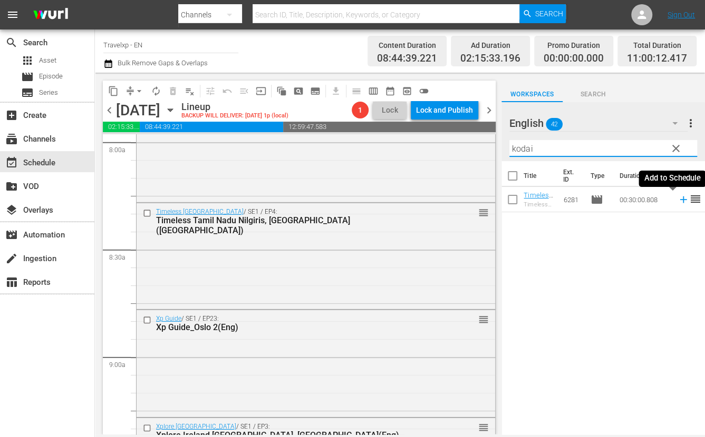
click at [677, 202] on icon at bounding box center [683, 200] width 12 height 12
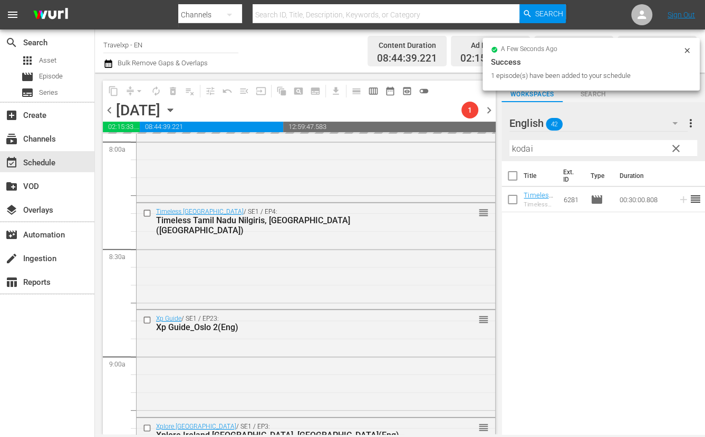
click at [518, 149] on input "kodai" at bounding box center [603, 148] width 188 height 17
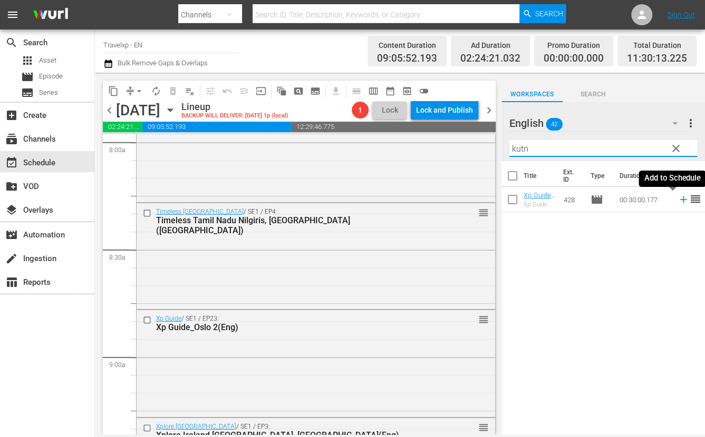
click at [677, 199] on icon at bounding box center [683, 200] width 12 height 12
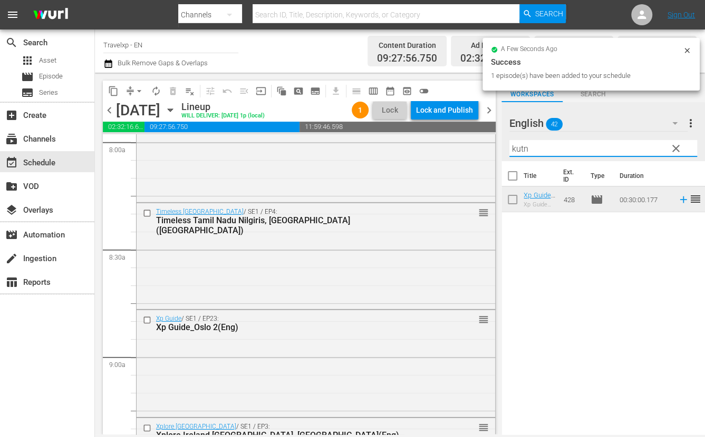
click at [519, 151] on input "kutn" at bounding box center [603, 148] width 188 height 17
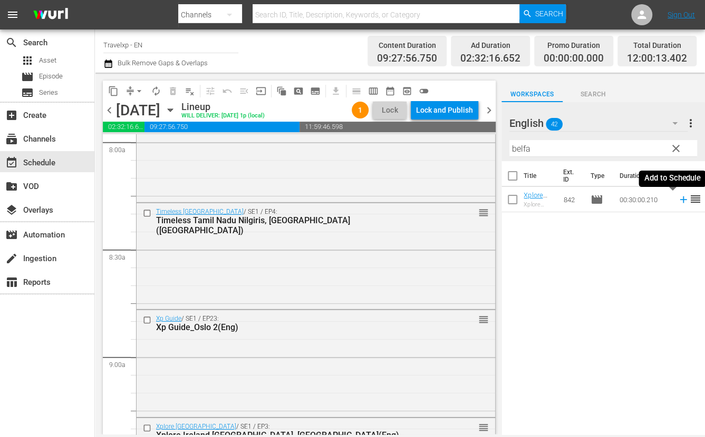
click at [679, 200] on icon at bounding box center [682, 200] width 7 height 7
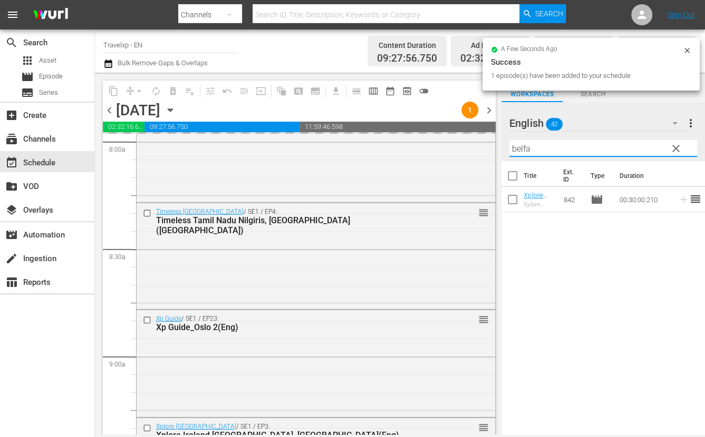
click at [516, 149] on input "belfa" at bounding box center [603, 148] width 188 height 17
click at [517, 149] on input "belfa" at bounding box center [603, 148] width 188 height 17
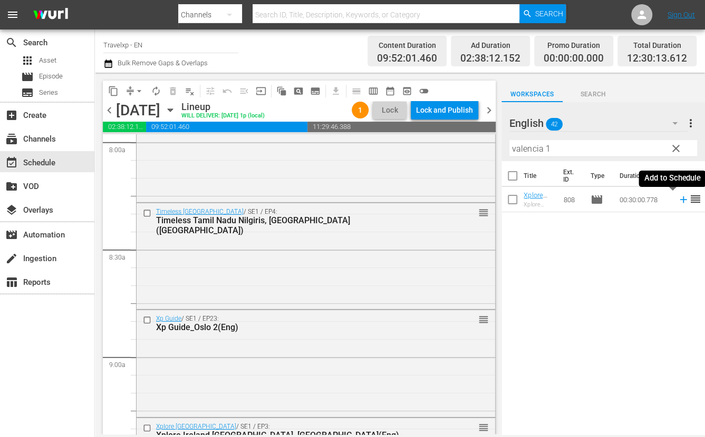
click at [679, 200] on icon at bounding box center [682, 200] width 7 height 7
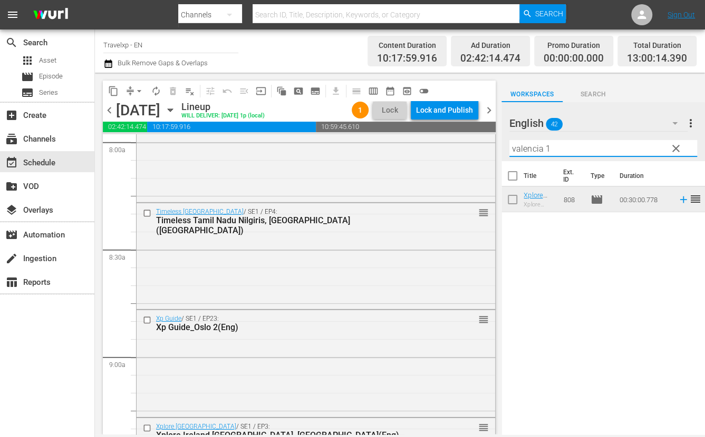
drag, startPoint x: 560, startPoint y: 149, endPoint x: 488, endPoint y: 150, distance: 71.7
click at [488, 150] on div "content_copy compress arrow_drop_down autorenew_outlined delete_forever_outline…" at bounding box center [400, 254] width 610 height 362
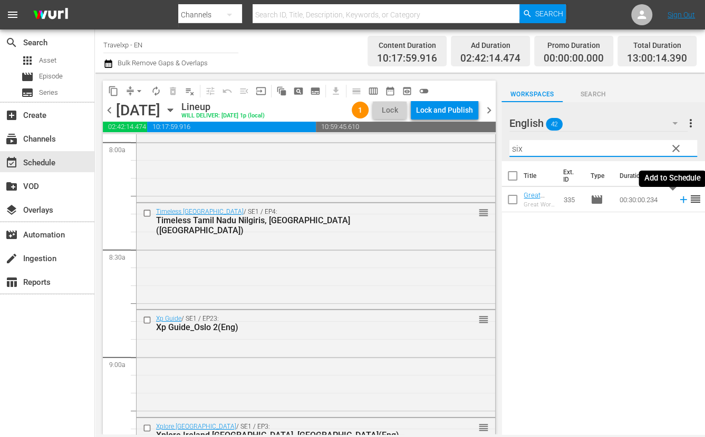
click at [677, 199] on icon at bounding box center [683, 200] width 12 height 12
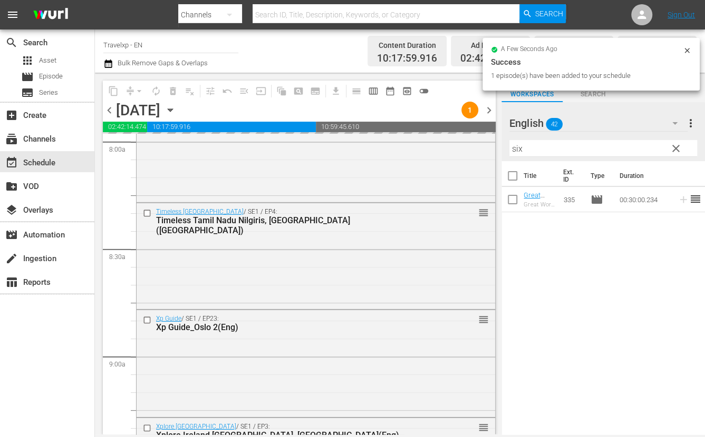
click at [516, 148] on input "six" at bounding box center [603, 148] width 188 height 17
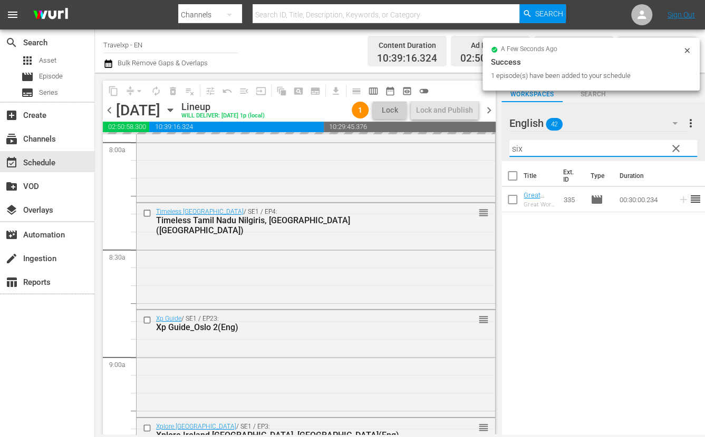
click at [516, 148] on input "six" at bounding box center [603, 148] width 188 height 17
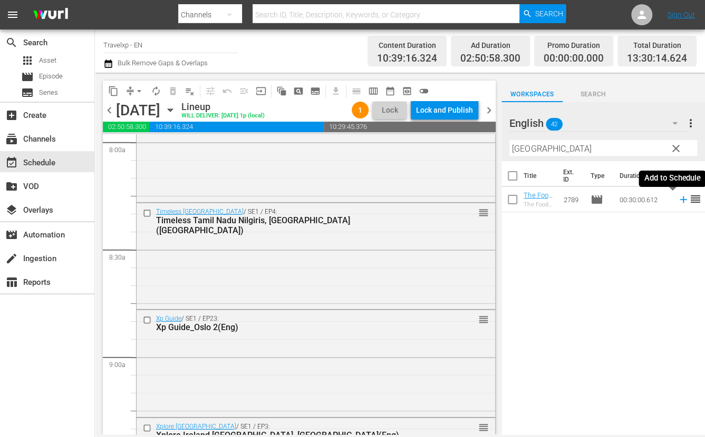
click at [679, 199] on icon at bounding box center [682, 200] width 7 height 7
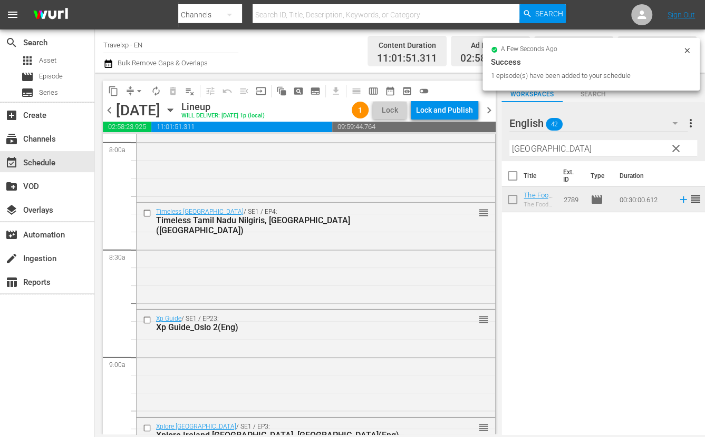
click at [531, 158] on div "Filter by Title manchester" at bounding box center [603, 148] width 188 height 25
click at [532, 152] on input "[GEOGRAPHIC_DATA]" at bounding box center [603, 148] width 188 height 17
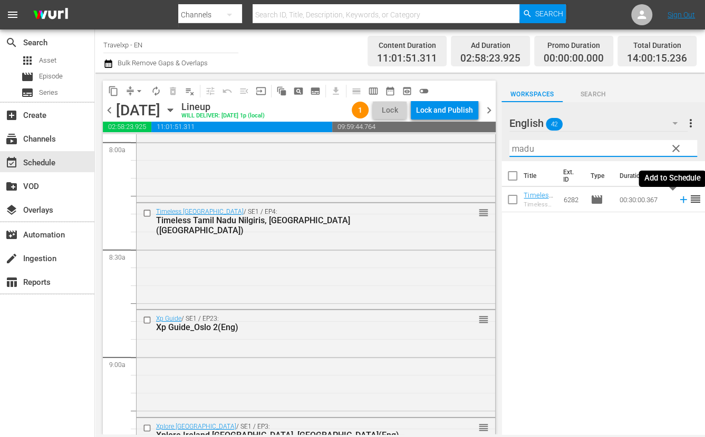
click at [677, 201] on icon at bounding box center [683, 200] width 12 height 12
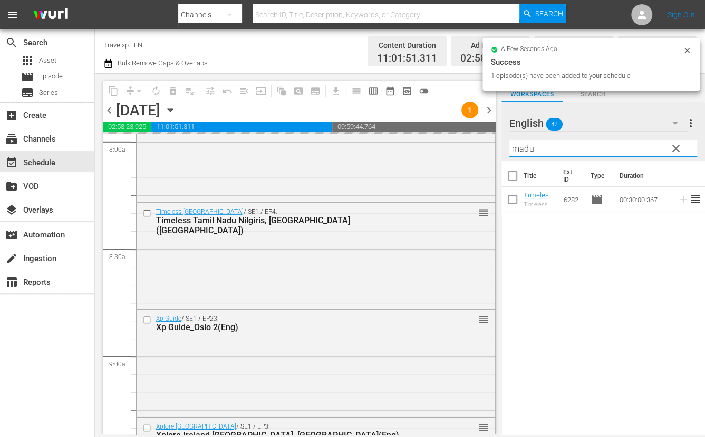
click at [519, 148] on input "madu" at bounding box center [603, 148] width 188 height 17
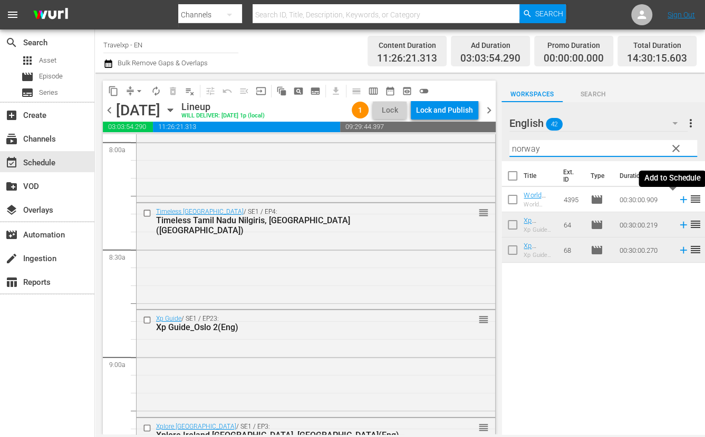
click at [677, 199] on icon at bounding box center [683, 200] width 12 height 12
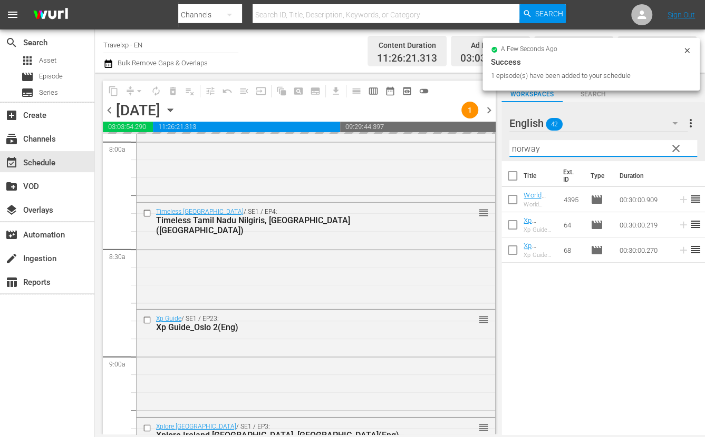
click at [527, 147] on input "norway" at bounding box center [603, 148] width 188 height 17
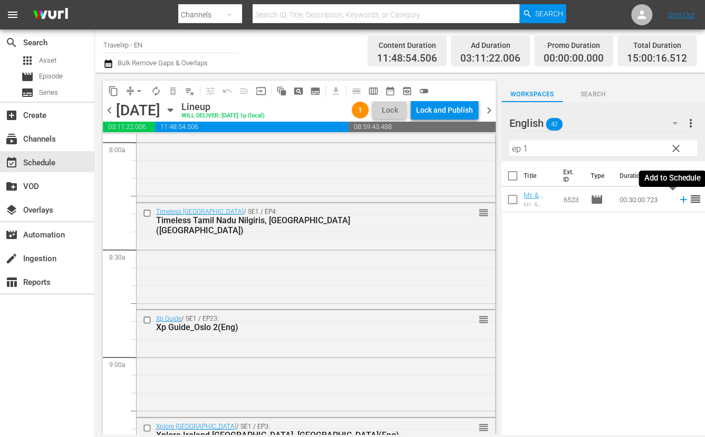
click at [679, 201] on icon at bounding box center [682, 200] width 7 height 7
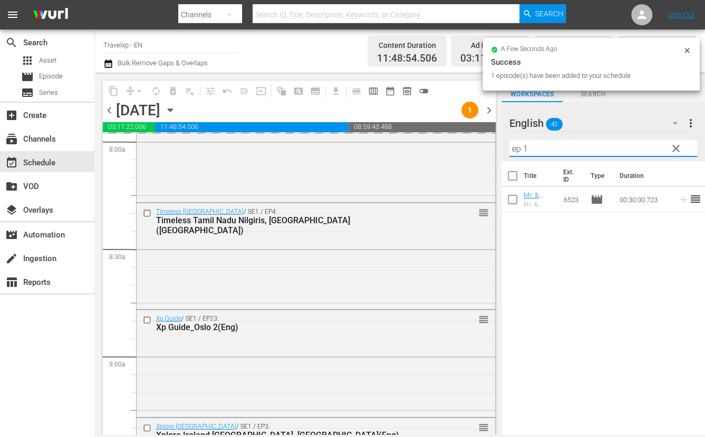
drag, startPoint x: 537, startPoint y: 150, endPoint x: 503, endPoint y: 148, distance: 33.8
click at [503, 148] on div "English 42 English more_vert clear Filter by Title ep 1" at bounding box center [602, 131] width 203 height 59
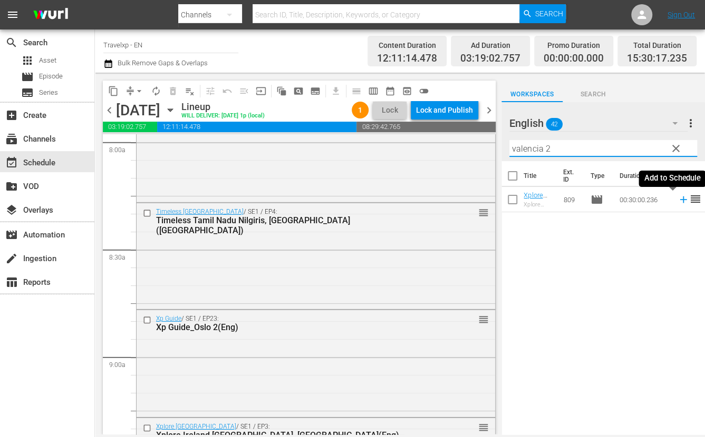
click at [679, 199] on icon at bounding box center [682, 200] width 7 height 7
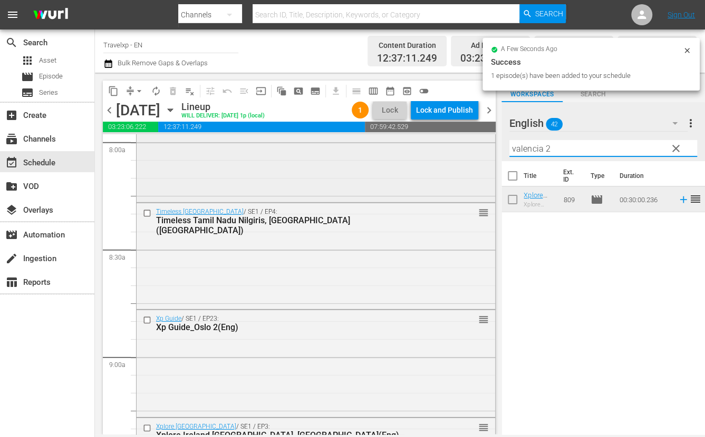
drag, startPoint x: 571, startPoint y: 153, endPoint x: 475, endPoint y: 148, distance: 96.1
click at [475, 148] on div "content_copy compress arrow_drop_down autorenew_outlined delete_forever_outline…" at bounding box center [400, 254] width 610 height 362
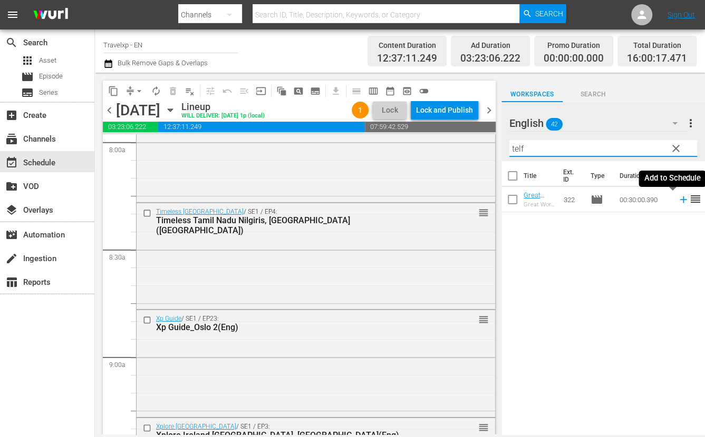
click at [679, 200] on icon at bounding box center [682, 200] width 7 height 7
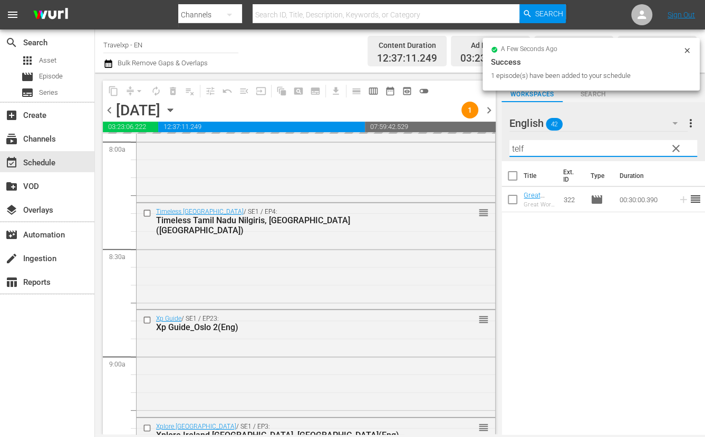
click at [518, 148] on input "telf" at bounding box center [603, 148] width 188 height 17
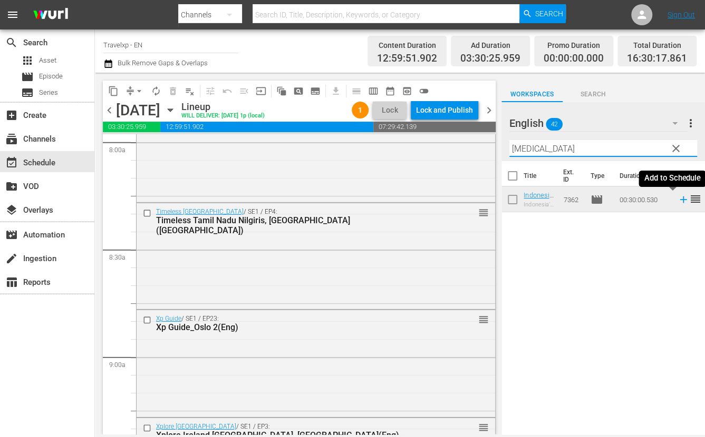
drag, startPoint x: 672, startPoint y: 201, endPoint x: 629, endPoint y: 155, distance: 63.0
click at [679, 201] on icon at bounding box center [682, 200] width 7 height 7
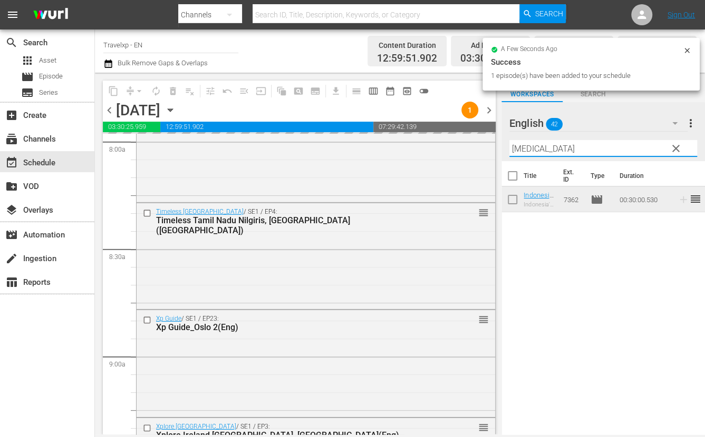
click at [518, 149] on input "[MEDICAL_DATA]" at bounding box center [603, 148] width 188 height 17
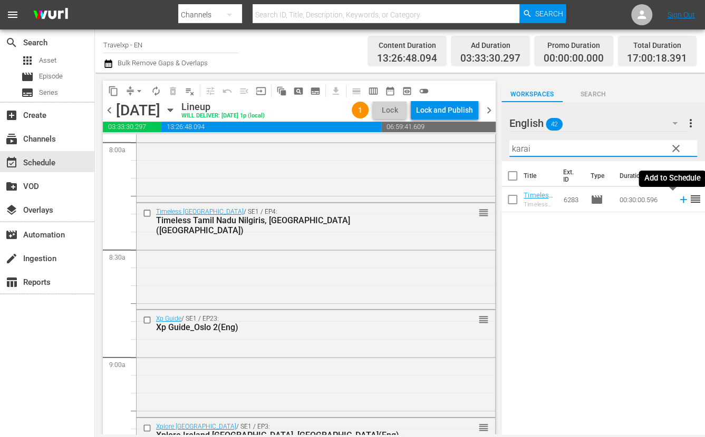
click at [679, 200] on icon at bounding box center [682, 200] width 7 height 7
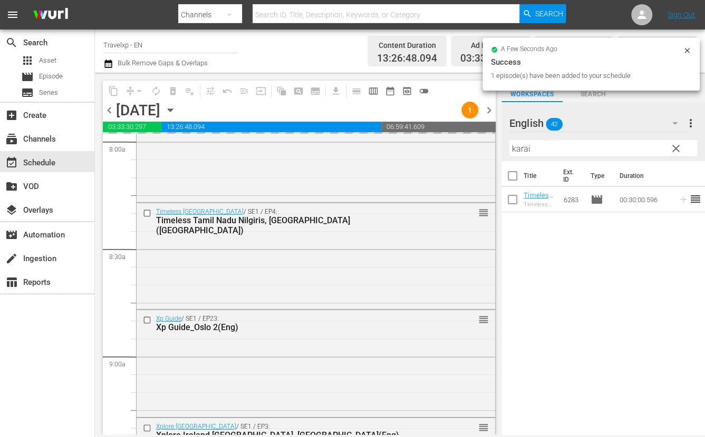
click at [525, 149] on input "karai" at bounding box center [603, 148] width 188 height 17
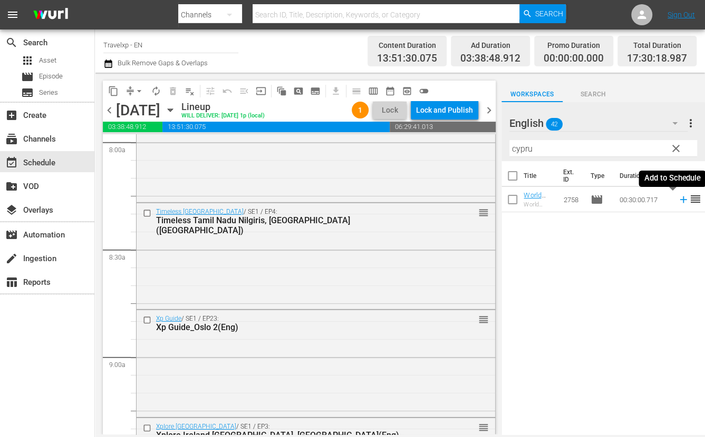
click at [679, 200] on icon at bounding box center [682, 200] width 7 height 7
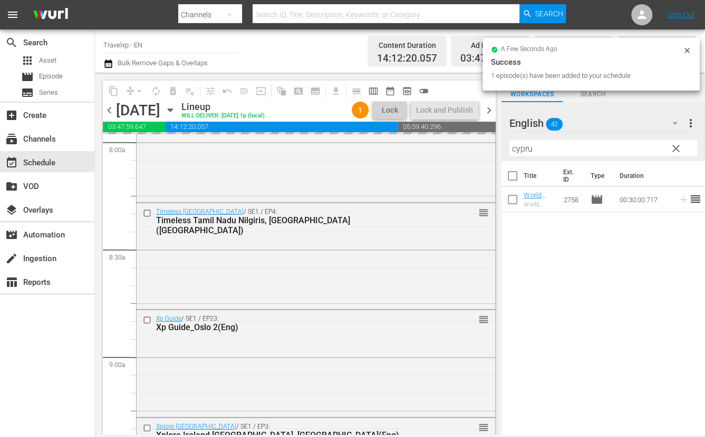
click at [522, 144] on input "cypru" at bounding box center [603, 148] width 188 height 17
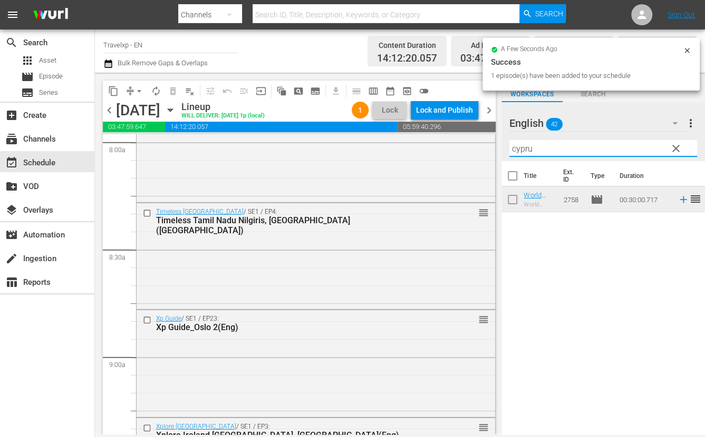
click at [522, 144] on input "cypru" at bounding box center [603, 148] width 188 height 17
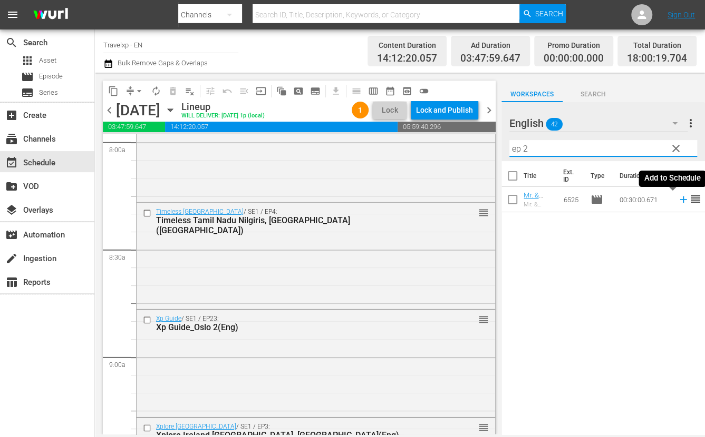
click at [679, 199] on icon at bounding box center [682, 200] width 7 height 7
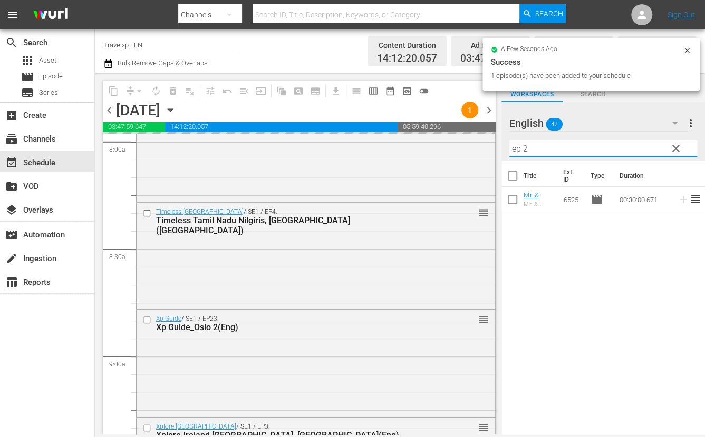
drag, startPoint x: 531, startPoint y: 149, endPoint x: 493, endPoint y: 144, distance: 38.8
click at [493, 144] on div "content_copy compress arrow_drop_down autorenew_outlined delete_forever_outline…" at bounding box center [400, 254] width 610 height 362
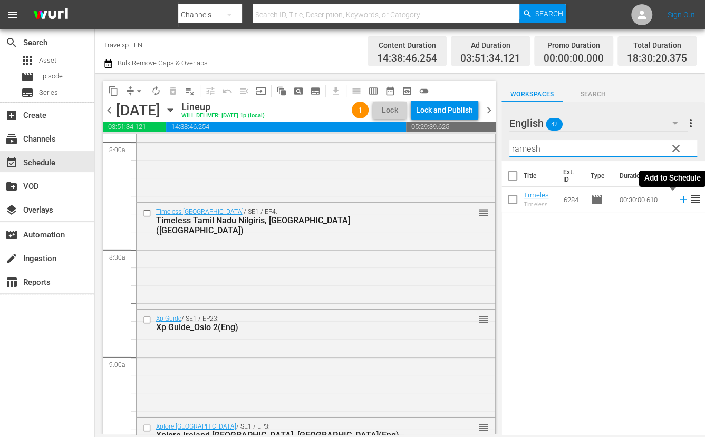
click at [679, 202] on icon at bounding box center [682, 200] width 7 height 7
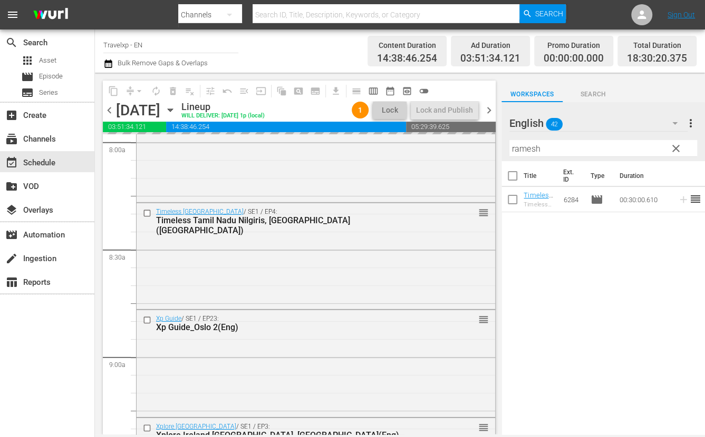
click at [535, 148] on input "ramesh" at bounding box center [603, 148] width 188 height 17
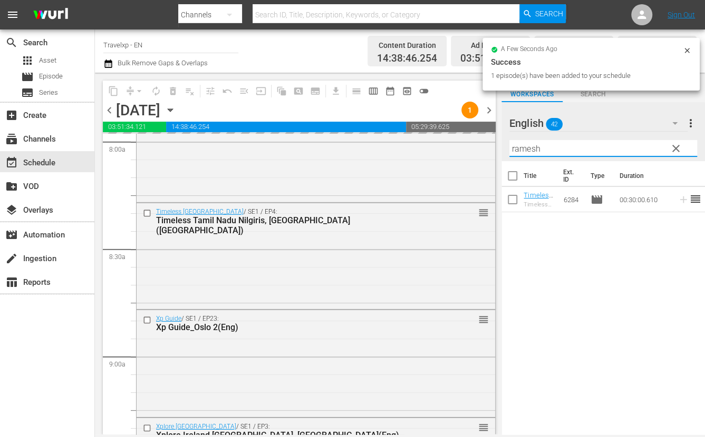
click at [535, 148] on input "ramesh" at bounding box center [603, 148] width 188 height 17
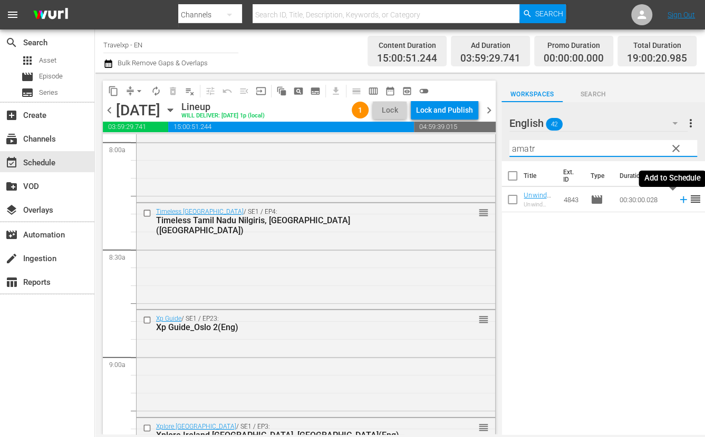
click at [677, 201] on icon at bounding box center [683, 200] width 12 height 12
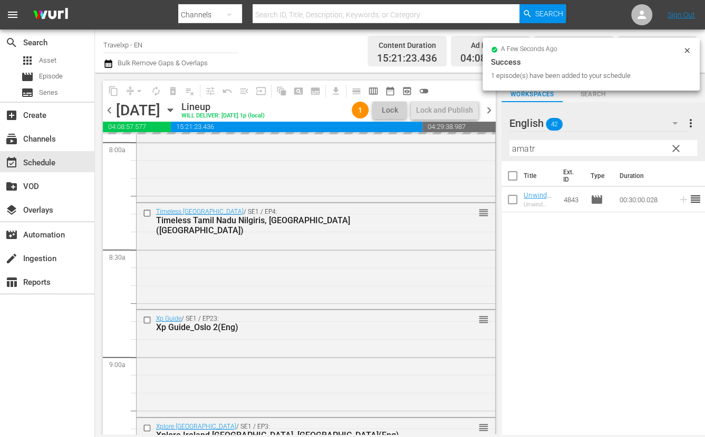
click at [518, 146] on input "amatr" at bounding box center [603, 148] width 188 height 17
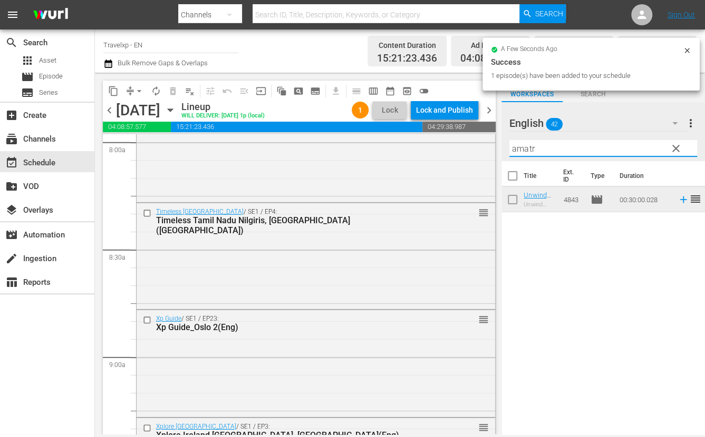
click at [518, 146] on input "amatr" at bounding box center [603, 148] width 188 height 17
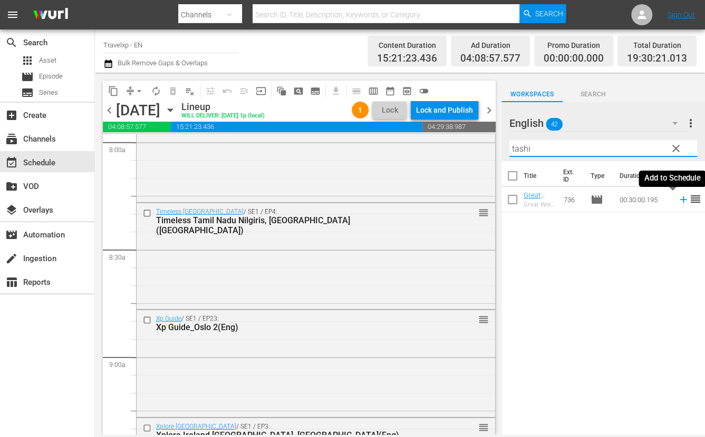
click at [677, 202] on icon at bounding box center [683, 200] width 12 height 12
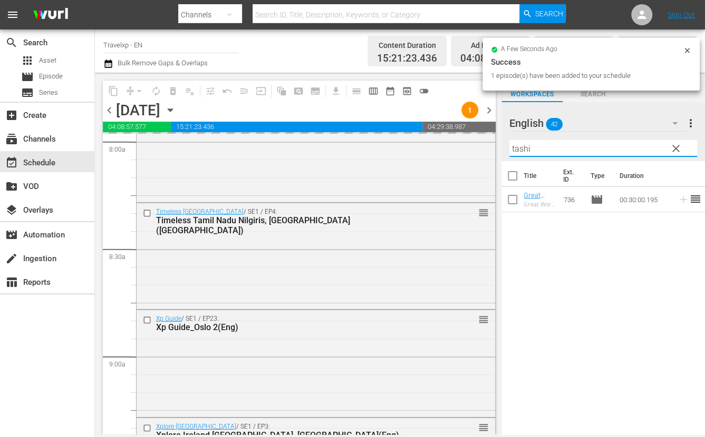
click at [522, 151] on input "tashi" at bounding box center [603, 148] width 188 height 17
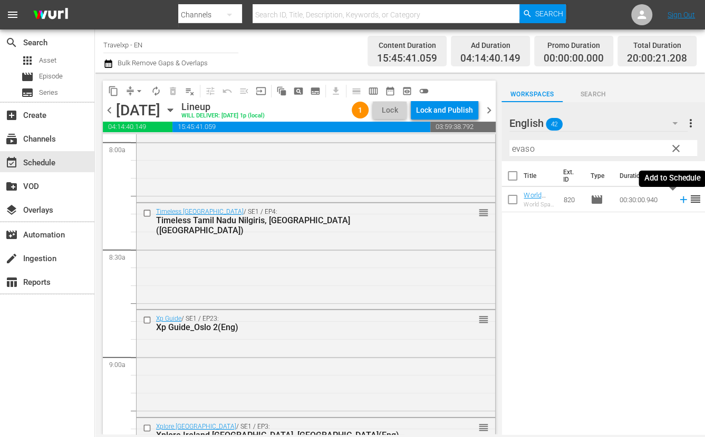
click at [679, 199] on icon at bounding box center [682, 200] width 7 height 7
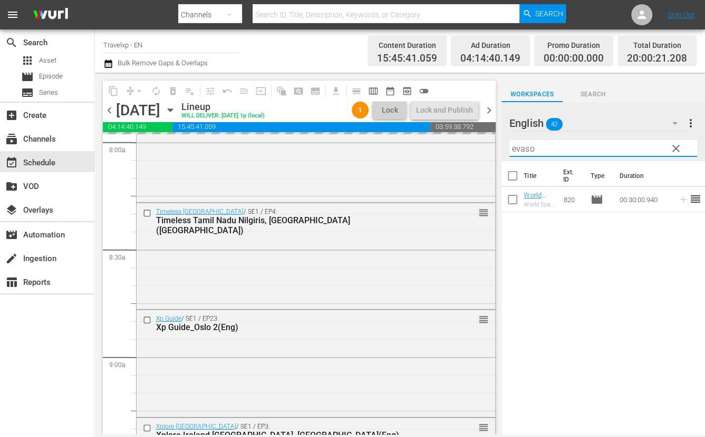
click at [520, 150] on input "evaso" at bounding box center [603, 148] width 188 height 17
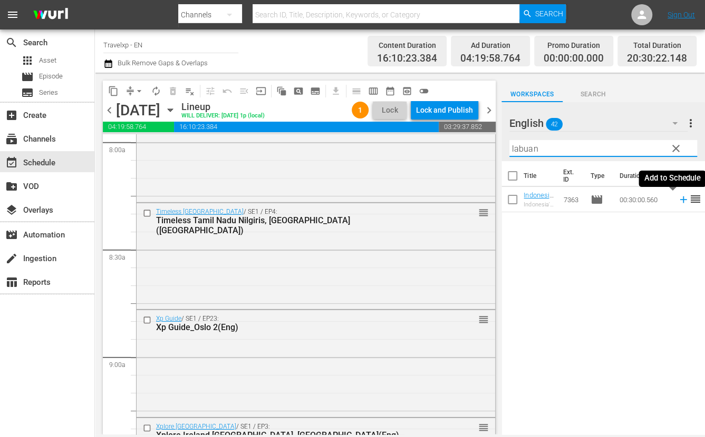
type input "labuan"
click at [677, 201] on icon at bounding box center [683, 200] width 12 height 12
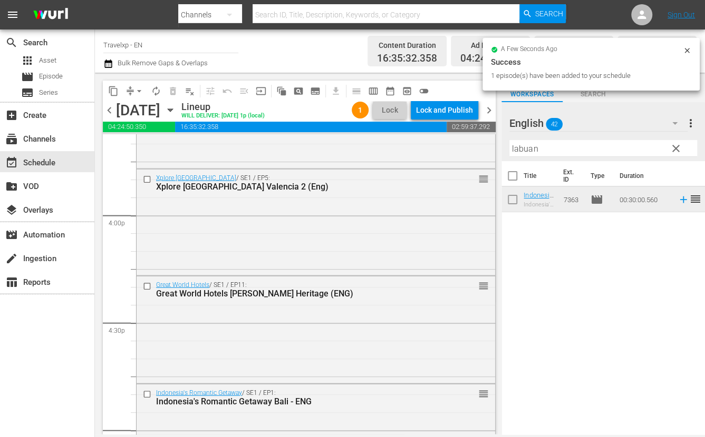
scroll to position [3755, 0]
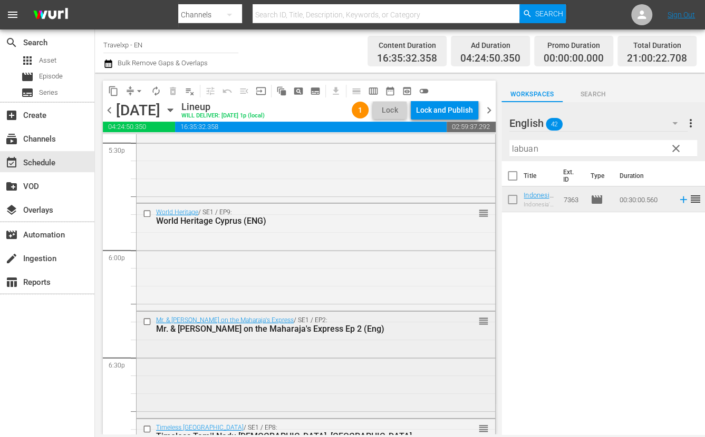
click at [147, 320] on input "checkbox" at bounding box center [148, 322] width 11 height 9
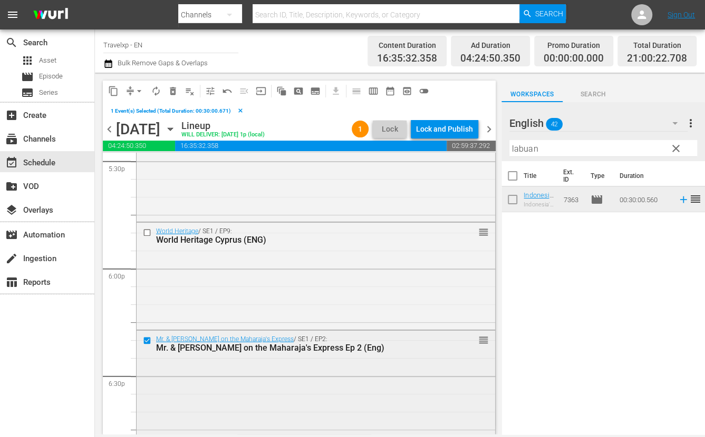
scroll to position [3821, 0]
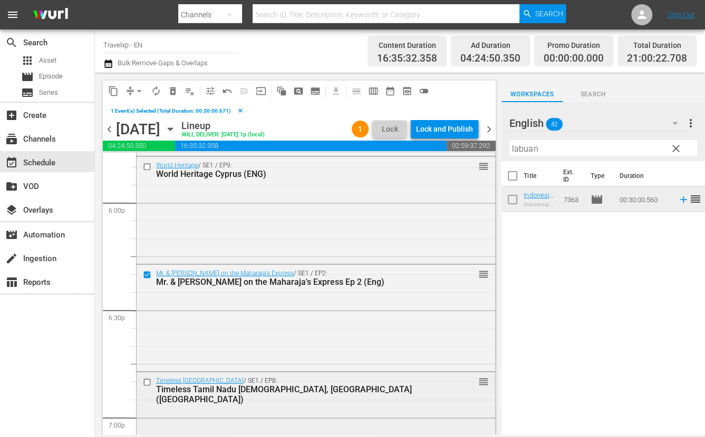
click at [148, 384] on input "checkbox" at bounding box center [148, 382] width 11 height 9
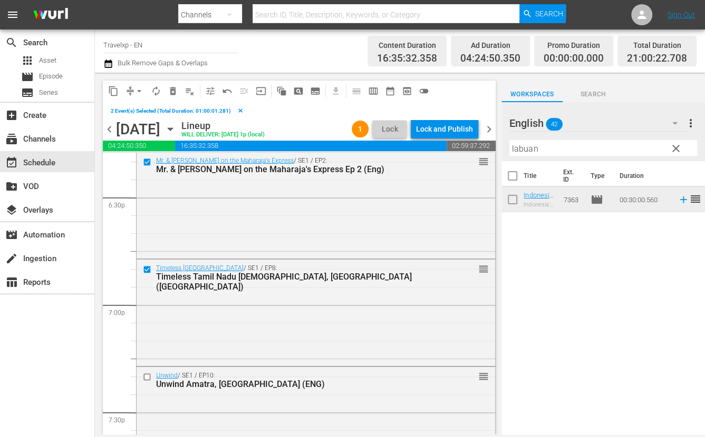
scroll to position [3953, 0]
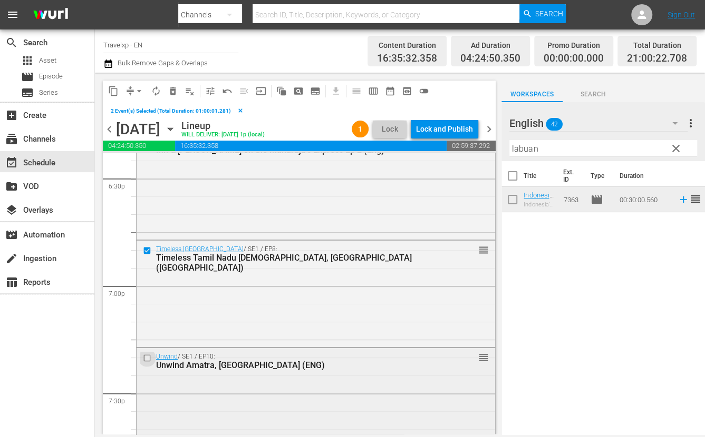
click at [147, 359] on input "checkbox" at bounding box center [148, 358] width 11 height 9
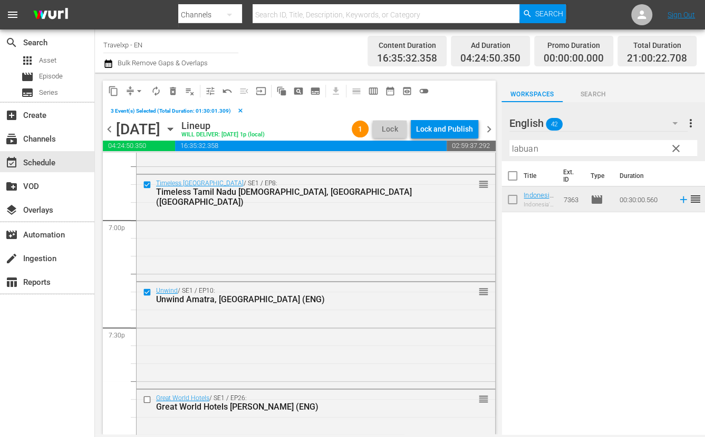
scroll to position [4084, 0]
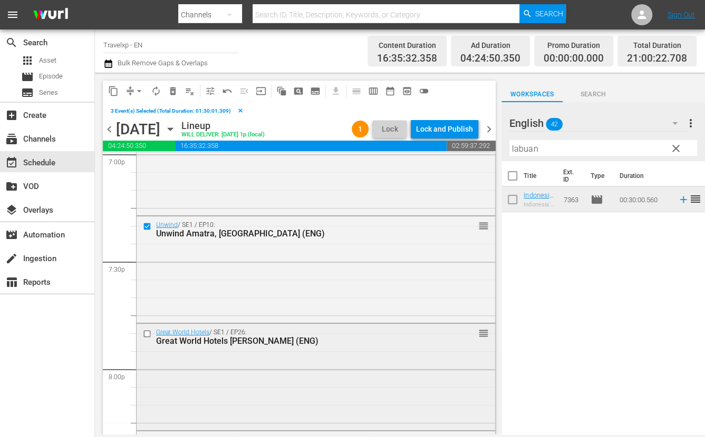
click at [146, 336] on input "checkbox" at bounding box center [148, 333] width 11 height 9
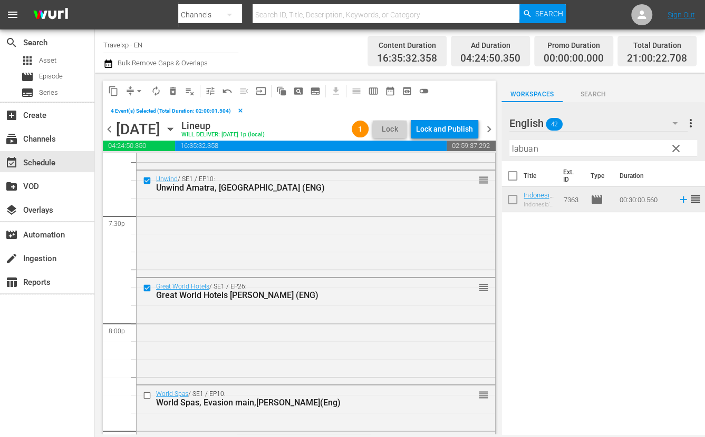
scroll to position [4150, 0]
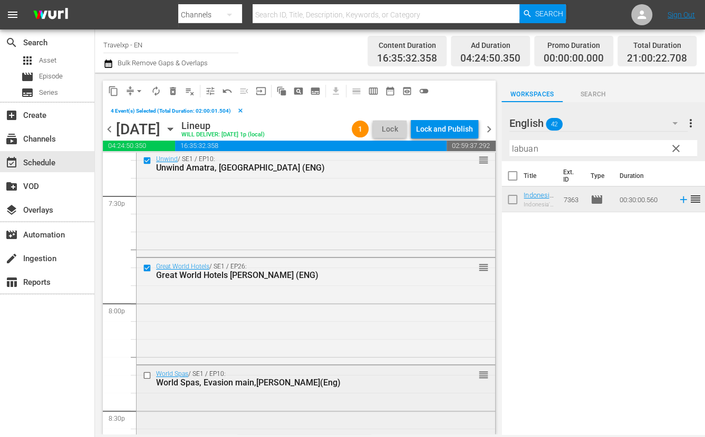
click at [145, 374] on input "checkbox" at bounding box center [148, 375] width 11 height 9
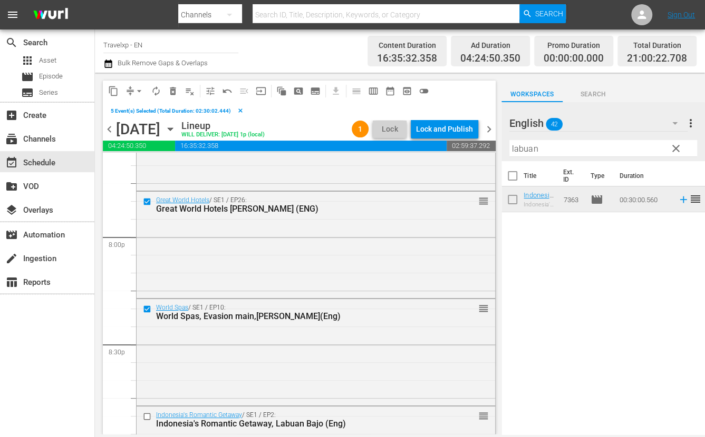
scroll to position [4282, 0]
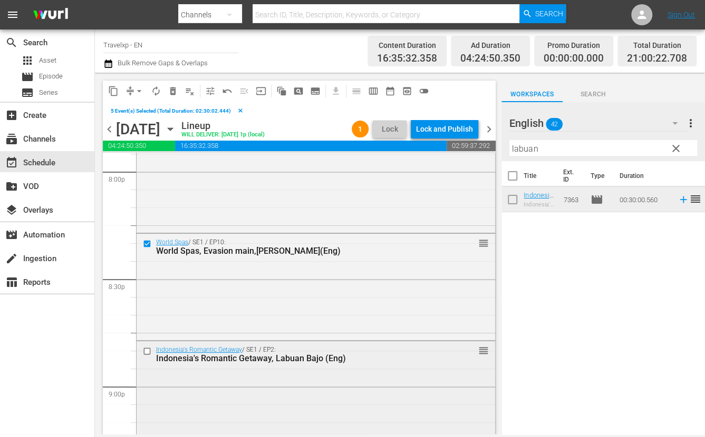
click at [147, 353] on input "checkbox" at bounding box center [148, 351] width 11 height 9
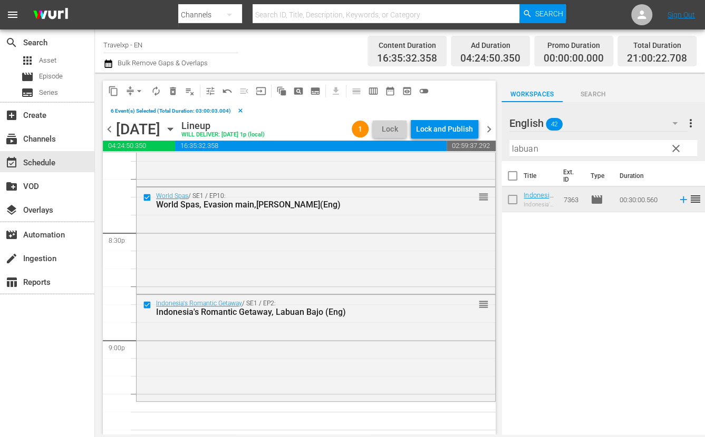
scroll to position [4349, 0]
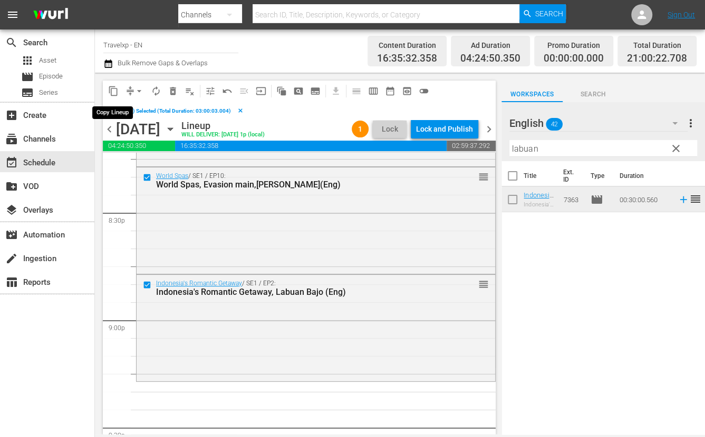
click at [112, 94] on span "content_copy" at bounding box center [113, 91] width 11 height 11
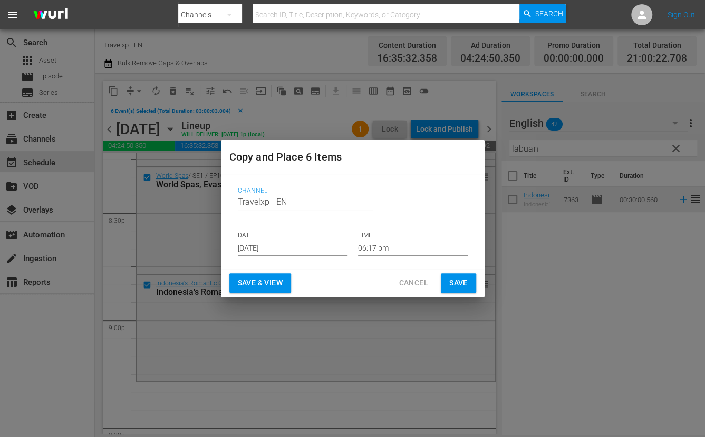
click at [288, 245] on input "[DATE]" at bounding box center [293, 248] width 110 height 16
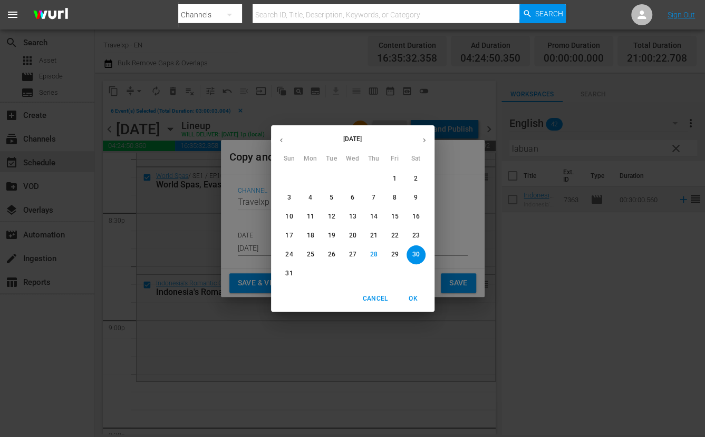
click at [425, 142] on icon "button" at bounding box center [424, 141] width 8 height 8
click at [311, 180] on p "1" at bounding box center [310, 178] width 4 height 9
type input "[DATE]"
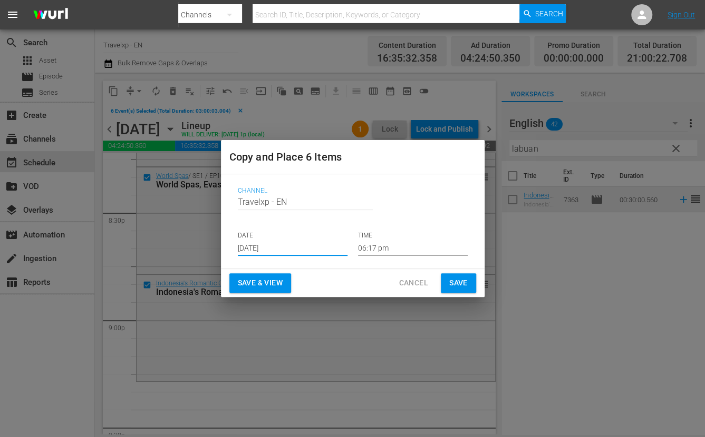
click at [388, 252] on input "06:17 pm" at bounding box center [413, 248] width 110 height 16
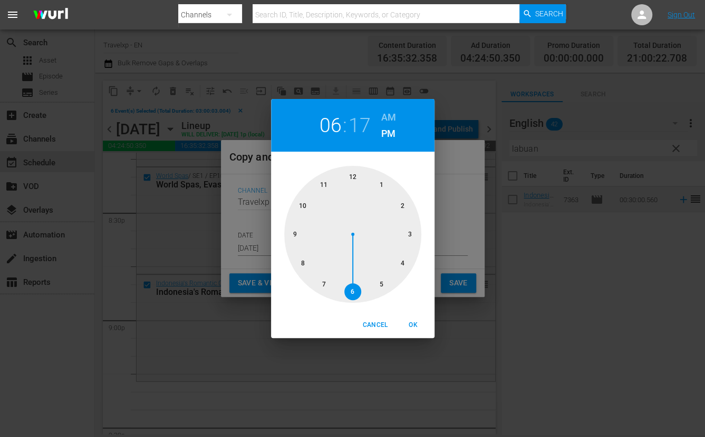
click at [298, 235] on div at bounding box center [352, 234] width 137 height 137
click at [420, 328] on span "OK" at bounding box center [413, 325] width 25 height 11
type input "09:17 pm"
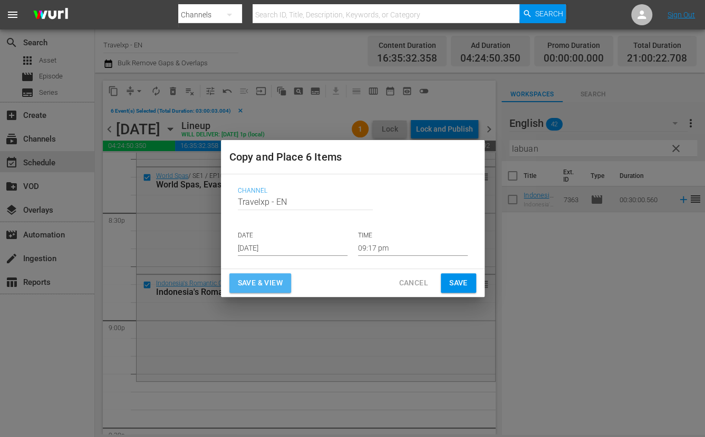
click at [271, 285] on span "Save & View" at bounding box center [260, 283] width 45 height 13
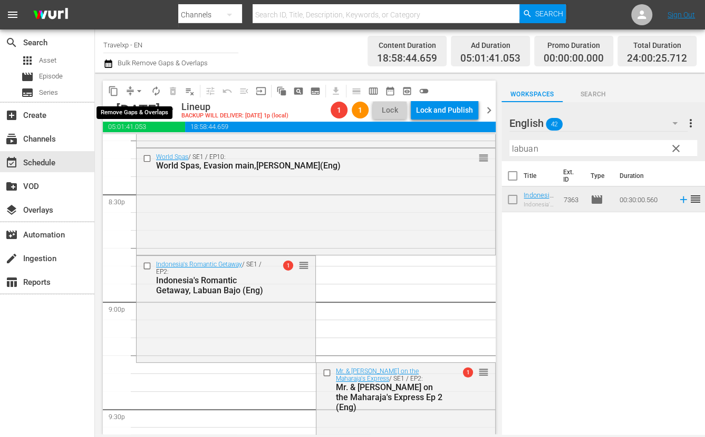
click at [139, 88] on span "arrow_drop_down" at bounding box center [139, 91] width 11 height 11
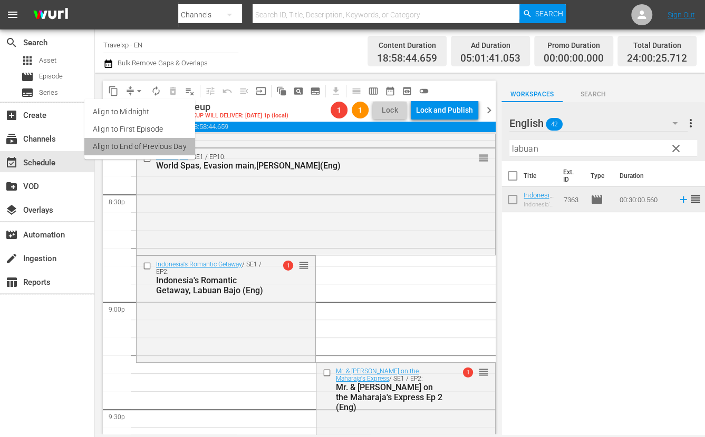
click at [145, 142] on li "Align to End of Previous Day" at bounding box center [139, 146] width 111 height 17
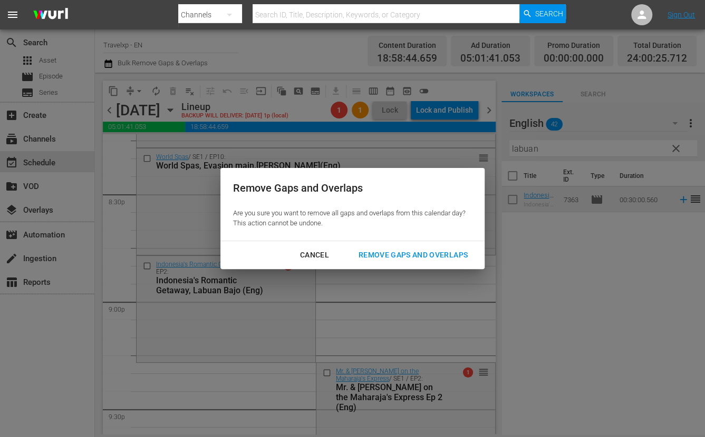
click at [405, 252] on div "Remove Gaps and Overlaps" at bounding box center [413, 255] width 126 height 13
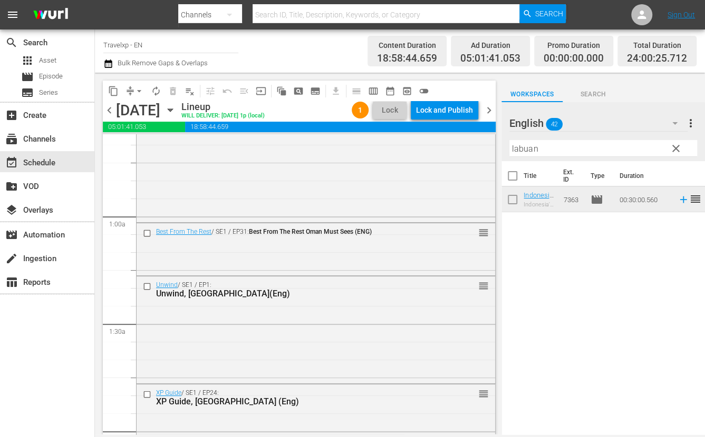
scroll to position [0, 0]
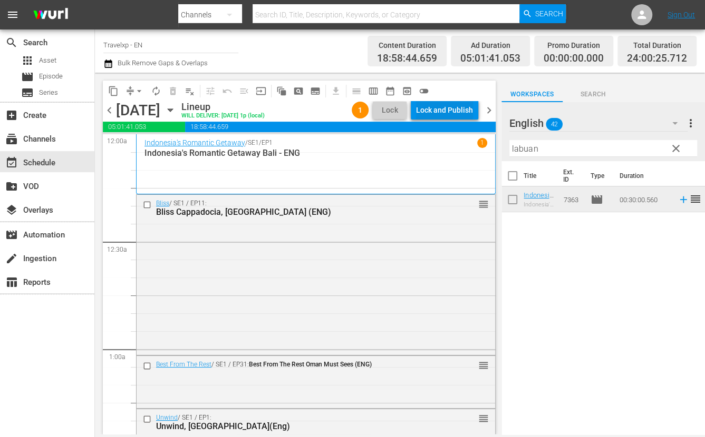
click at [458, 112] on div "Lock and Publish" at bounding box center [444, 110] width 57 height 19
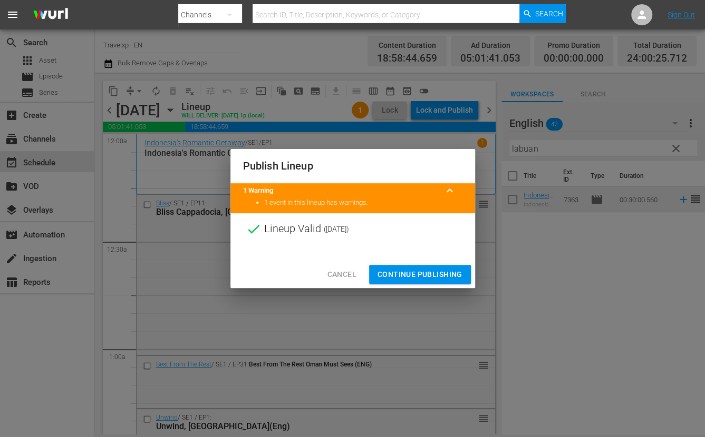
click at [420, 274] on span "Continue Publishing" at bounding box center [419, 274] width 85 height 13
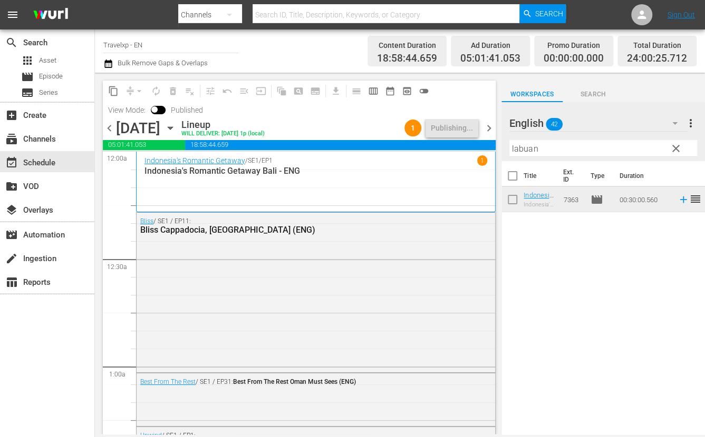
click at [489, 125] on span "chevron_right" at bounding box center [488, 128] width 13 height 13
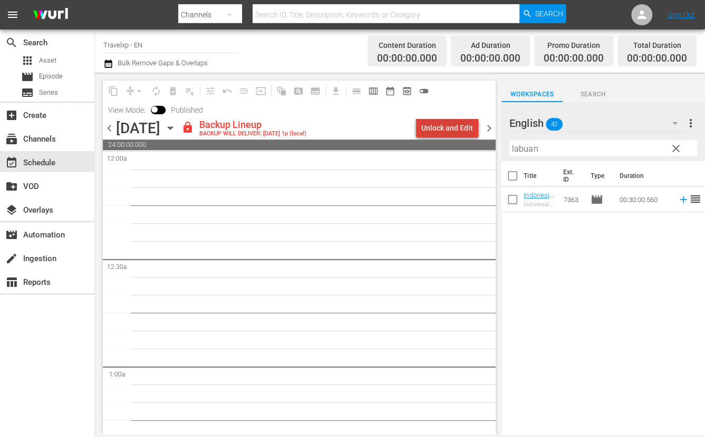
click at [454, 125] on div "Unlock and Edit" at bounding box center [447, 128] width 52 height 19
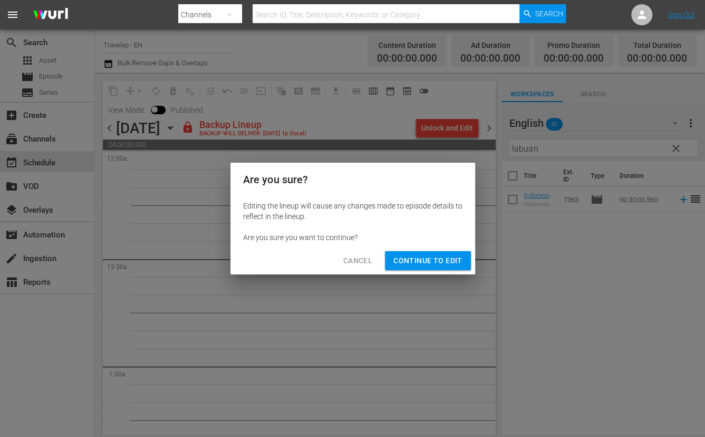
click at [441, 260] on span "Continue to Edit" at bounding box center [427, 261] width 69 height 13
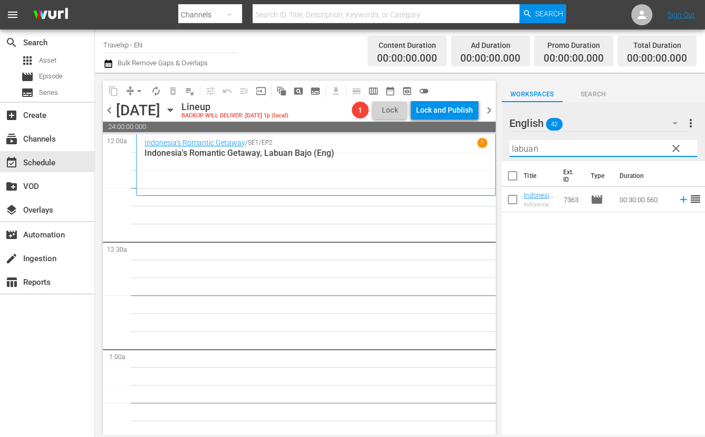
click at [531, 149] on input "labuan" at bounding box center [603, 148] width 188 height 17
click at [677, 198] on icon at bounding box center [683, 200] width 12 height 12
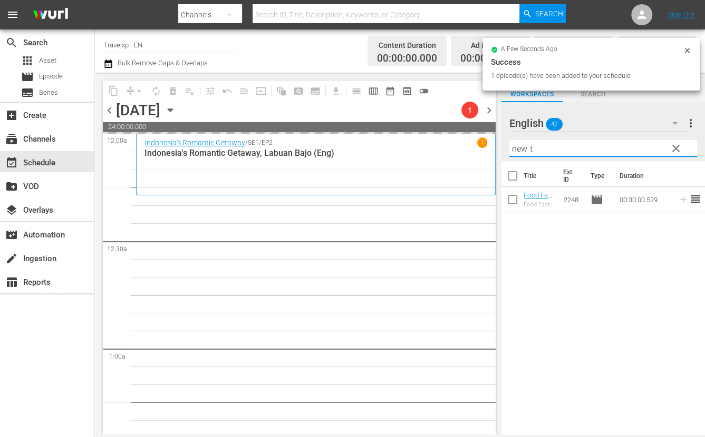
drag, startPoint x: 540, startPoint y: 151, endPoint x: 509, endPoint y: 149, distance: 31.2
click at [509, 149] on input "new t" at bounding box center [603, 148] width 188 height 17
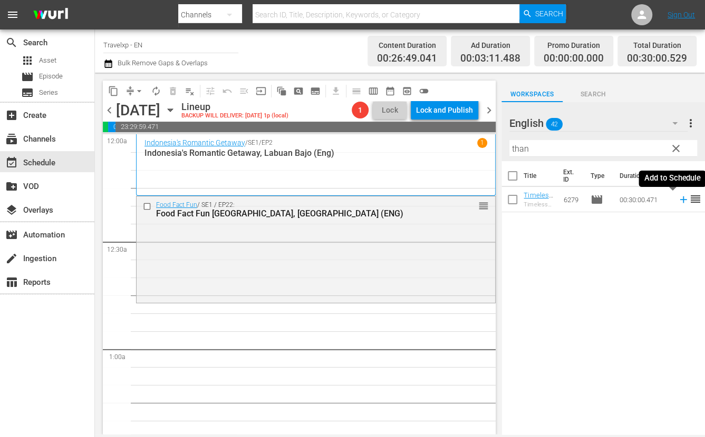
click at [679, 201] on icon at bounding box center [682, 200] width 7 height 7
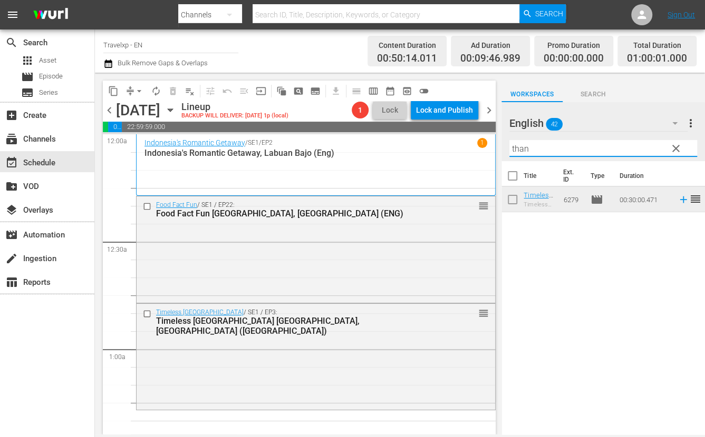
click at [519, 149] on input "than" at bounding box center [603, 148] width 188 height 17
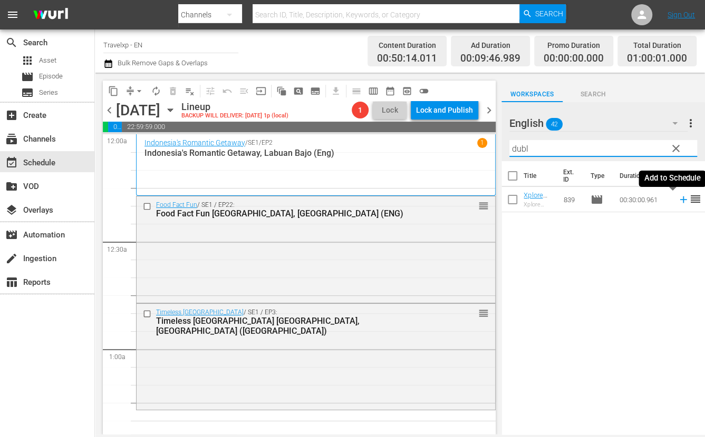
click at [677, 201] on icon at bounding box center [683, 200] width 12 height 12
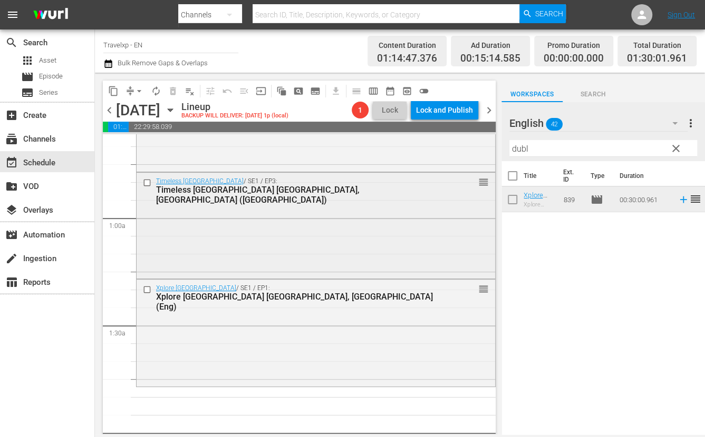
scroll to position [198, 0]
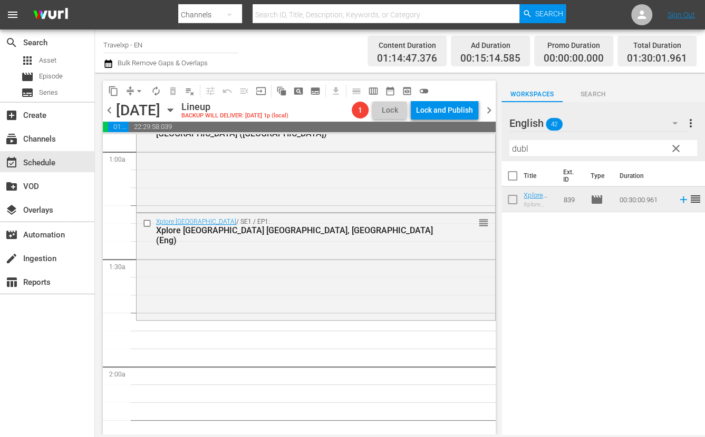
click at [524, 149] on input "dubl" at bounding box center [603, 148] width 188 height 17
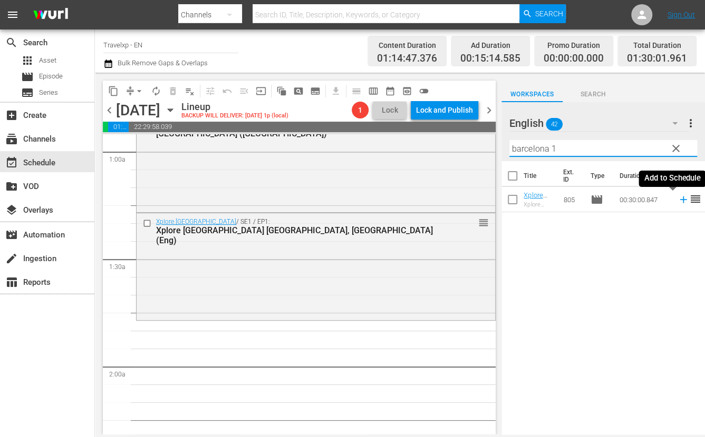
click at [677, 201] on icon at bounding box center [683, 200] width 12 height 12
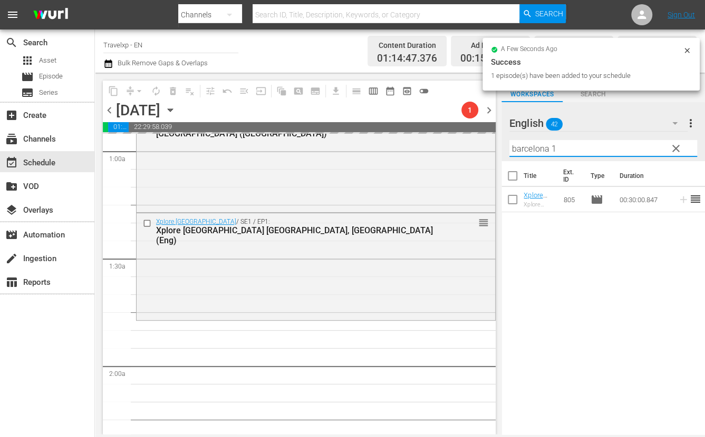
drag, startPoint x: 575, startPoint y: 149, endPoint x: 491, endPoint y: 150, distance: 83.3
click at [491, 150] on div "content_copy compress arrow_drop_down autorenew_outlined delete_forever_outline…" at bounding box center [400, 254] width 610 height 362
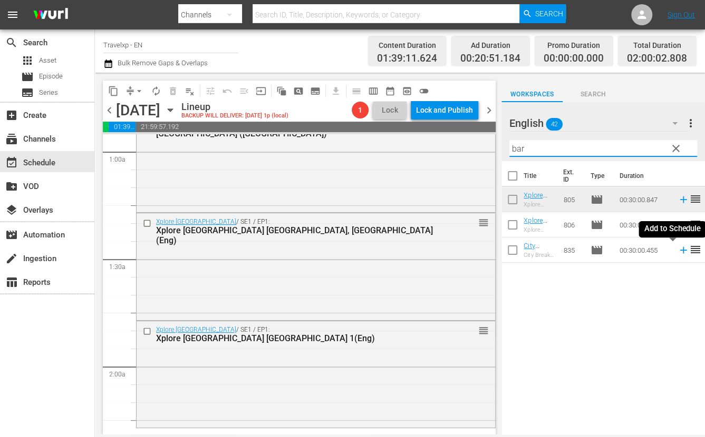
click at [679, 252] on icon at bounding box center [682, 250] width 7 height 7
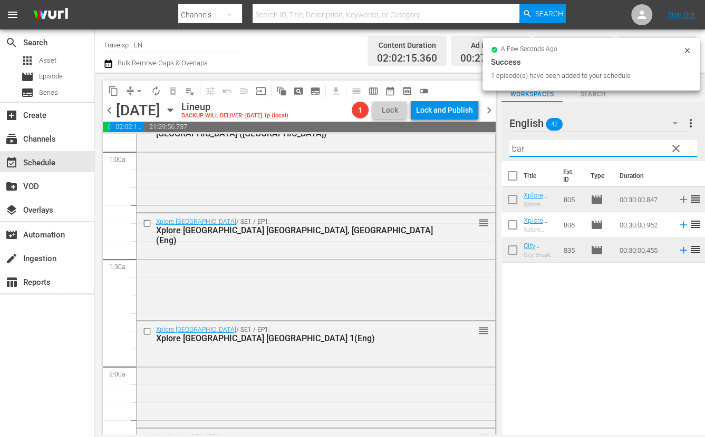
click at [521, 150] on input "bar" at bounding box center [603, 148] width 188 height 17
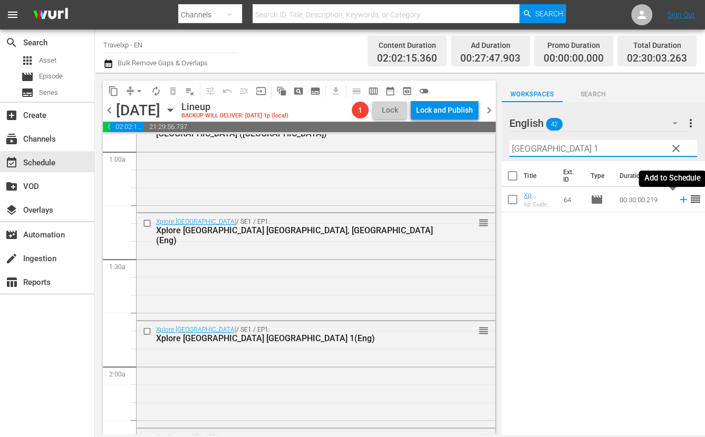
click at [679, 201] on icon at bounding box center [682, 200] width 7 height 7
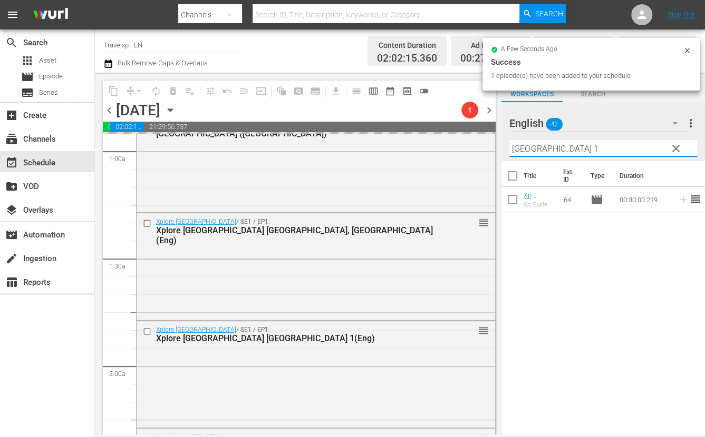
drag, startPoint x: 542, startPoint y: 151, endPoint x: 507, endPoint y: 149, distance: 35.4
click at [507, 149] on div "English 42 English more_vert clear Filter by Title oslo 1" at bounding box center [602, 131] width 203 height 59
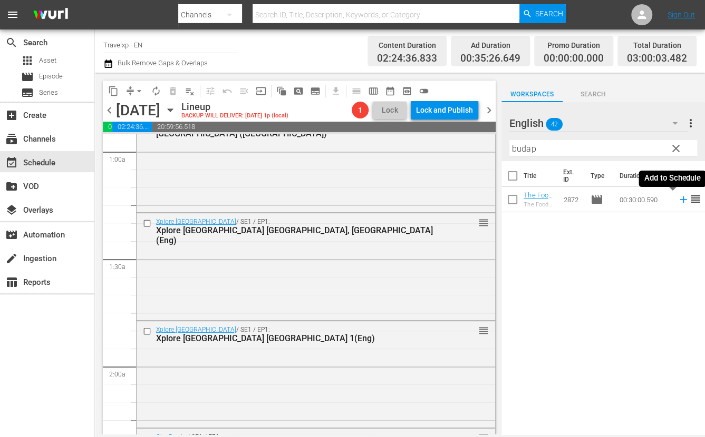
click at [679, 202] on icon at bounding box center [682, 200] width 7 height 7
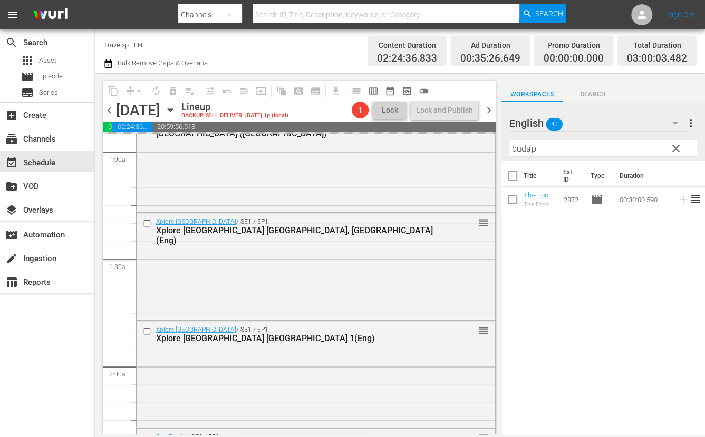
click at [524, 147] on input "budap" at bounding box center [603, 148] width 188 height 17
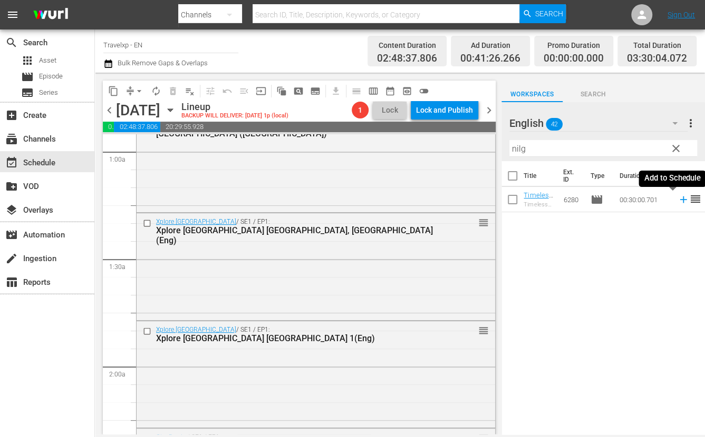
click at [677, 199] on icon at bounding box center [683, 200] width 12 height 12
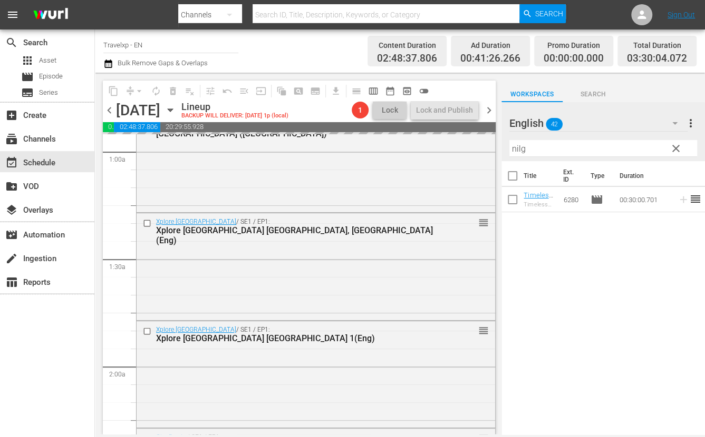
click at [519, 149] on input "nilg" at bounding box center [603, 148] width 188 height 17
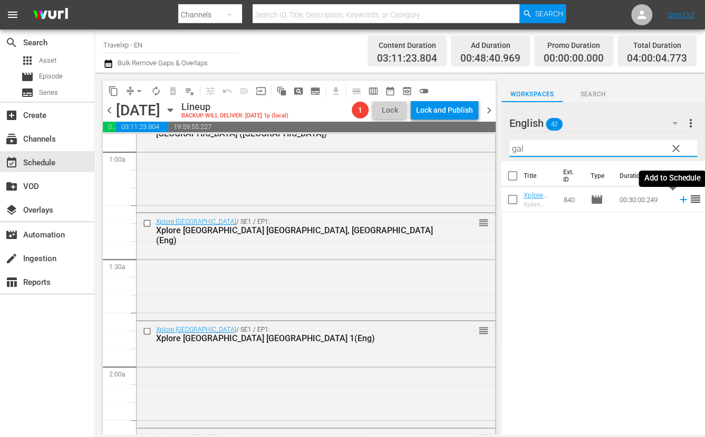
click at [677, 200] on icon at bounding box center [683, 200] width 12 height 12
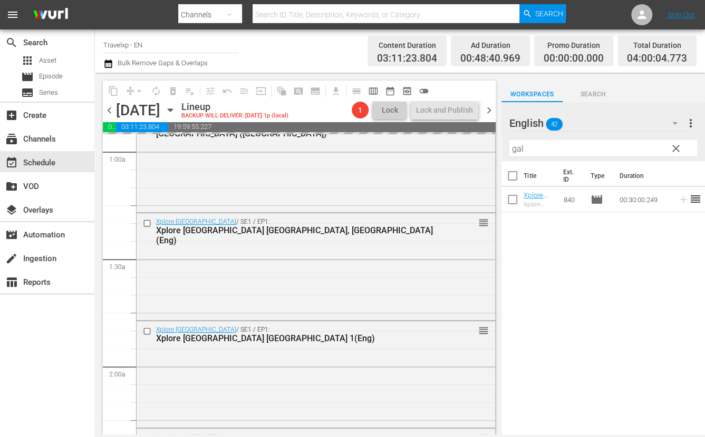
click at [512, 150] on input "gal" at bounding box center [603, 148] width 188 height 17
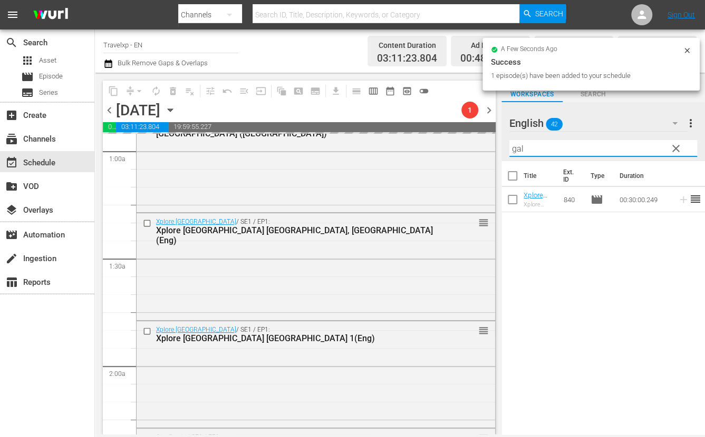
click at [512, 150] on input "gal" at bounding box center [603, 148] width 188 height 17
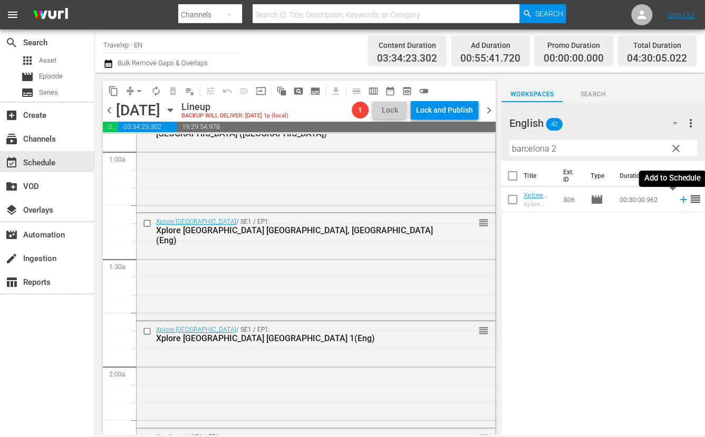
click at [677, 200] on icon at bounding box center [683, 200] width 12 height 12
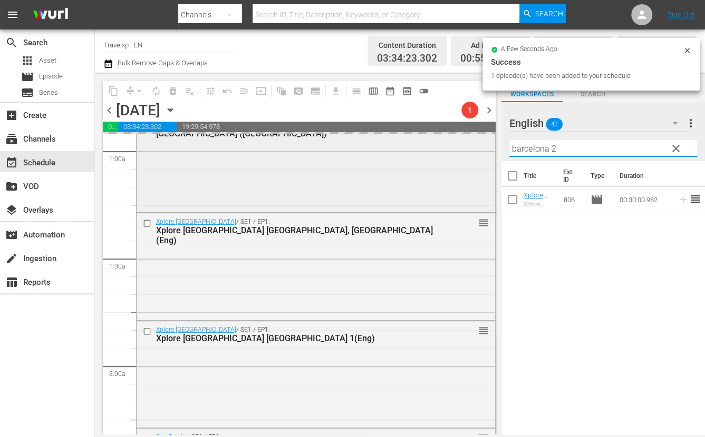
drag, startPoint x: 573, startPoint y: 144, endPoint x: 462, endPoint y: 139, distance: 111.9
click at [462, 139] on div "content_copy compress arrow_drop_down autorenew_outlined delete_forever_outline…" at bounding box center [400, 254] width 610 height 362
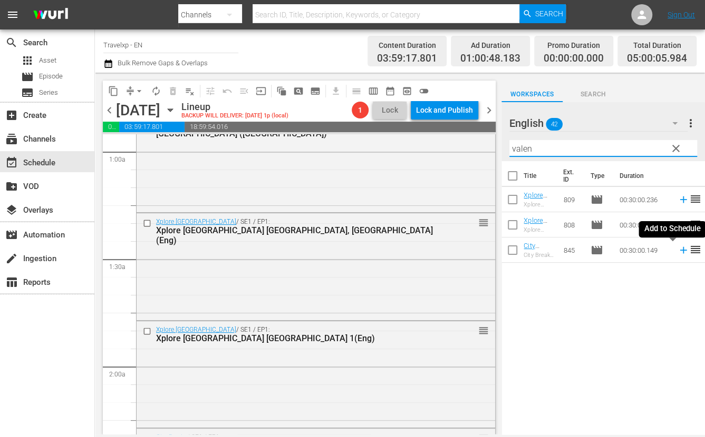
click at [679, 251] on icon at bounding box center [682, 250] width 7 height 7
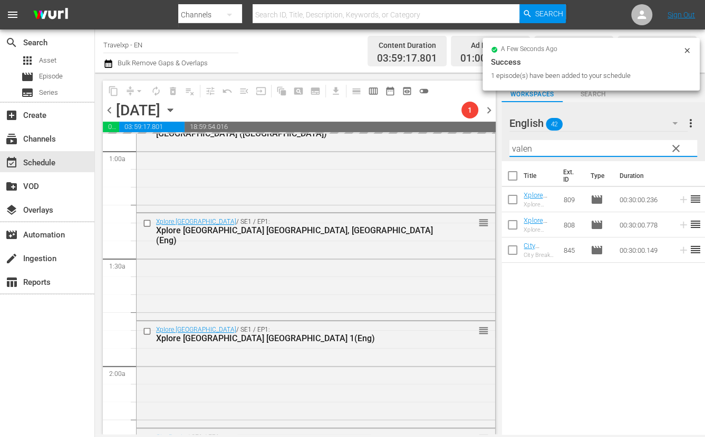
click at [517, 151] on input "valen" at bounding box center [603, 148] width 188 height 17
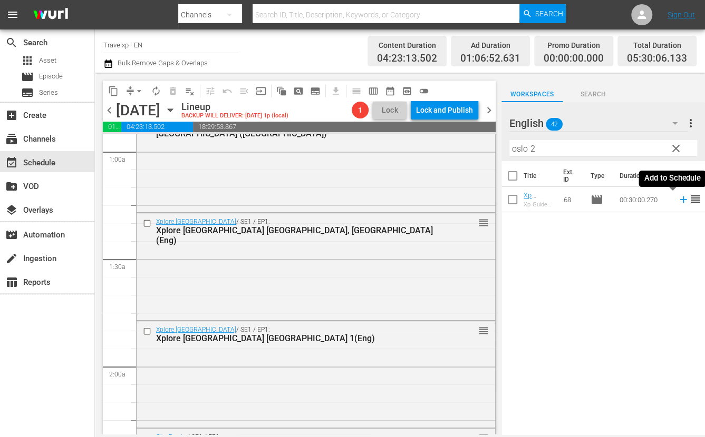
click at [677, 201] on icon at bounding box center [683, 200] width 12 height 12
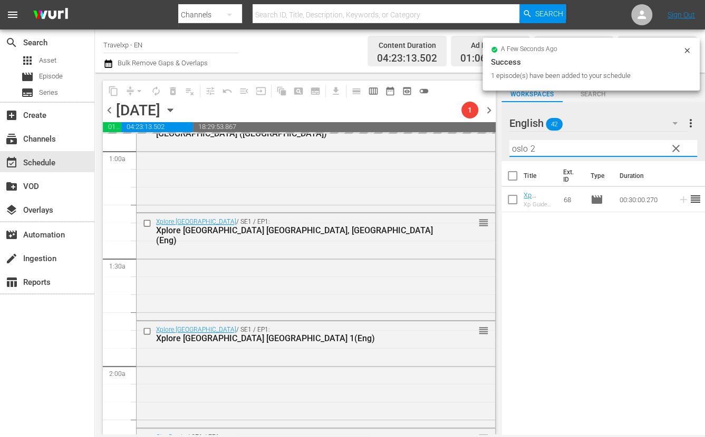
drag, startPoint x: 539, startPoint y: 149, endPoint x: 510, endPoint y: 149, distance: 29.0
click at [510, 149] on input "oslo 2" at bounding box center [603, 148] width 188 height 17
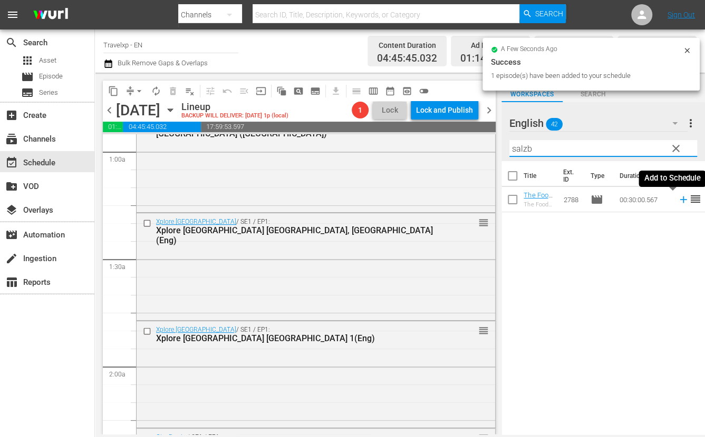
drag, startPoint x: 671, startPoint y: 199, endPoint x: 519, endPoint y: 138, distance: 163.9
click at [677, 199] on icon at bounding box center [683, 200] width 12 height 12
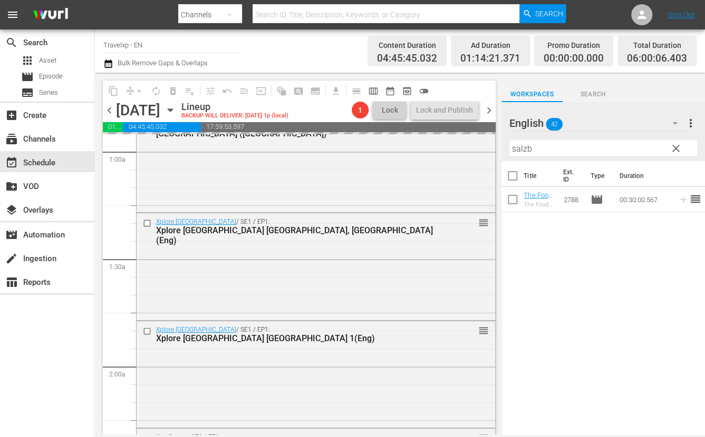
click at [518, 152] on input "salzb" at bounding box center [603, 148] width 188 height 17
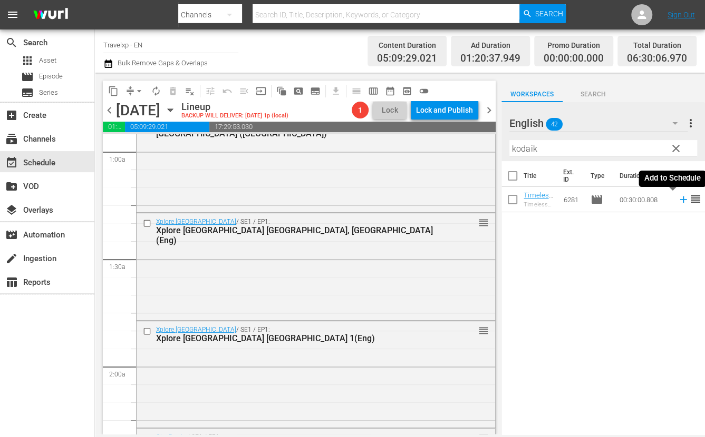
click at [679, 201] on icon at bounding box center [682, 200] width 7 height 7
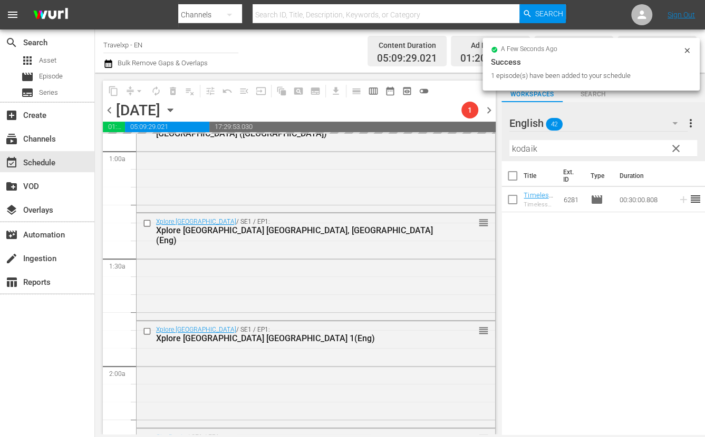
click at [520, 152] on input "kodaik" at bounding box center [603, 148] width 188 height 17
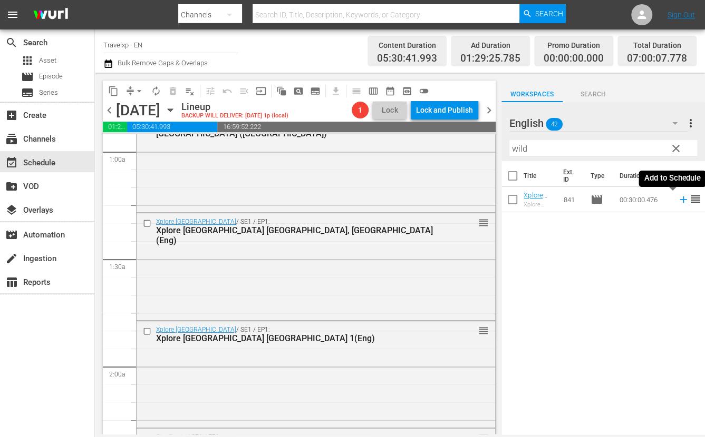
click at [677, 201] on icon at bounding box center [683, 200] width 12 height 12
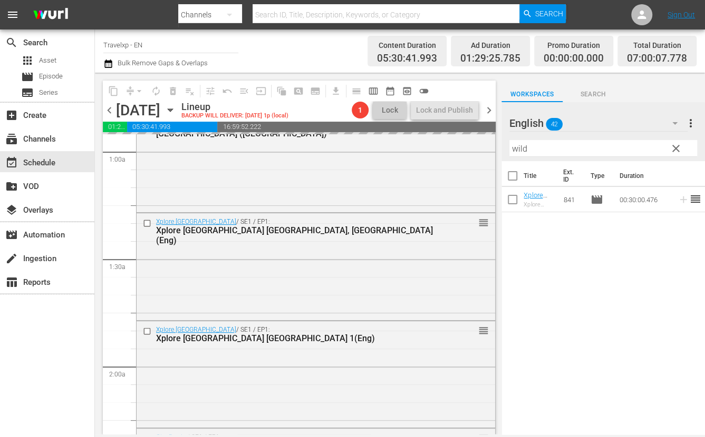
click at [524, 150] on input "wild" at bounding box center [603, 148] width 188 height 17
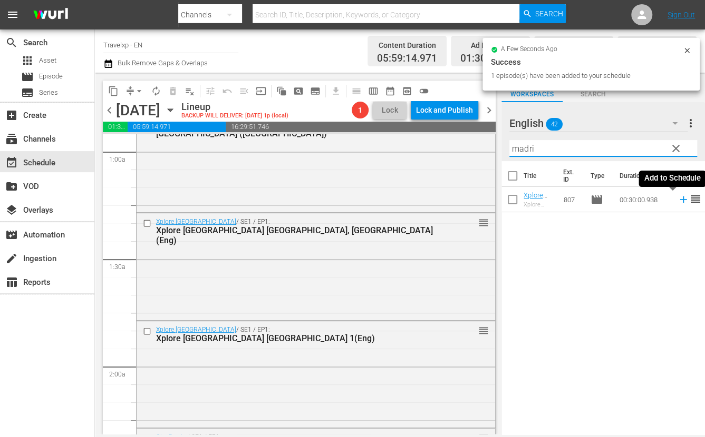
click at [679, 201] on icon at bounding box center [682, 200] width 7 height 7
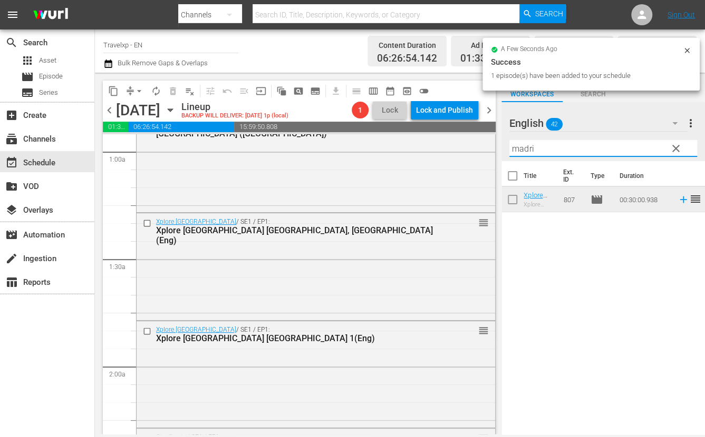
click at [521, 149] on input "madri" at bounding box center [603, 148] width 188 height 17
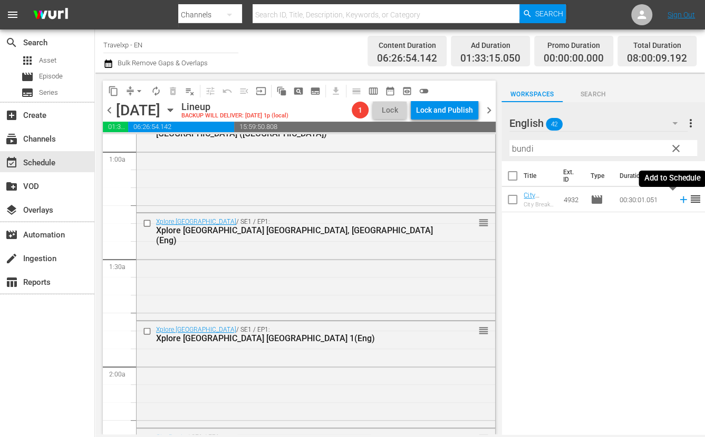
click at [677, 200] on icon at bounding box center [683, 200] width 12 height 12
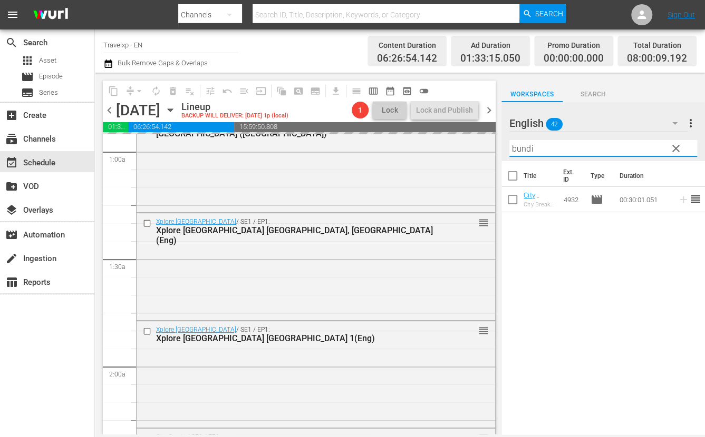
click at [524, 147] on input "bundi" at bounding box center [603, 148] width 188 height 17
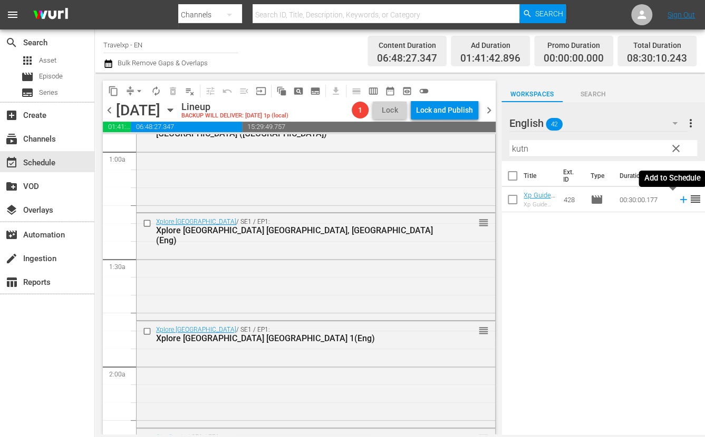
click at [677, 201] on icon at bounding box center [683, 200] width 12 height 12
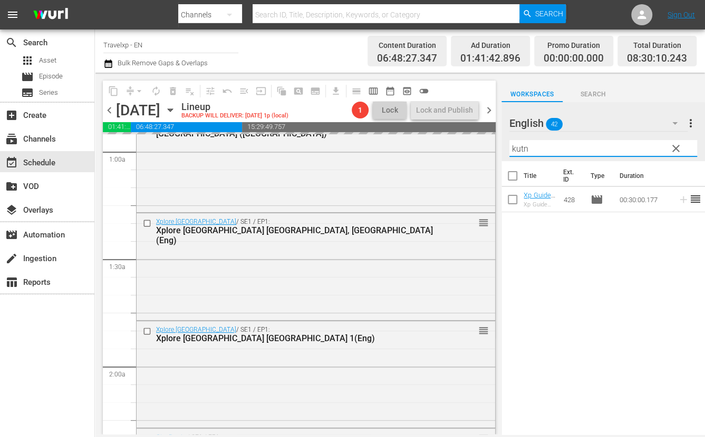
click at [519, 152] on input "kutn" at bounding box center [603, 148] width 188 height 17
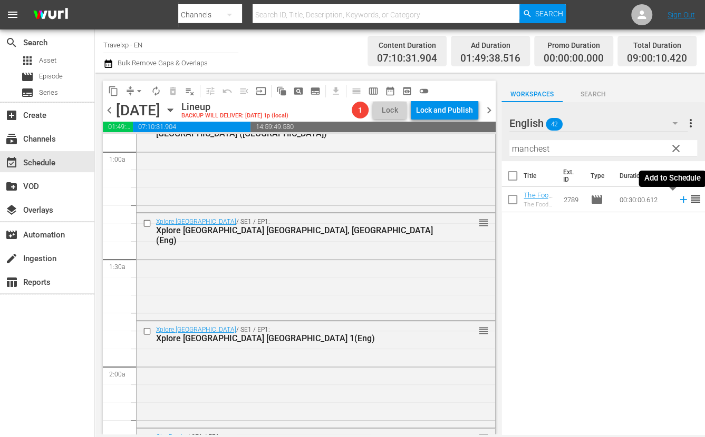
click at [677, 199] on icon at bounding box center [683, 200] width 12 height 12
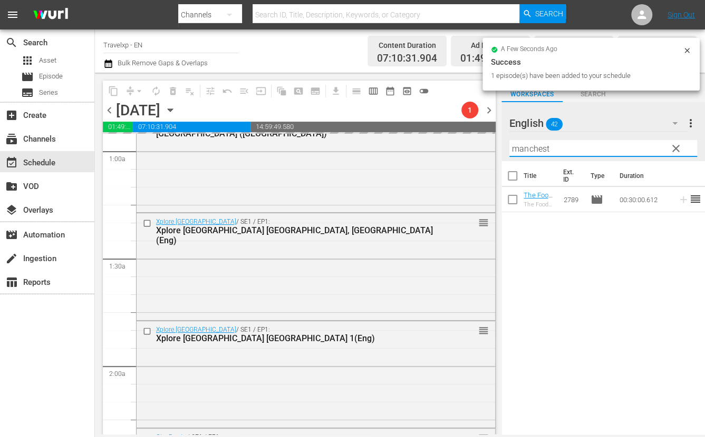
click at [533, 149] on input "manchest" at bounding box center [603, 148] width 188 height 17
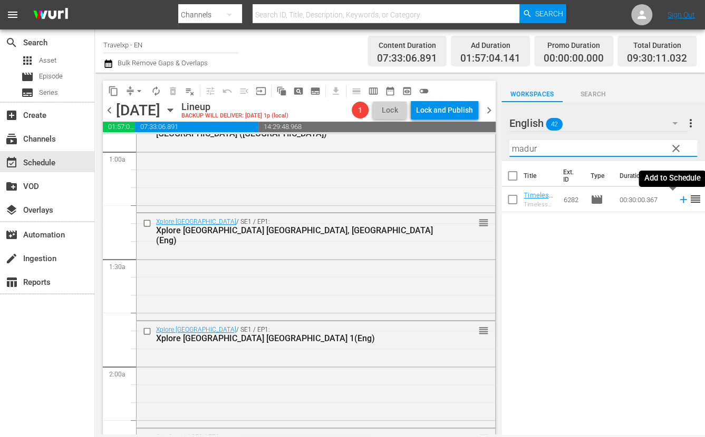
click at [677, 200] on icon at bounding box center [683, 200] width 12 height 12
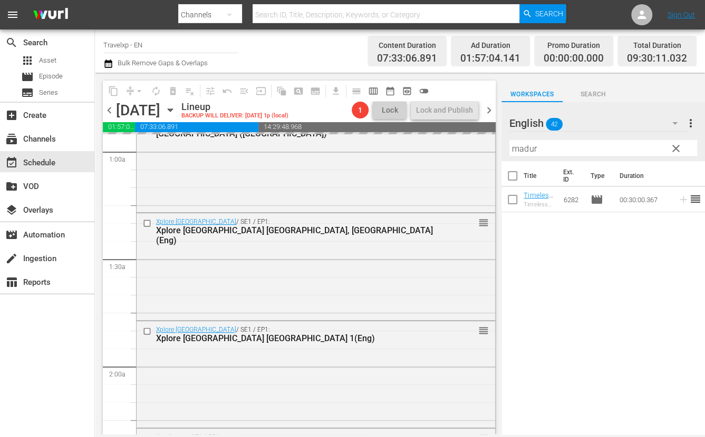
click at [517, 150] on input "madur" at bounding box center [603, 148] width 188 height 17
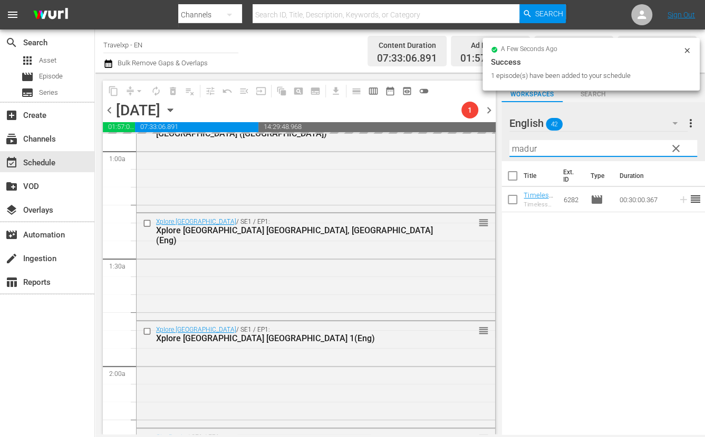
click at [517, 150] on input "madur" at bounding box center [603, 148] width 188 height 17
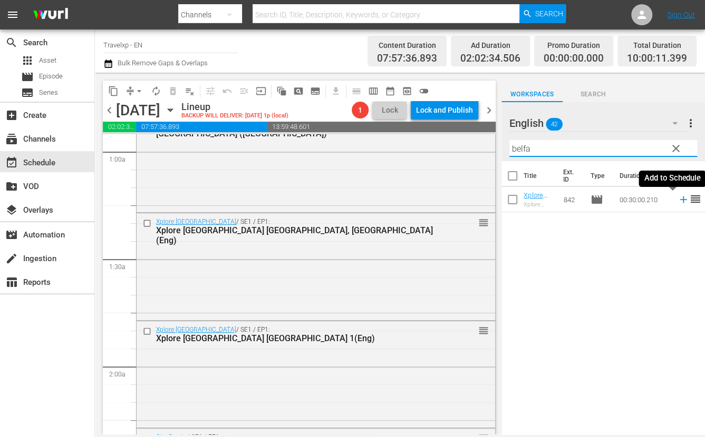
click at [677, 200] on icon at bounding box center [683, 200] width 12 height 12
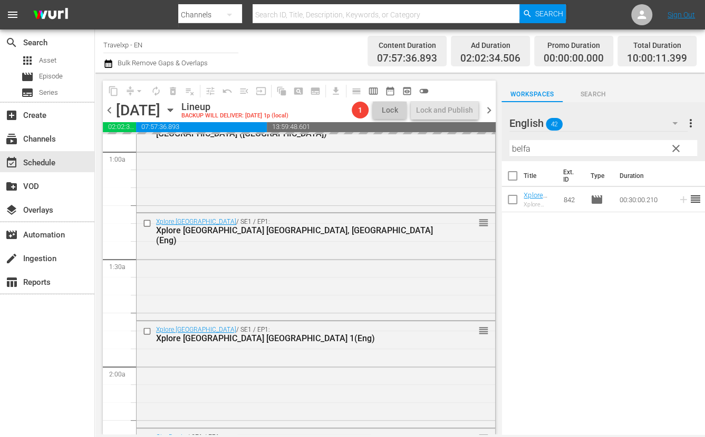
click at [524, 152] on input "belfa" at bounding box center [603, 148] width 188 height 17
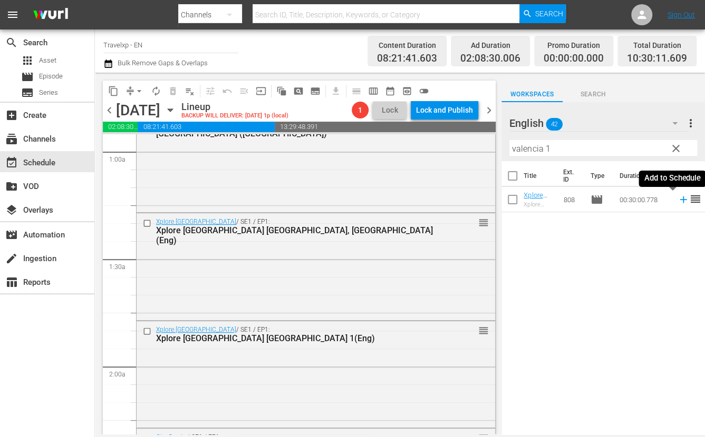
click at [677, 198] on icon at bounding box center [683, 200] width 12 height 12
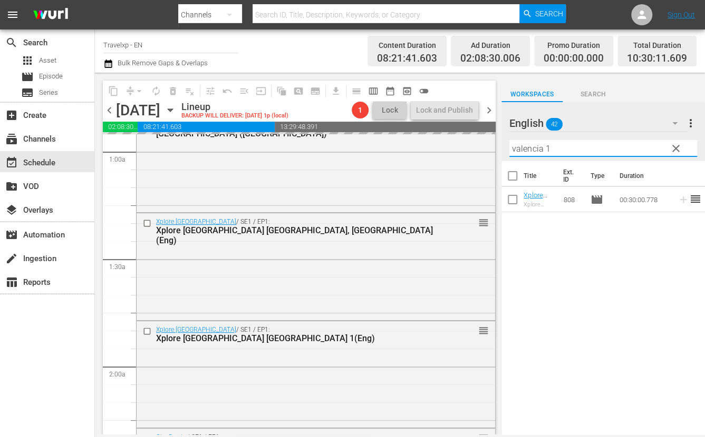
drag, startPoint x: 556, startPoint y: 150, endPoint x: 506, endPoint y: 150, distance: 50.1
click at [506, 150] on div "English 42 English more_vert clear Filter by Title valencia 1" at bounding box center [602, 131] width 203 height 59
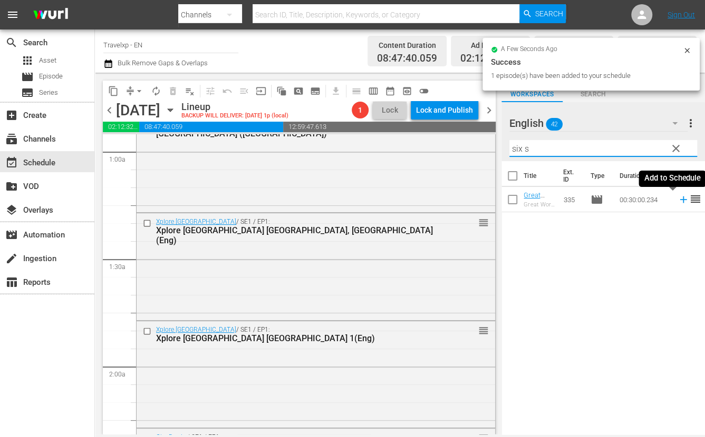
click at [677, 199] on icon at bounding box center [683, 200] width 12 height 12
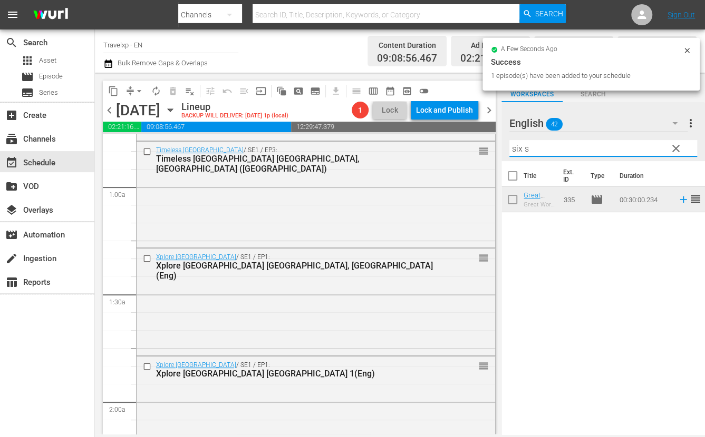
click at [472, 138] on div "content_copy compress arrow_drop_down autorenew_outlined delete_forever_outline…" at bounding box center [400, 254] width 610 height 362
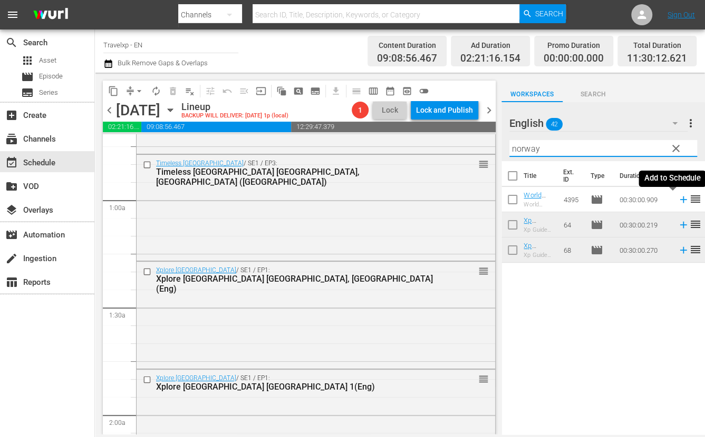
click at [679, 199] on icon at bounding box center [682, 200] width 7 height 7
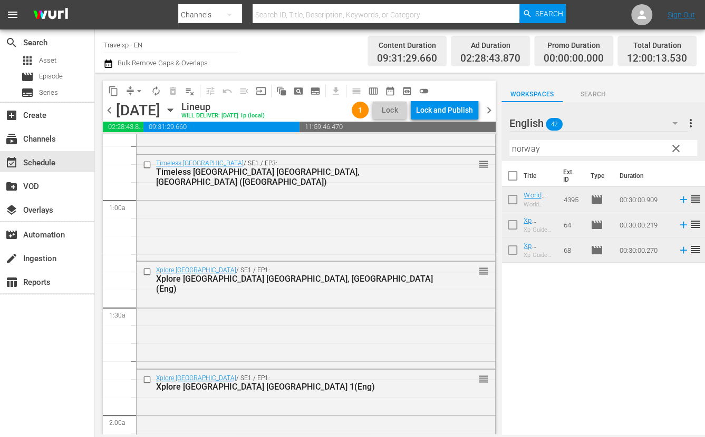
click at [527, 143] on input "norway" at bounding box center [603, 148] width 188 height 17
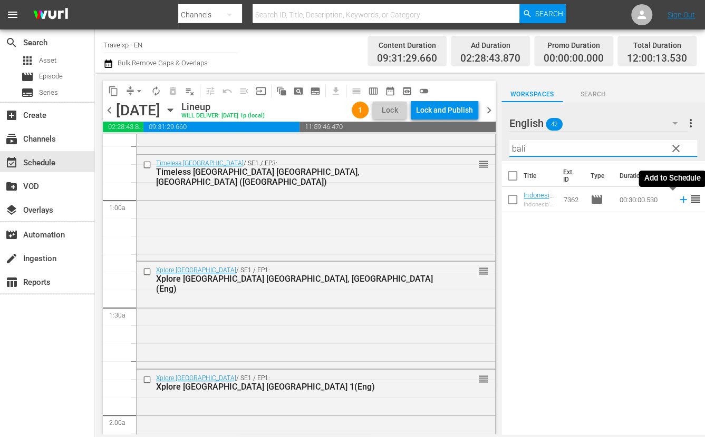
click at [679, 201] on icon at bounding box center [682, 200] width 7 height 7
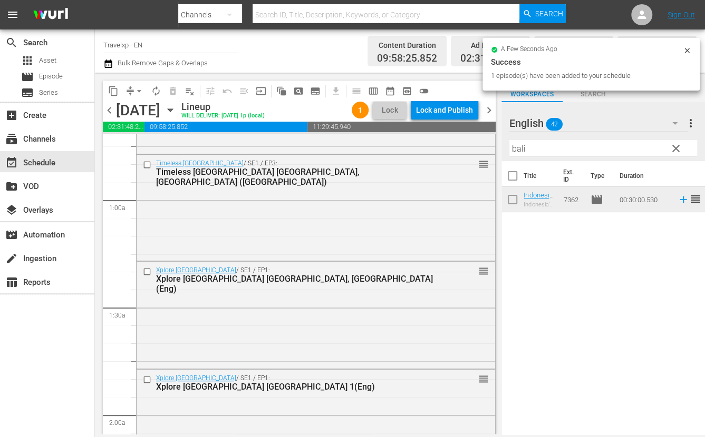
click at [518, 150] on input "bali" at bounding box center [603, 148] width 188 height 17
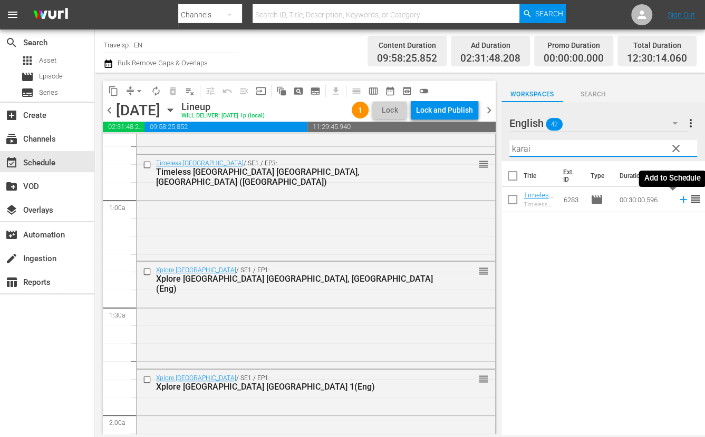
click at [679, 199] on icon at bounding box center [682, 200] width 7 height 7
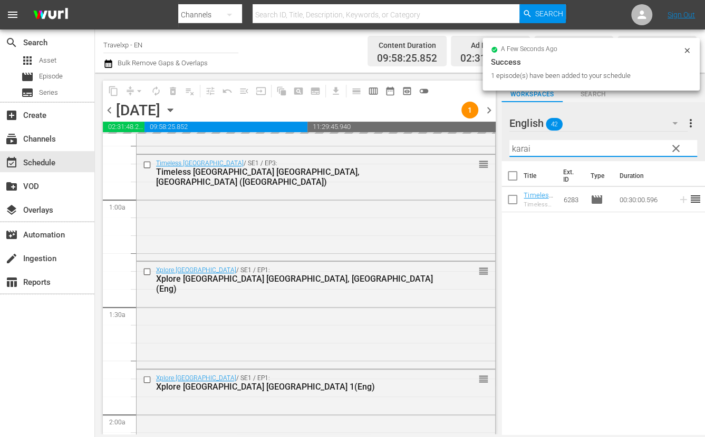
click at [523, 147] on input "karai" at bounding box center [603, 148] width 188 height 17
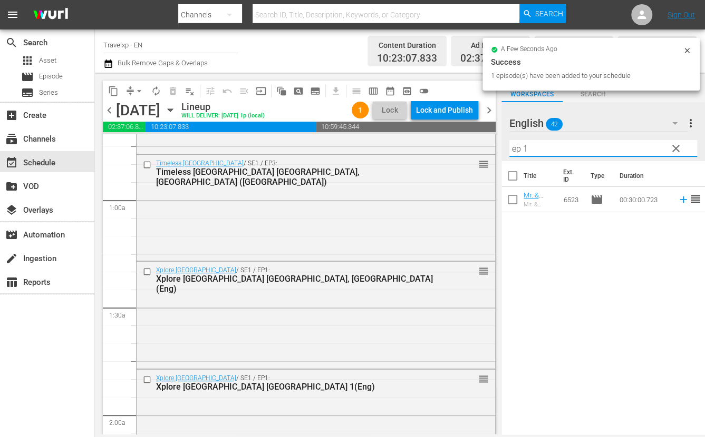
click at [677, 200] on icon at bounding box center [683, 200] width 12 height 12
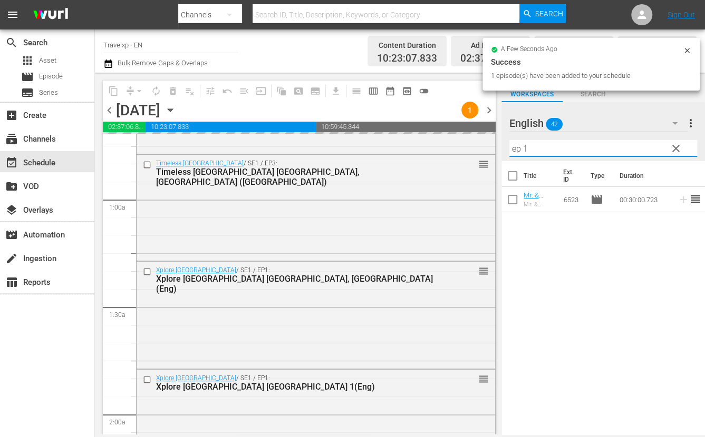
drag, startPoint x: 540, startPoint y: 149, endPoint x: 502, endPoint y: 149, distance: 38.0
click at [502, 149] on div "English 42 English more_vert clear Filter by Title ep 1" at bounding box center [602, 131] width 203 height 59
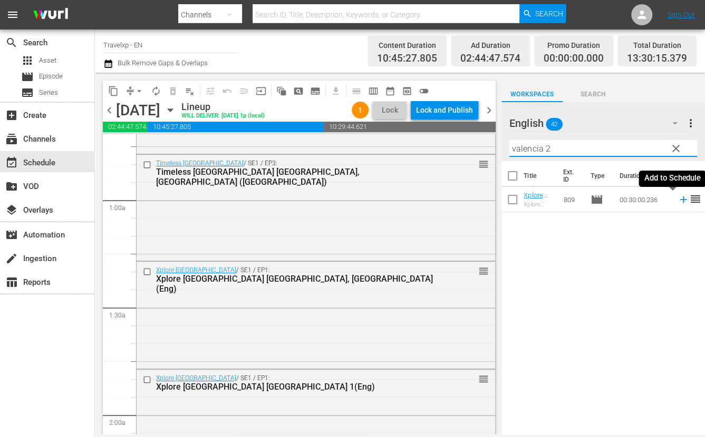
click at [677, 202] on icon at bounding box center [683, 200] width 12 height 12
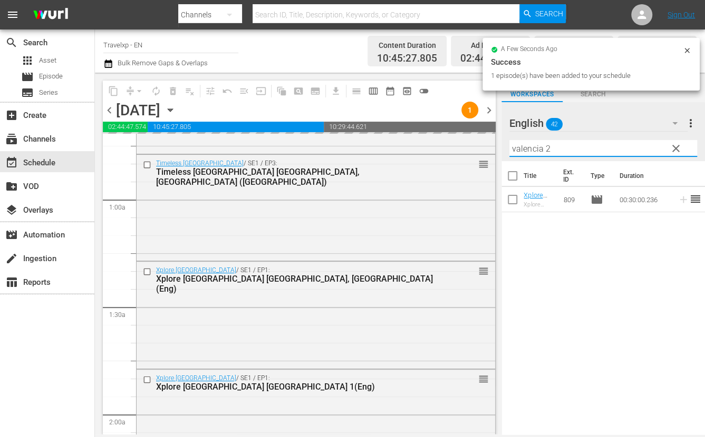
drag, startPoint x: 550, startPoint y: 148, endPoint x: 502, endPoint y: 147, distance: 47.5
click at [502, 147] on div "English 42 English more_vert clear Filter by Title valencia 2" at bounding box center [602, 131] width 203 height 59
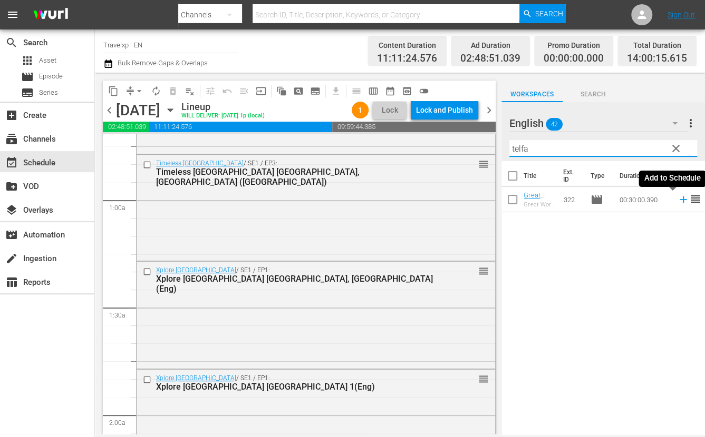
click at [679, 201] on icon at bounding box center [682, 200] width 7 height 7
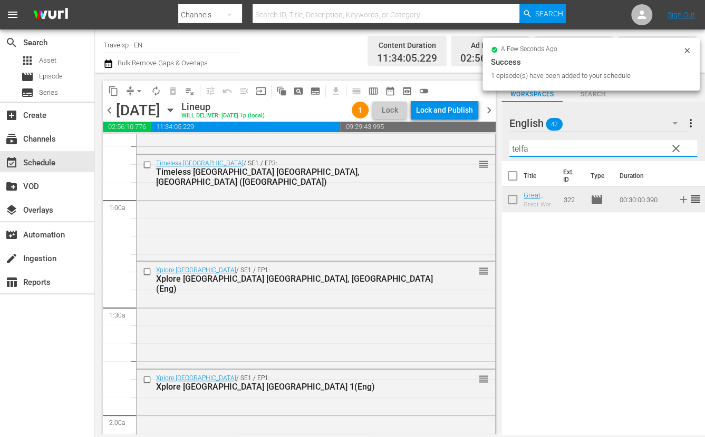
click at [516, 151] on input "telfa" at bounding box center [603, 148] width 188 height 17
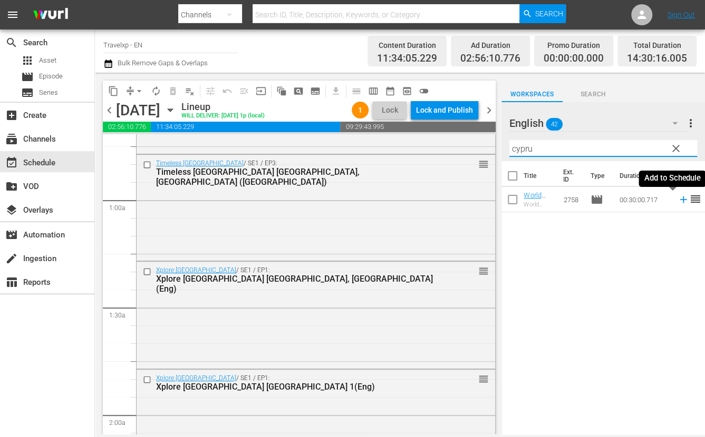
click at [677, 201] on icon at bounding box center [683, 200] width 12 height 12
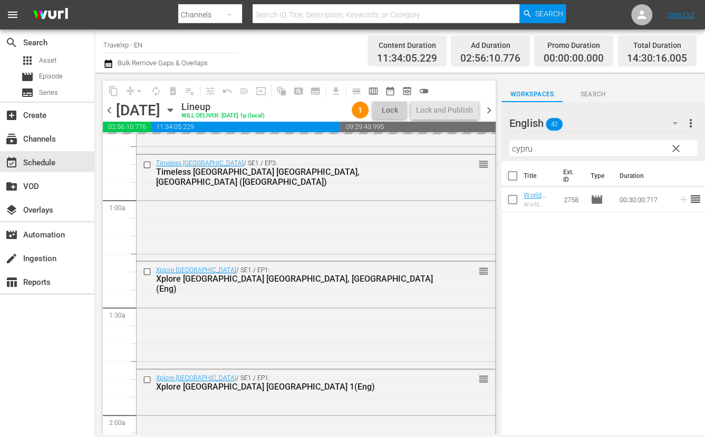
click at [519, 151] on input "cypru" at bounding box center [603, 148] width 188 height 17
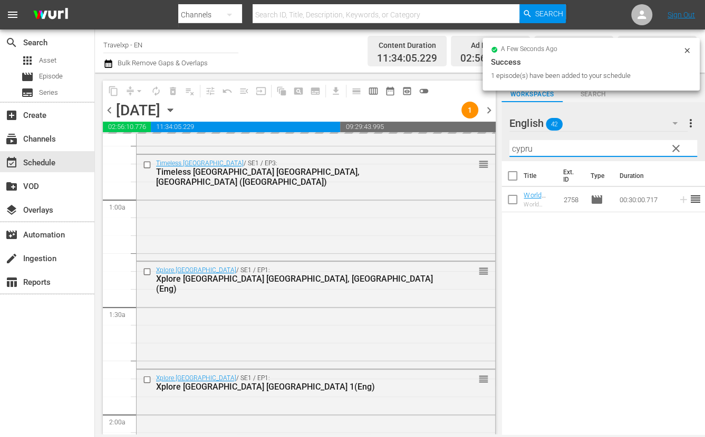
click at [519, 151] on input "cypru" at bounding box center [603, 148] width 188 height 17
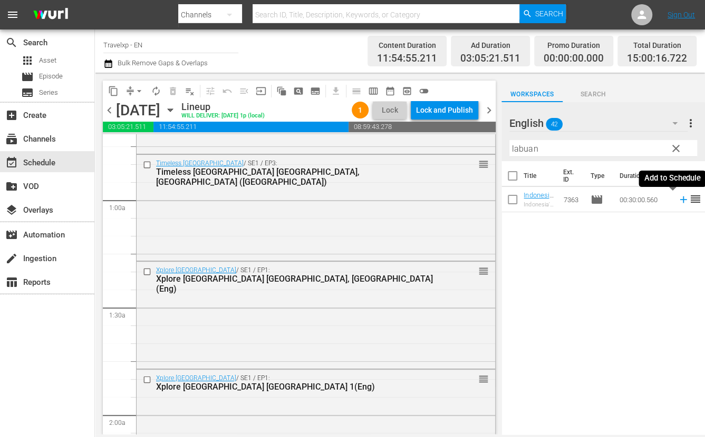
click at [677, 201] on icon at bounding box center [683, 200] width 12 height 12
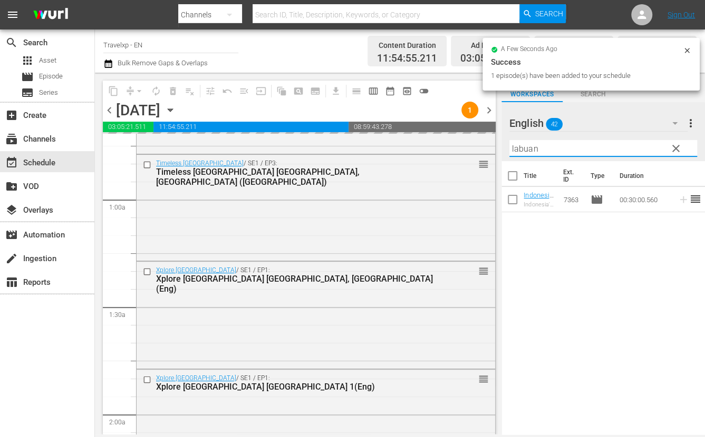
click at [526, 149] on input "labuan" at bounding box center [603, 148] width 188 height 17
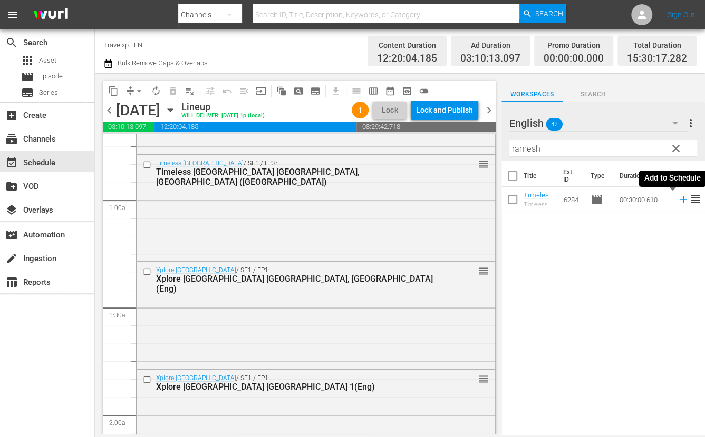
click at [677, 200] on icon at bounding box center [683, 200] width 12 height 12
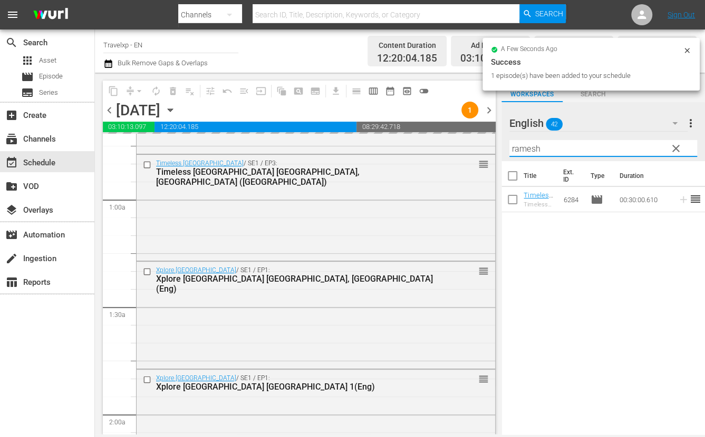
click at [523, 149] on input "ramesh" at bounding box center [603, 148] width 188 height 17
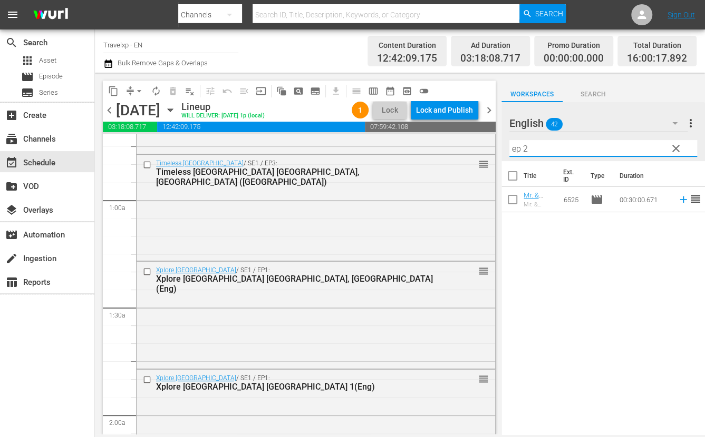
click at [679, 198] on icon at bounding box center [682, 200] width 7 height 7
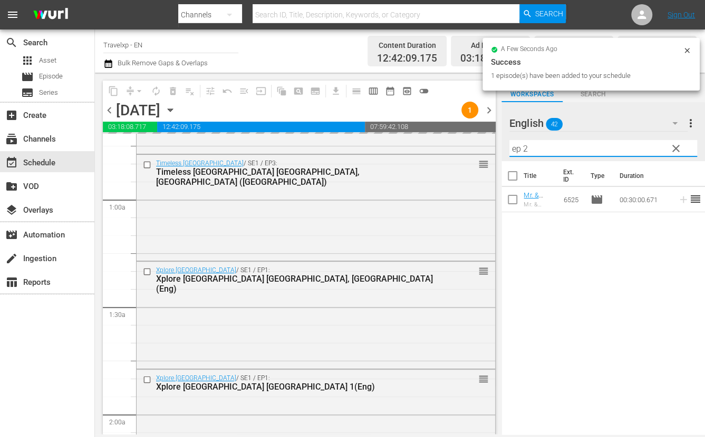
drag, startPoint x: 541, startPoint y: 146, endPoint x: 509, endPoint y: 146, distance: 32.2
click at [509, 146] on div "English 42 English more_vert clear Filter by Title ep 2" at bounding box center [602, 131] width 203 height 59
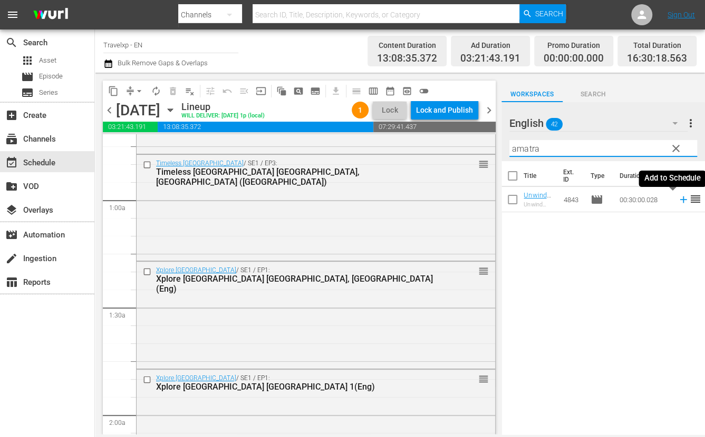
click at [677, 200] on icon at bounding box center [683, 200] width 12 height 12
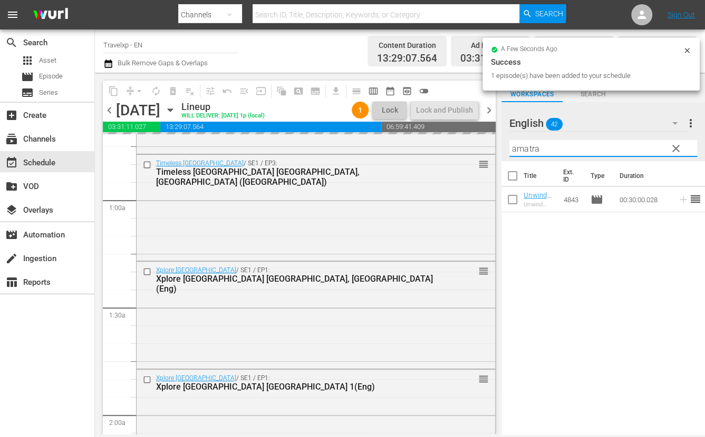
click at [532, 148] on input "amatra" at bounding box center [603, 148] width 188 height 17
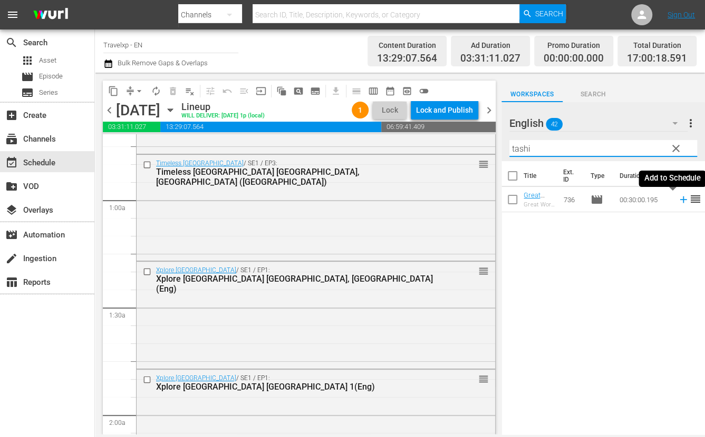
click at [677, 200] on icon at bounding box center [683, 200] width 12 height 12
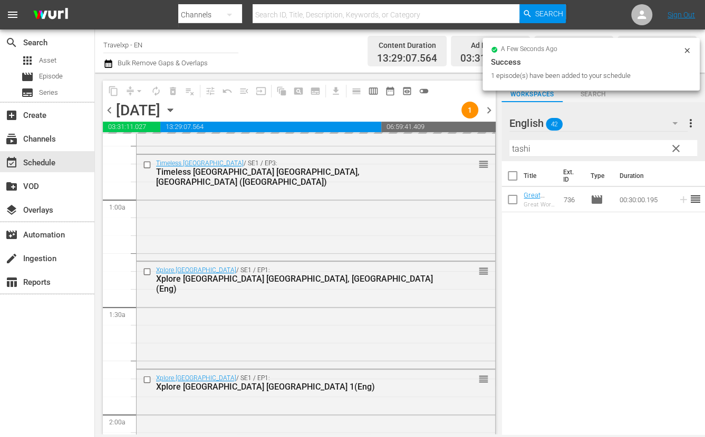
click at [521, 149] on input "tashi" at bounding box center [603, 148] width 188 height 17
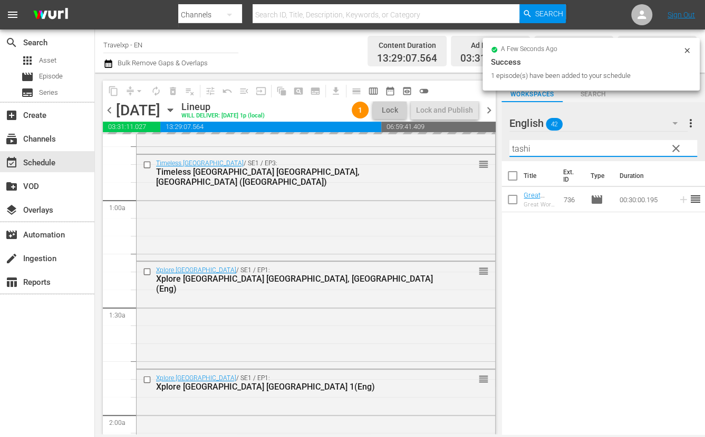
click at [521, 149] on input "tashi" at bounding box center [603, 148] width 188 height 17
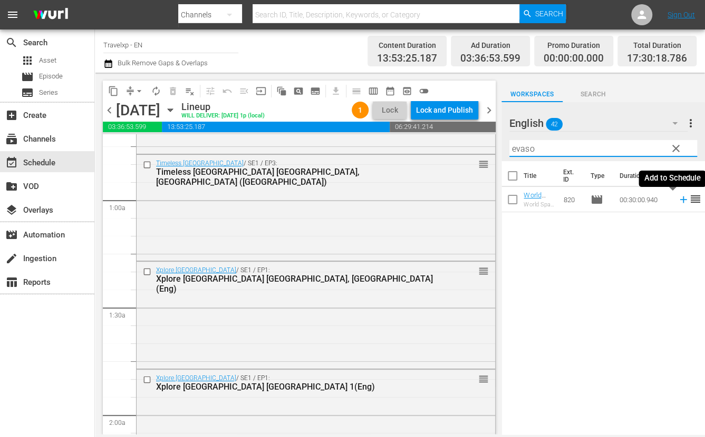
drag, startPoint x: 670, startPoint y: 200, endPoint x: 646, endPoint y: 183, distance: 30.0
click at [677, 200] on icon at bounding box center [683, 200] width 12 height 12
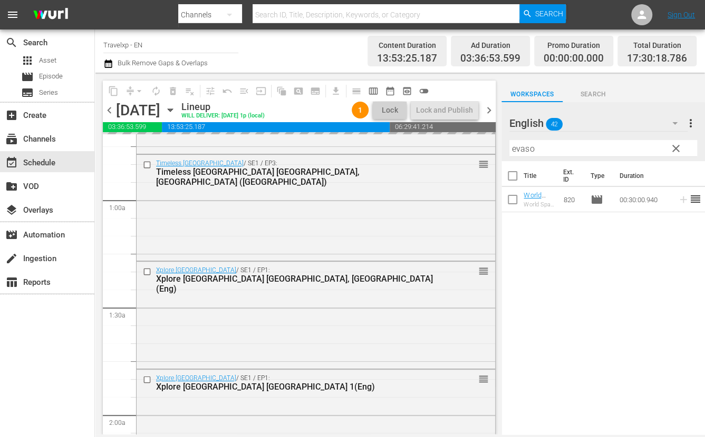
click at [522, 147] on input "evaso" at bounding box center [603, 148] width 188 height 17
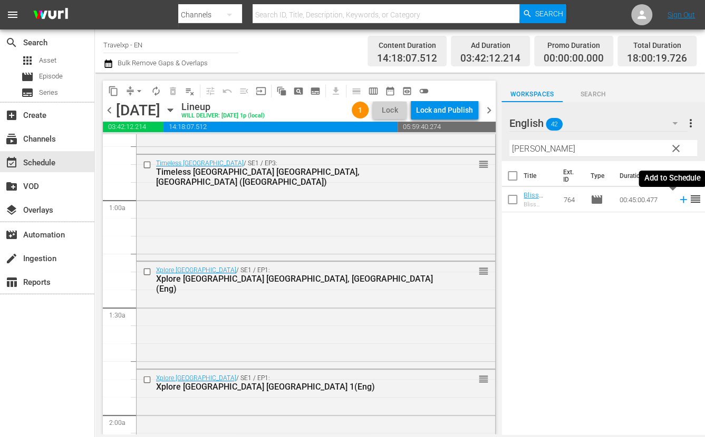
click at [679, 200] on icon at bounding box center [682, 200] width 7 height 7
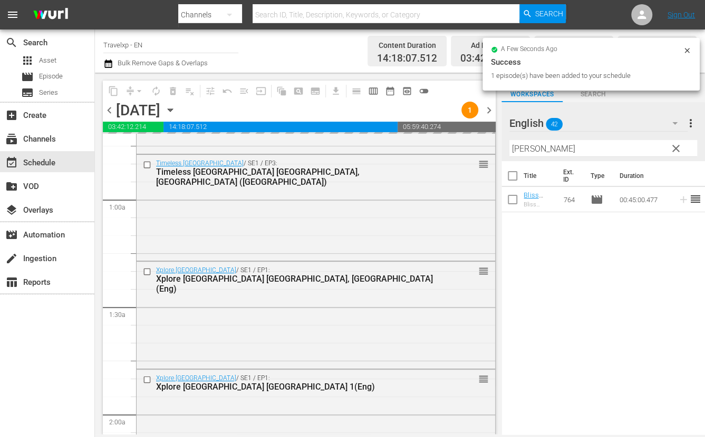
click at [526, 149] on input "[PERSON_NAME]" at bounding box center [603, 148] width 188 height 17
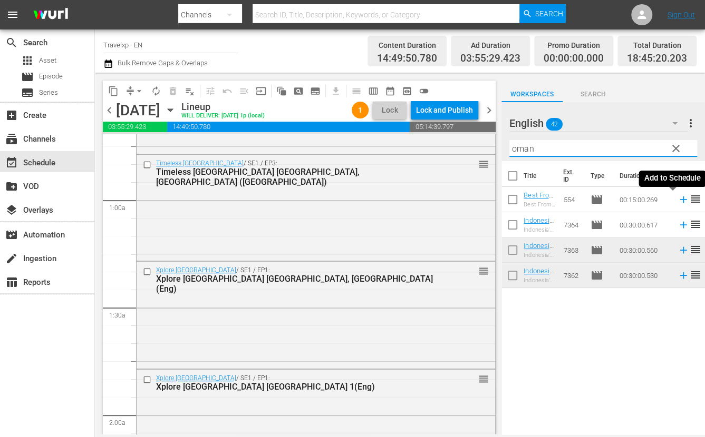
click at [677, 201] on icon at bounding box center [683, 200] width 12 height 12
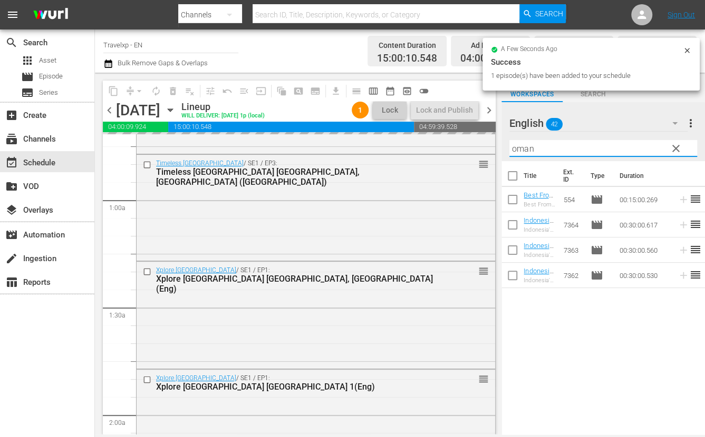
click at [524, 144] on input "oman" at bounding box center [603, 148] width 188 height 17
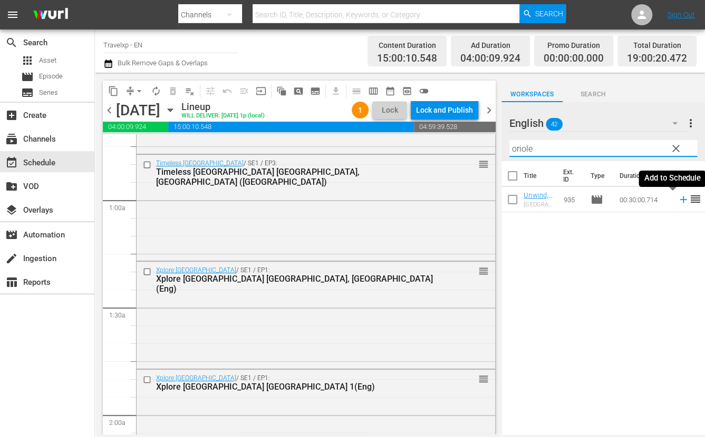
click at [677, 199] on icon at bounding box center [683, 200] width 12 height 12
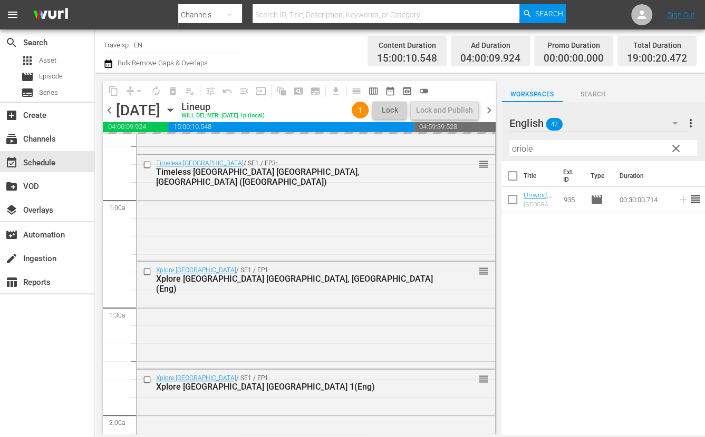
click at [518, 147] on input "oriole" at bounding box center [603, 148] width 188 height 17
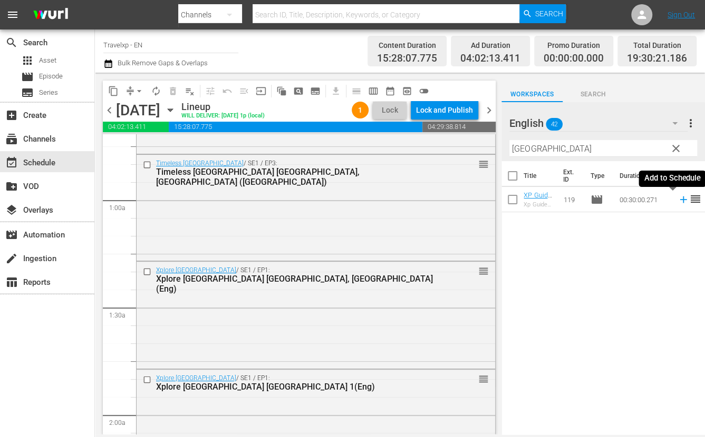
click at [679, 199] on icon at bounding box center [682, 200] width 7 height 7
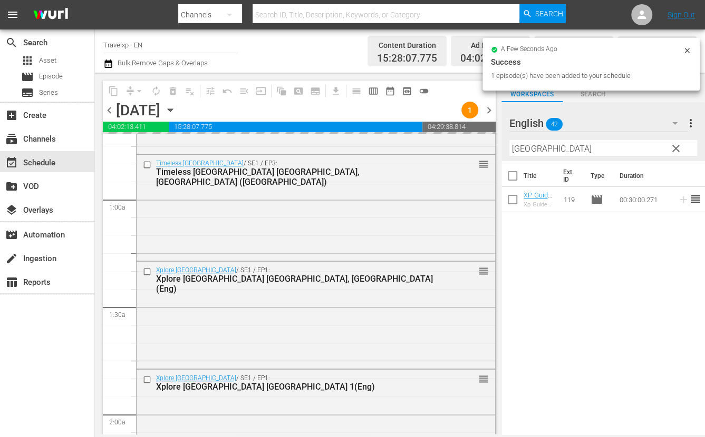
click at [530, 142] on input "[GEOGRAPHIC_DATA]" at bounding box center [603, 148] width 188 height 17
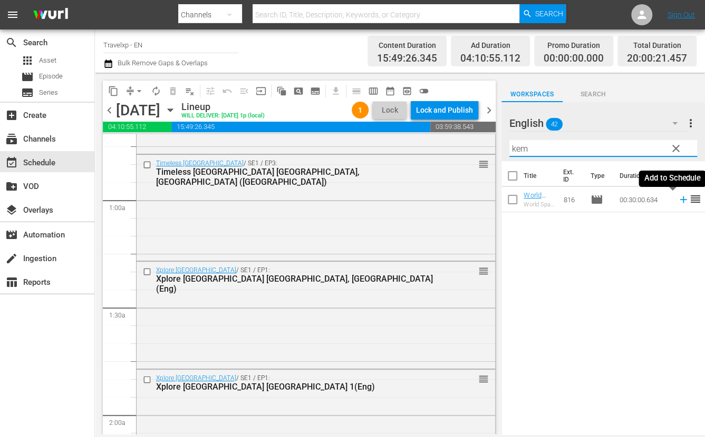
click at [679, 199] on icon at bounding box center [682, 200] width 7 height 7
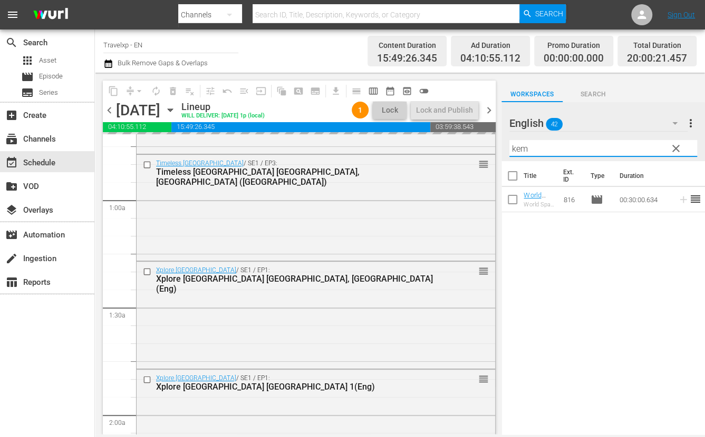
click at [525, 147] on input "kem" at bounding box center [603, 148] width 188 height 17
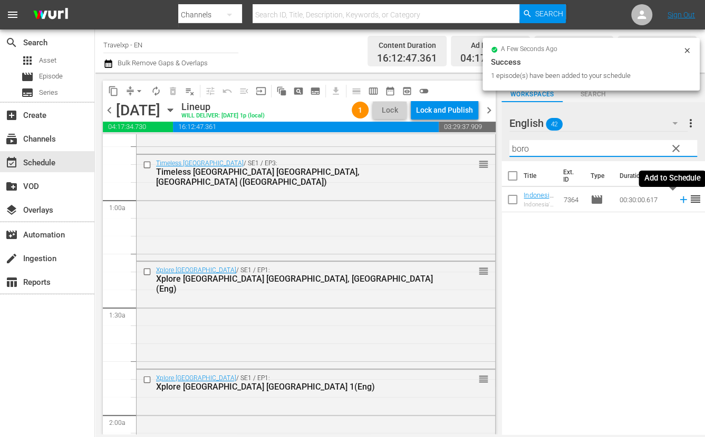
type input "boro"
click at [677, 199] on icon at bounding box center [683, 200] width 12 height 12
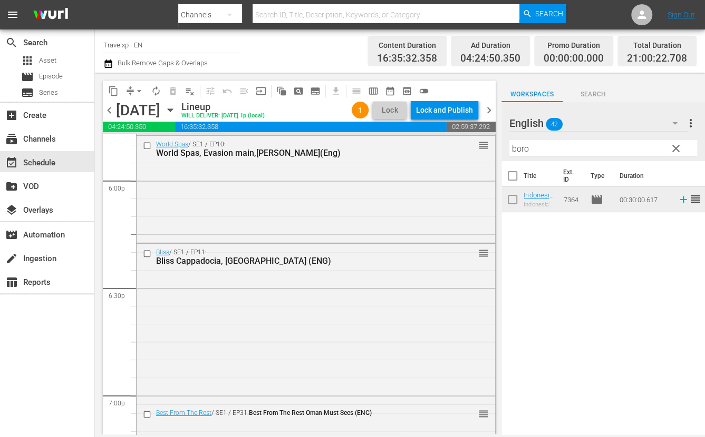
scroll to position [3773, 0]
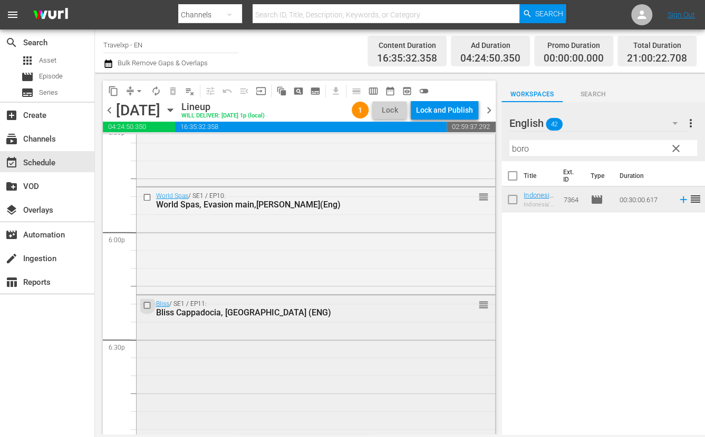
click at [148, 305] on input "checkbox" at bounding box center [148, 306] width 11 height 9
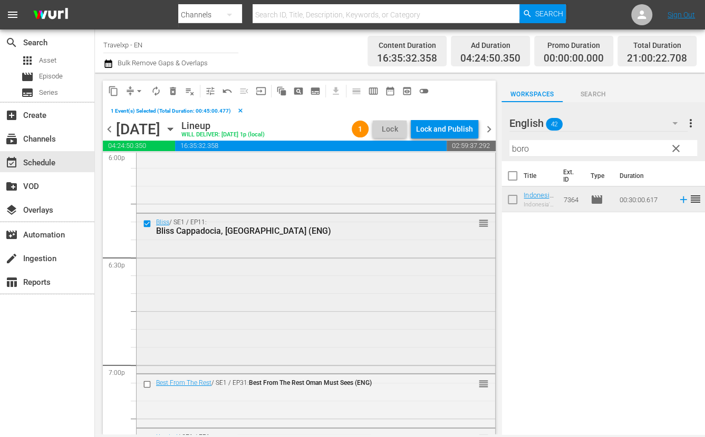
scroll to position [3905, 0]
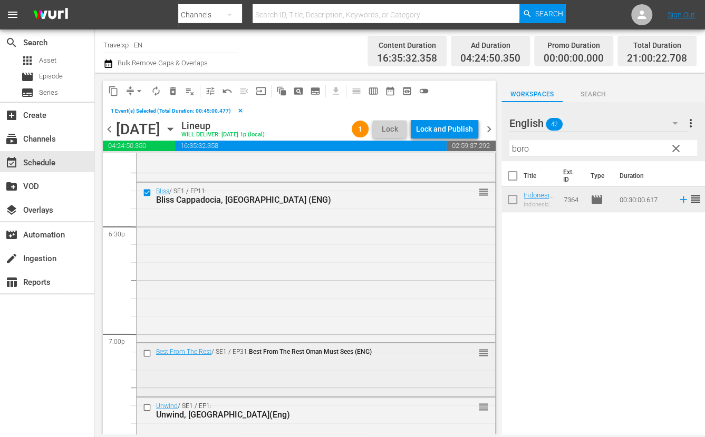
click at [148, 355] on input "checkbox" at bounding box center [148, 353] width 11 height 9
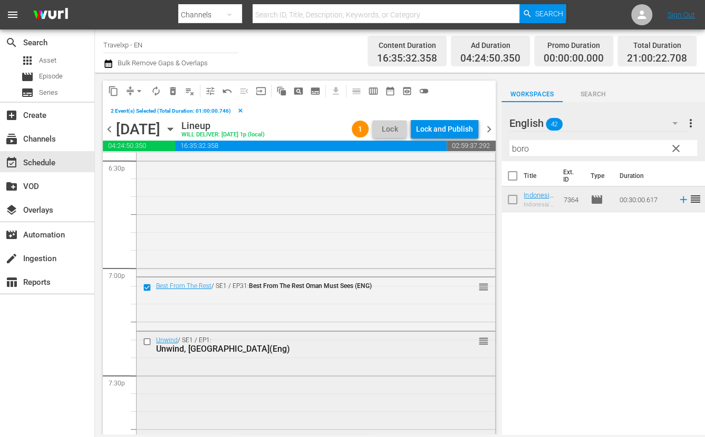
click at [147, 342] on input "checkbox" at bounding box center [148, 342] width 11 height 9
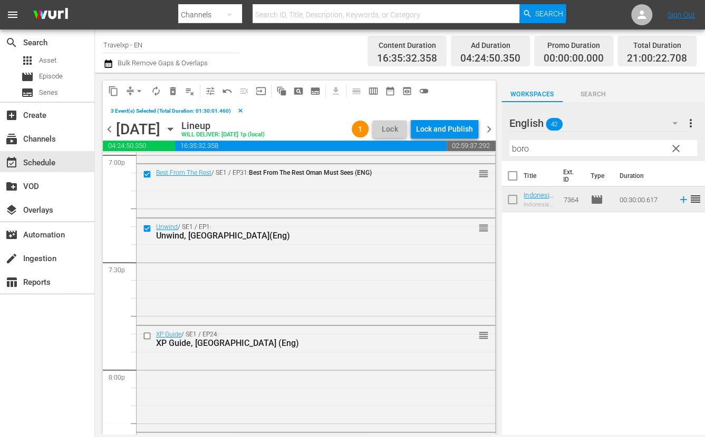
scroll to position [4102, 0]
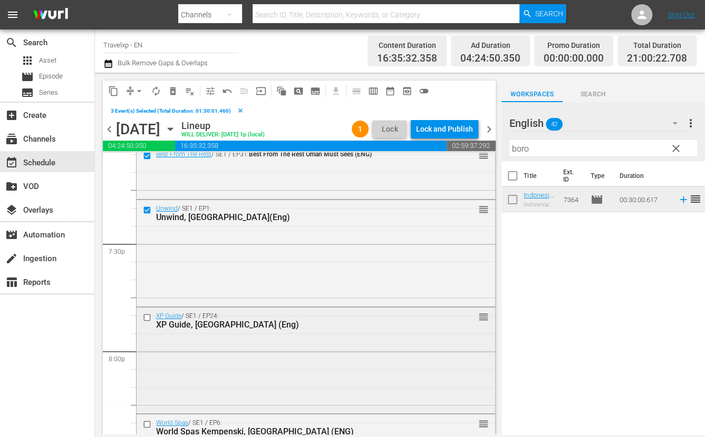
click at [147, 320] on input "checkbox" at bounding box center [148, 317] width 11 height 9
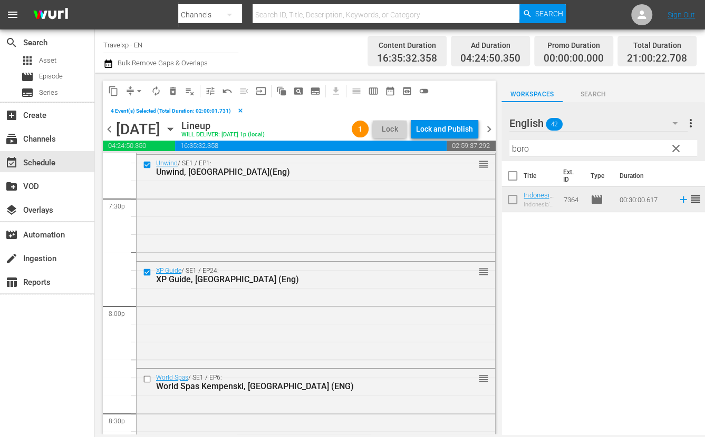
scroll to position [4168, 0]
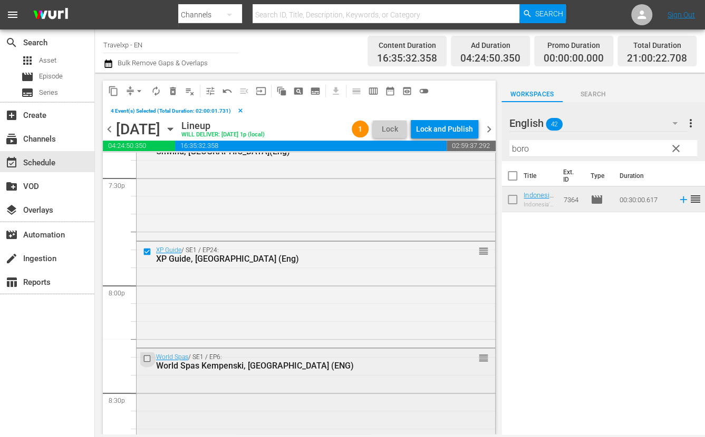
click at [148, 360] on input "checkbox" at bounding box center [148, 359] width 11 height 9
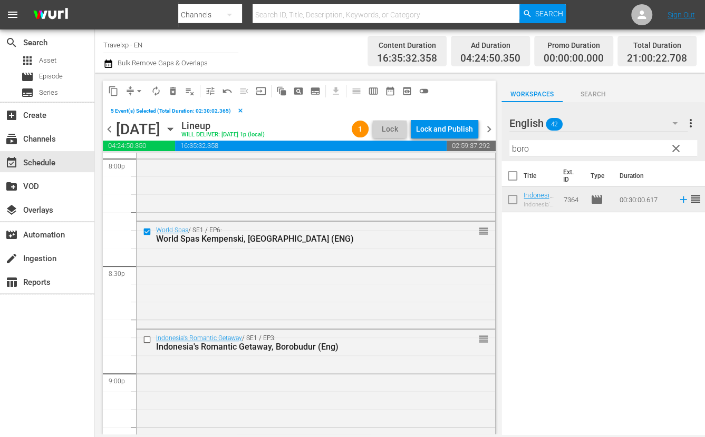
scroll to position [4300, 0]
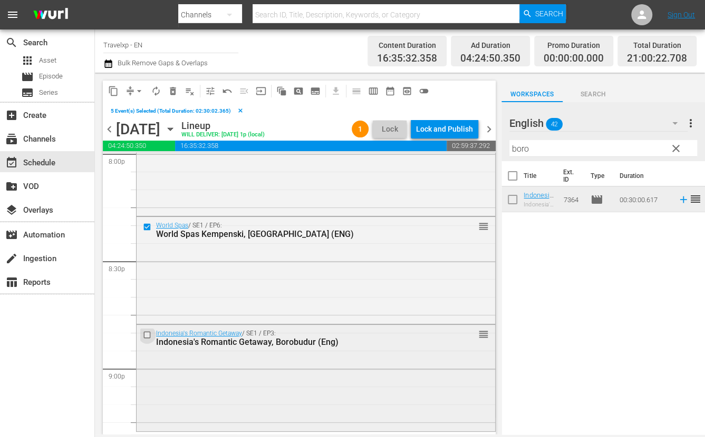
click at [149, 334] on input "checkbox" at bounding box center [148, 335] width 11 height 9
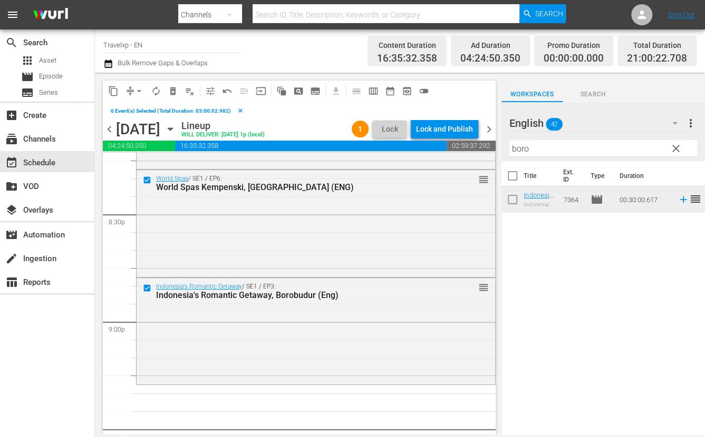
scroll to position [4366, 0]
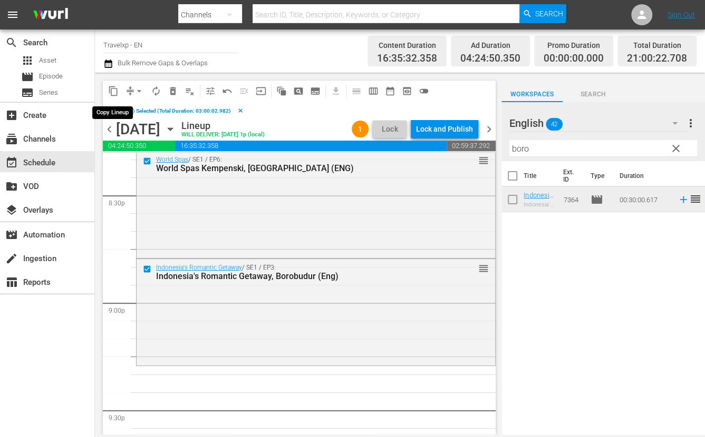
click at [119, 91] on button "content_copy" at bounding box center [113, 91] width 17 height 17
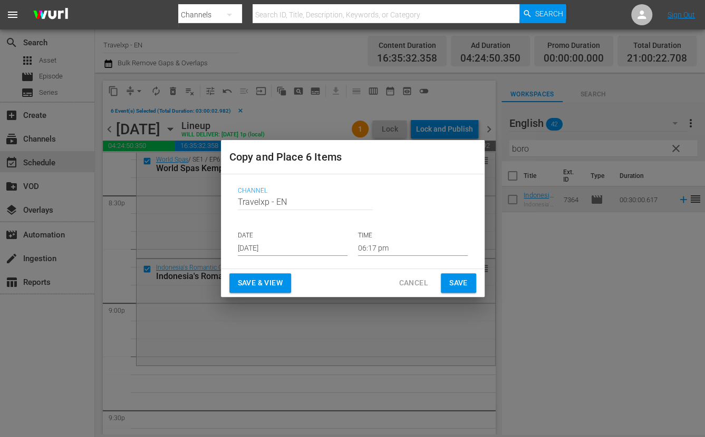
click at [271, 251] on input "[DATE]" at bounding box center [293, 248] width 110 height 16
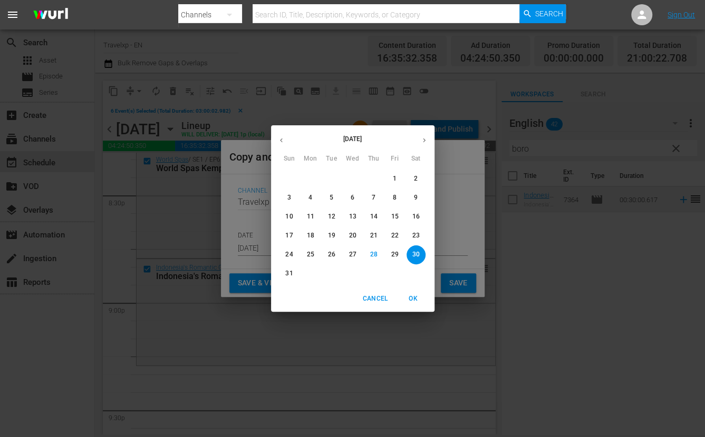
click at [426, 141] on icon "button" at bounding box center [424, 141] width 8 height 8
click at [325, 176] on span "2" at bounding box center [331, 178] width 19 height 9
type input "[DATE]"
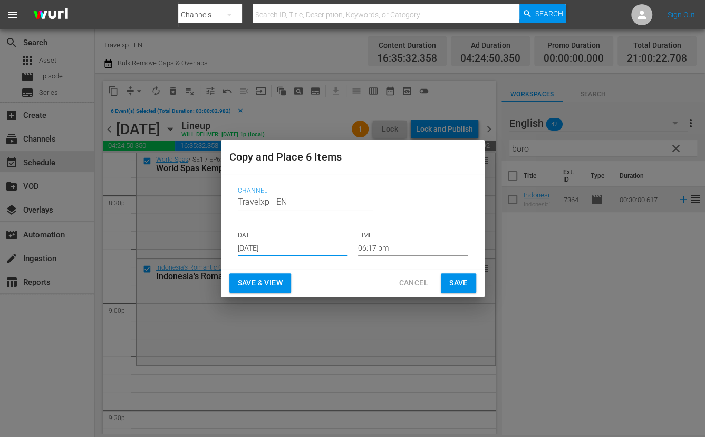
click at [378, 251] on input "06:17 pm" at bounding box center [413, 248] width 110 height 16
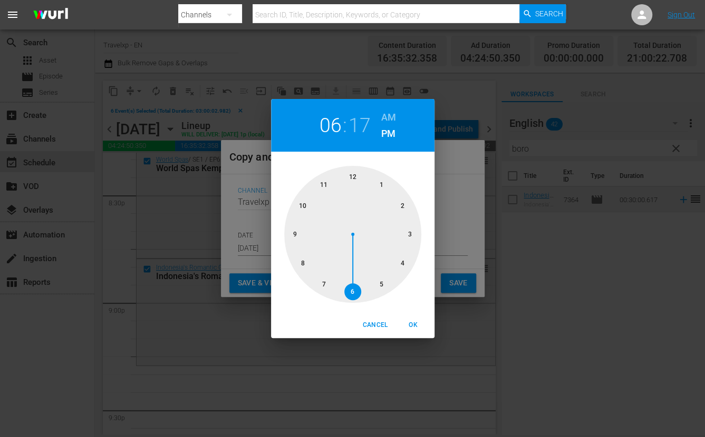
click at [296, 235] on div at bounding box center [352, 234] width 137 height 137
click at [417, 325] on span "OK" at bounding box center [413, 325] width 25 height 11
type input "09:17 pm"
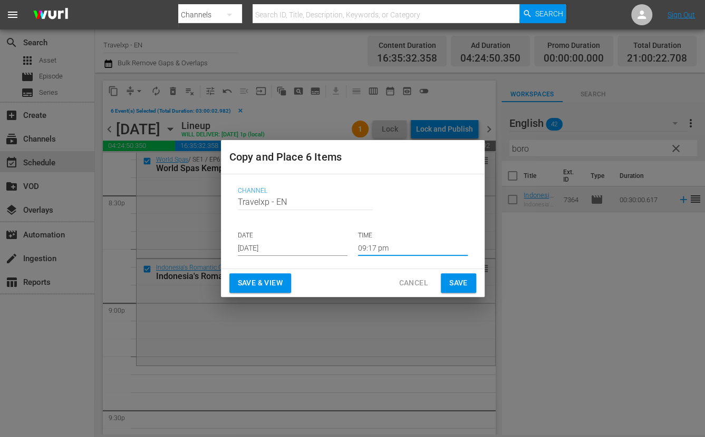
click at [264, 281] on span "Save & View" at bounding box center [260, 283] width 45 height 13
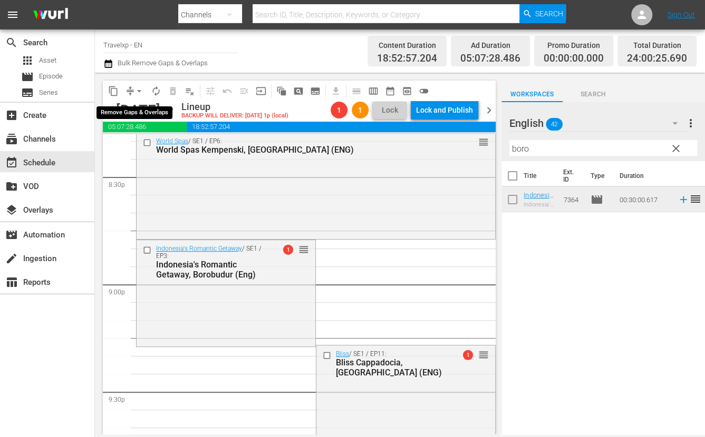
click at [142, 87] on span "arrow_drop_down" at bounding box center [139, 91] width 11 height 11
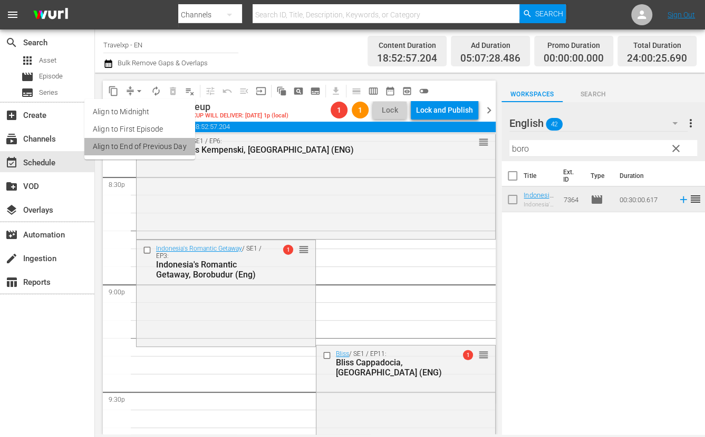
click at [147, 144] on li "Align to End of Previous Day" at bounding box center [139, 146] width 111 height 17
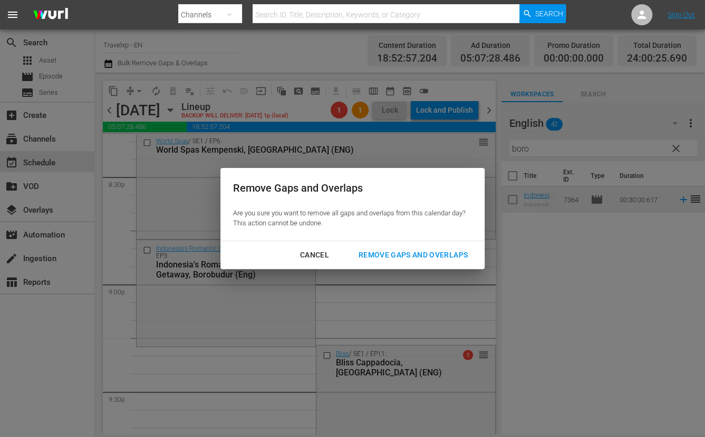
click at [439, 253] on div "Remove Gaps and Overlaps" at bounding box center [413, 255] width 126 height 13
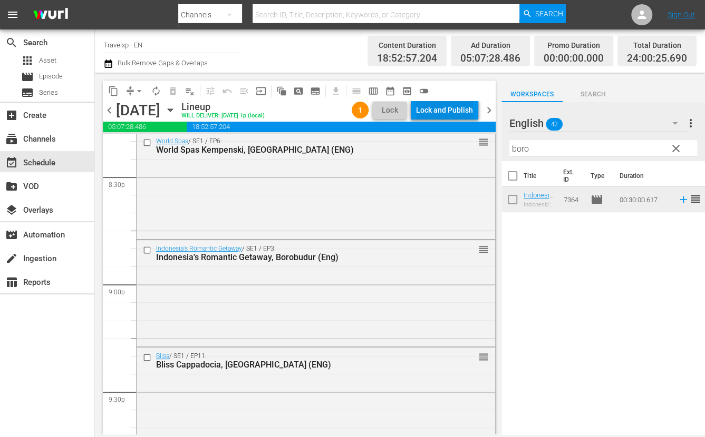
click at [443, 107] on div "Lock and Publish" at bounding box center [444, 110] width 57 height 19
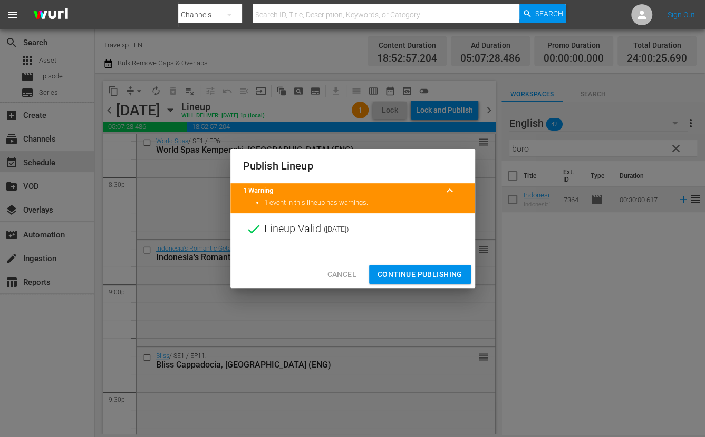
click at [424, 270] on span "Continue Publishing" at bounding box center [419, 274] width 85 height 13
